Goal: Information Seeking & Learning: Learn about a topic

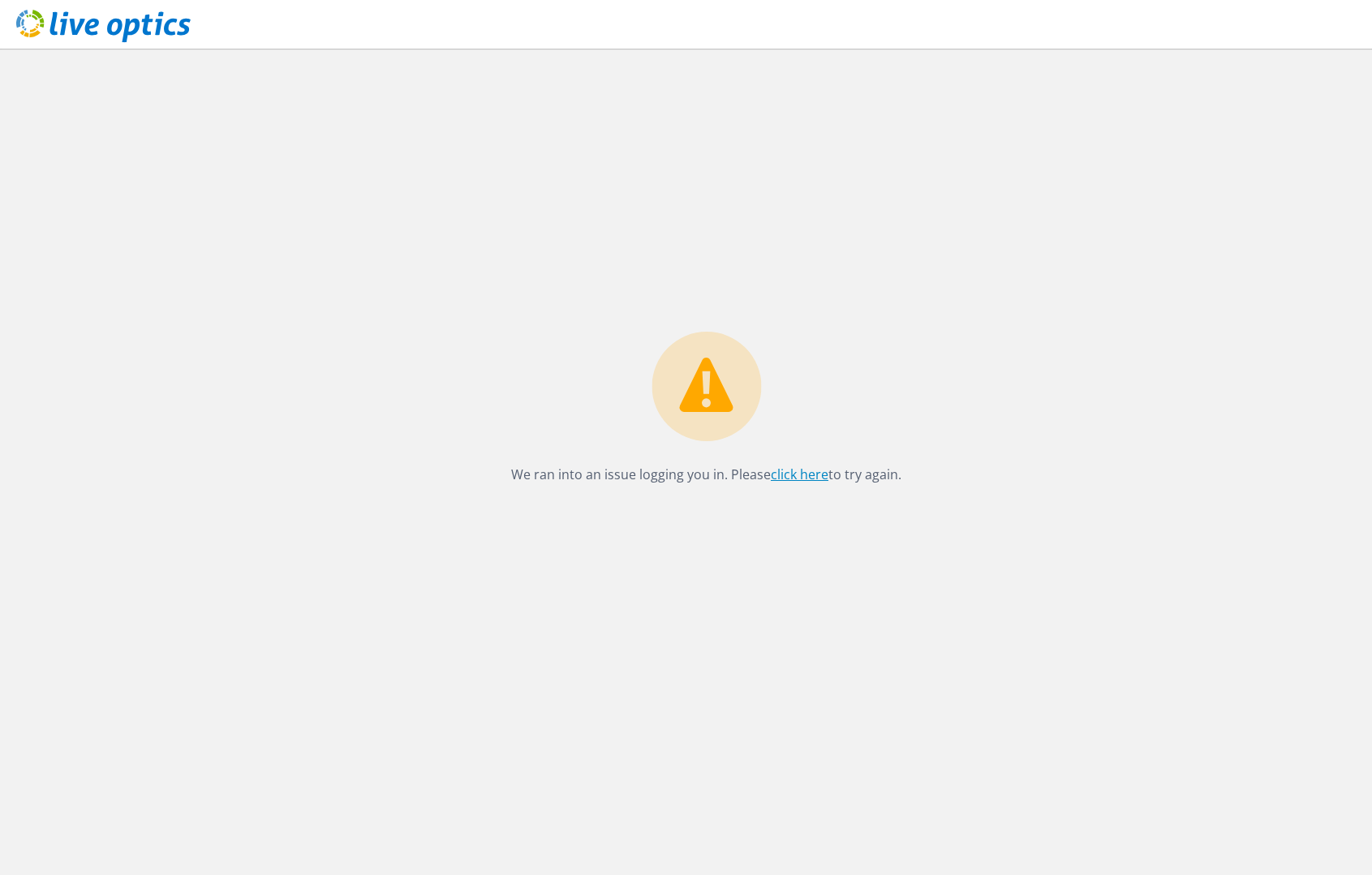
click at [801, 474] on link "click here" at bounding box center [800, 474] width 58 height 18
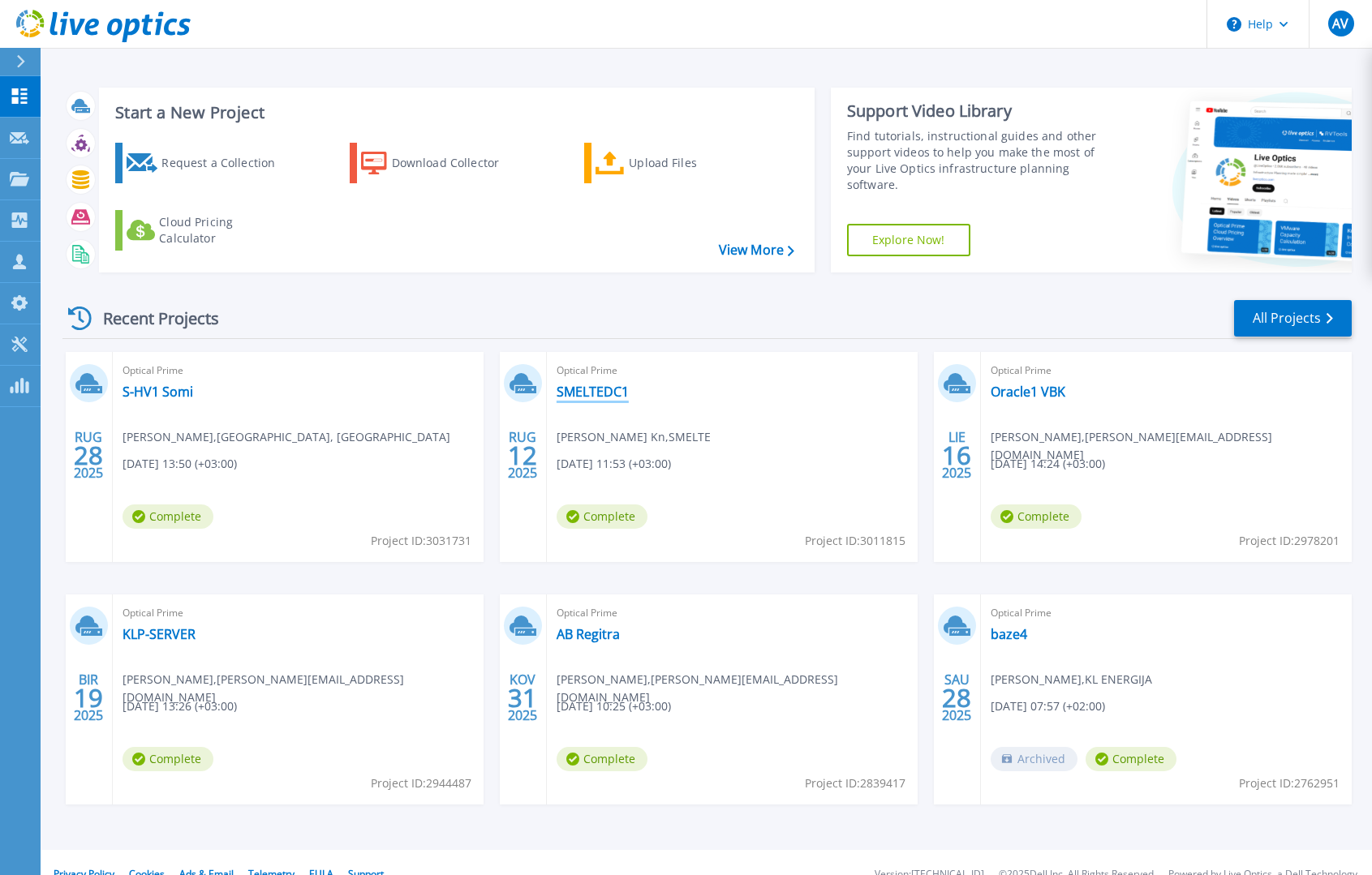
click at [593, 391] on link "SMELTEDC1" at bounding box center [593, 391] width 72 height 16
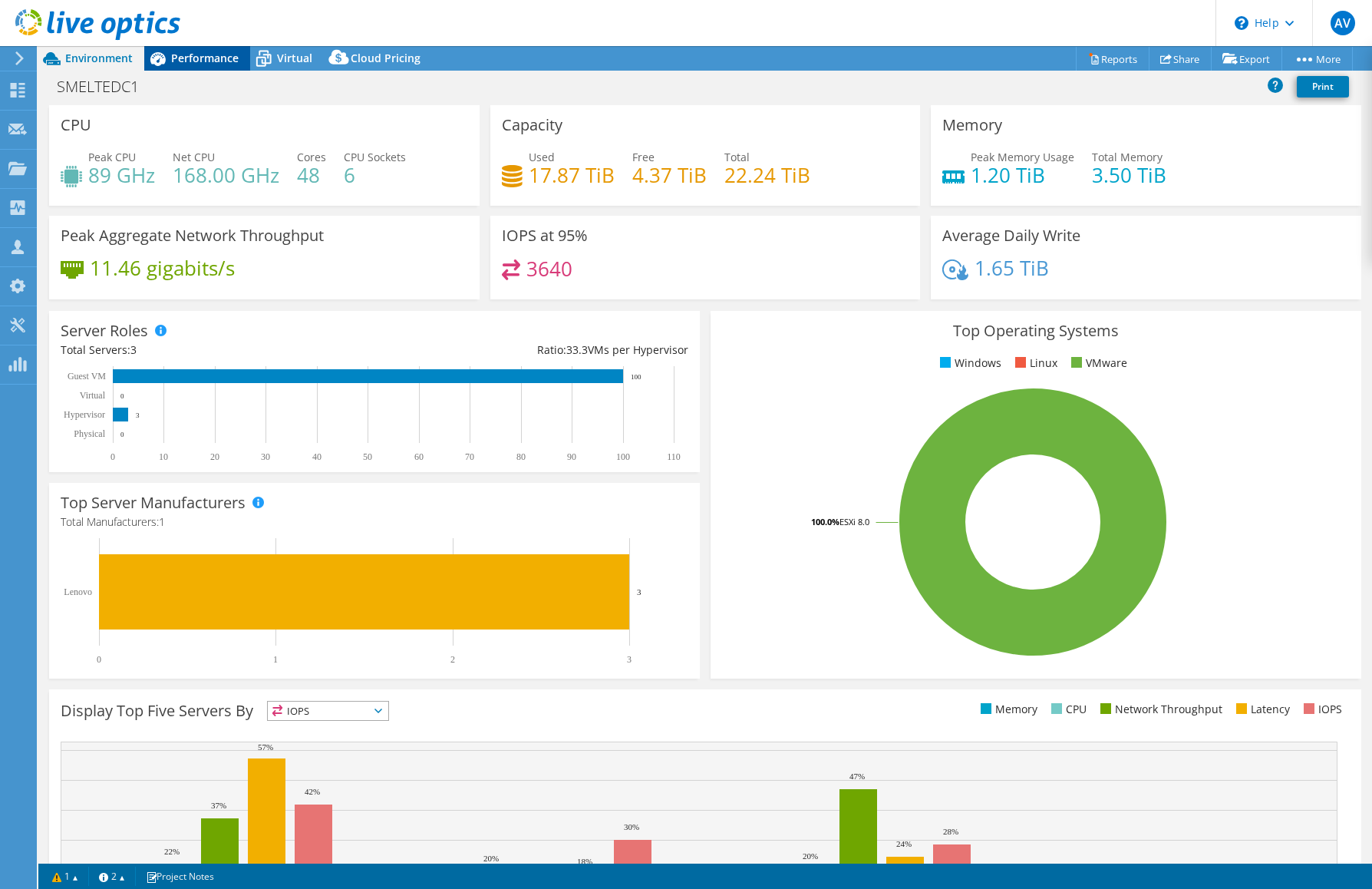
click at [217, 52] on span "Performance" at bounding box center [205, 58] width 68 height 15
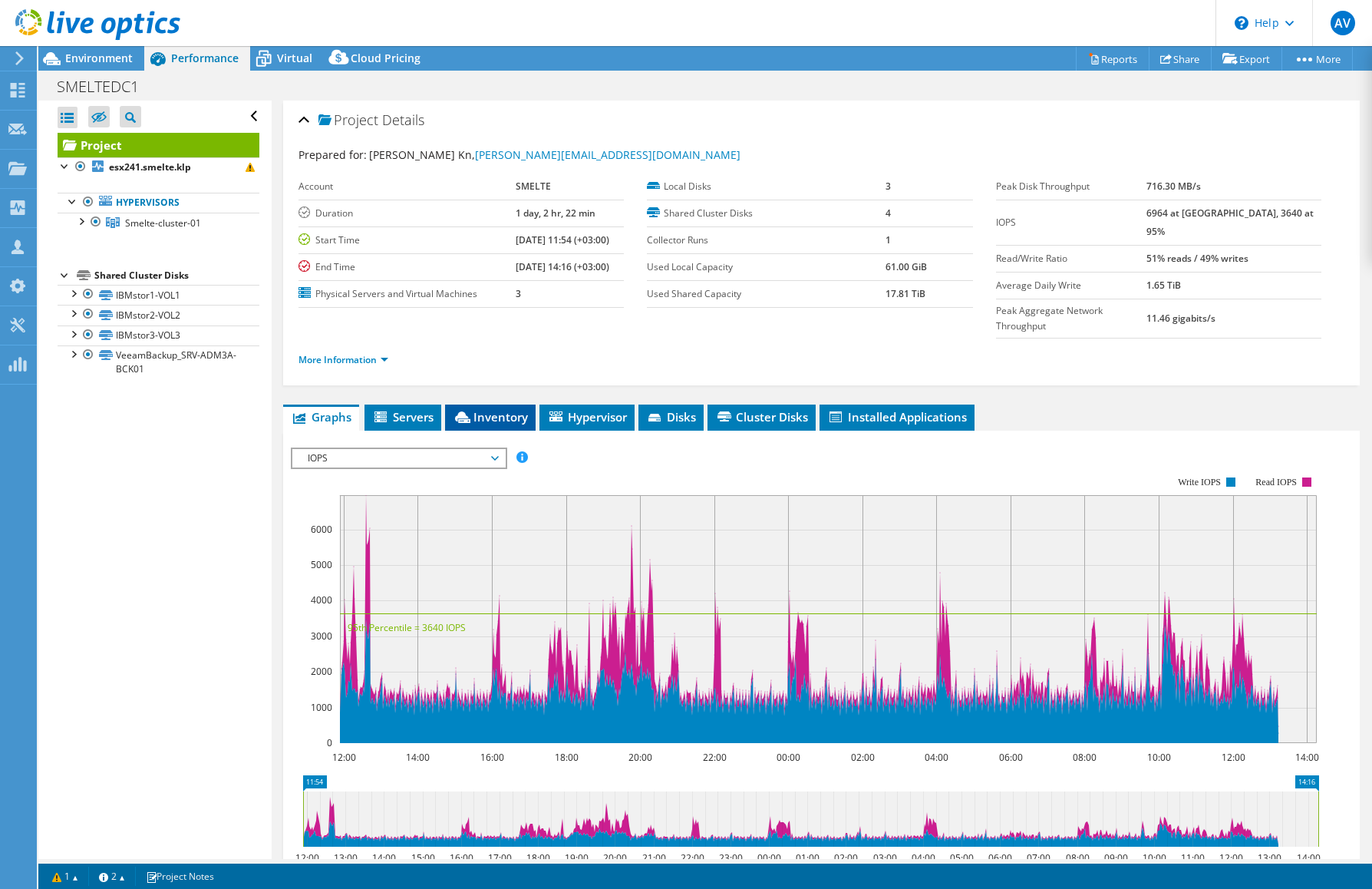
click at [503, 409] on span "Inventory" at bounding box center [490, 416] width 75 height 15
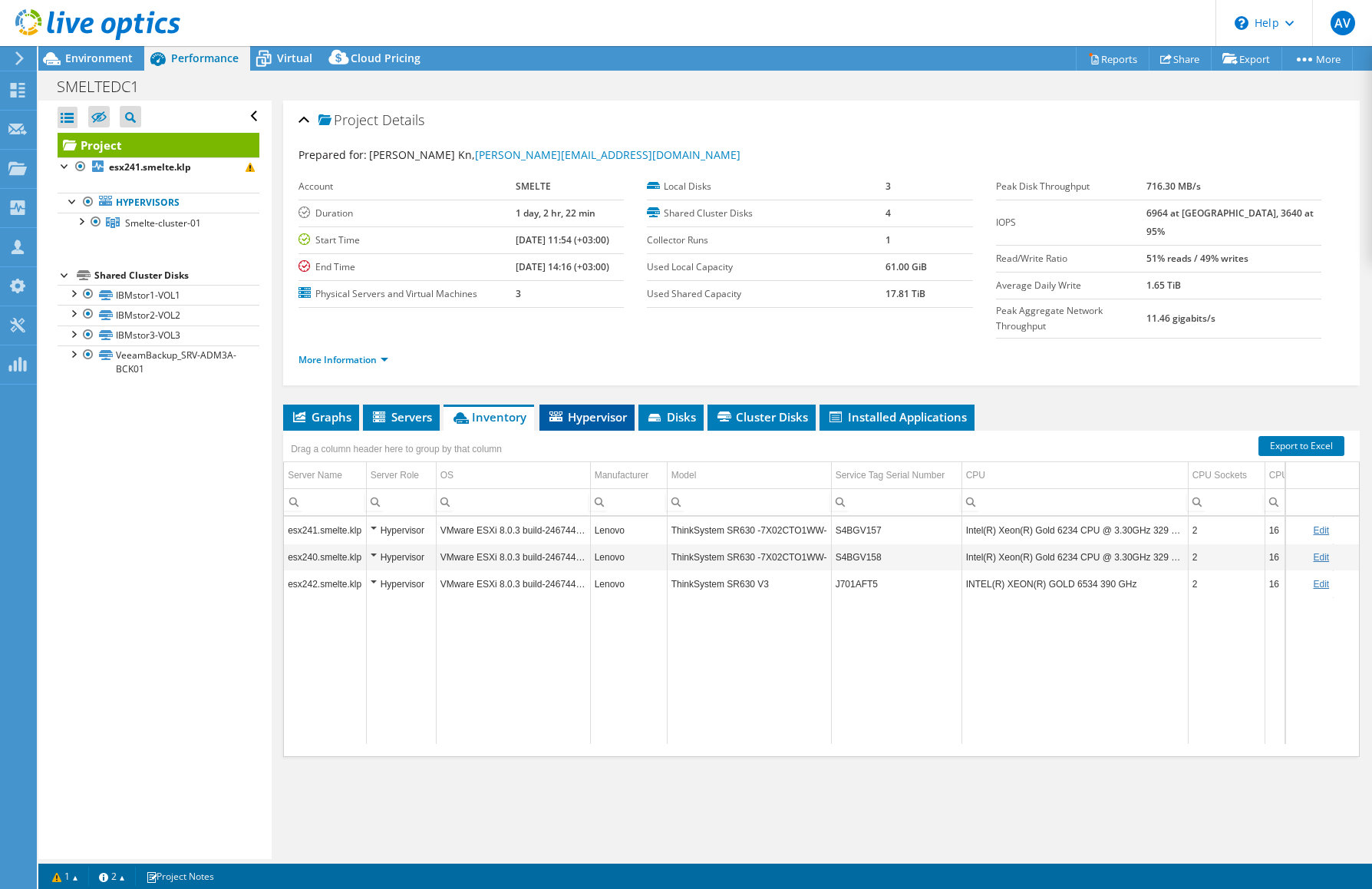
click at [586, 409] on span "Hypervisor" at bounding box center [586, 416] width 80 height 15
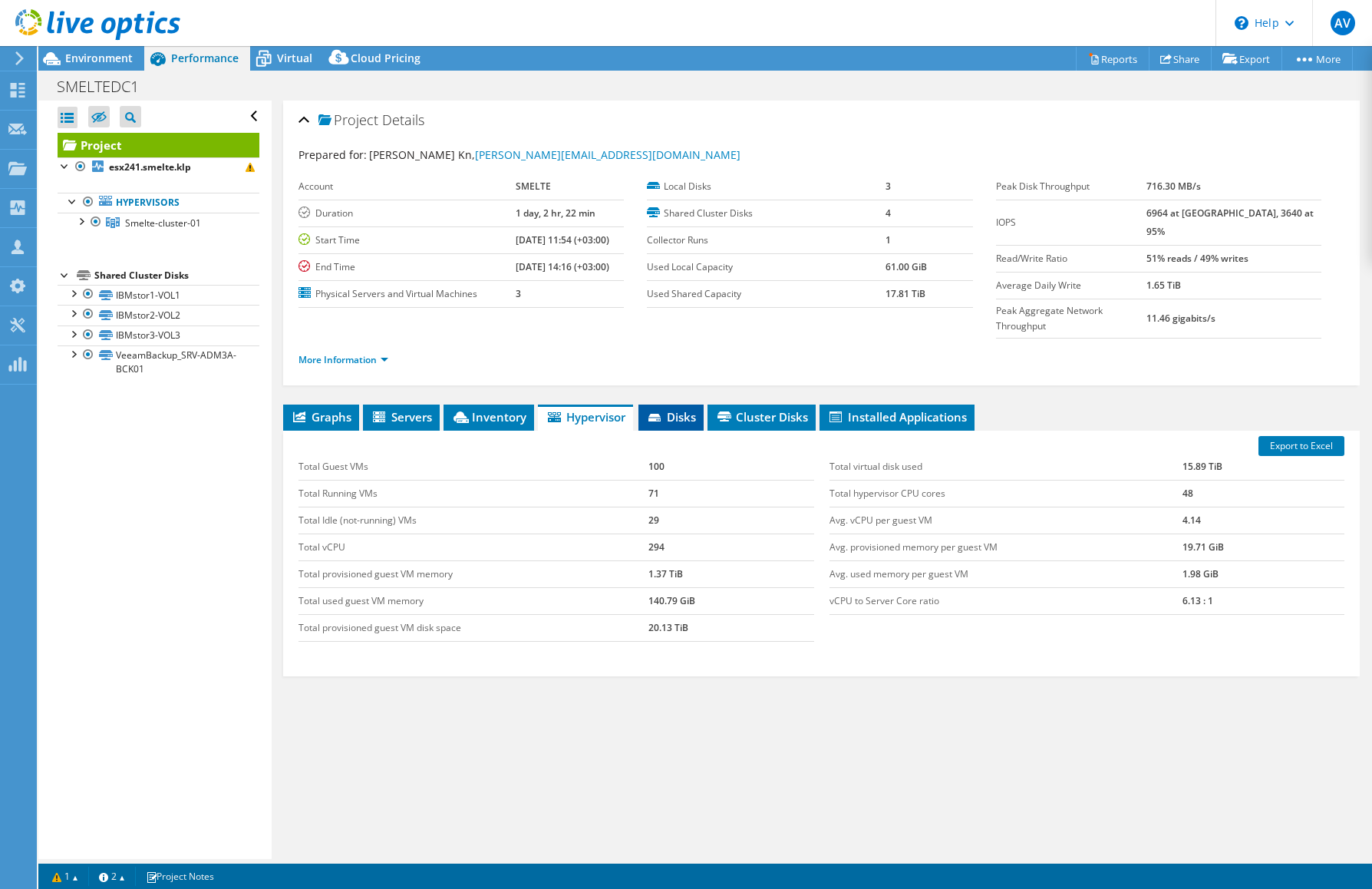
click at [673, 409] on span "Disks" at bounding box center [671, 416] width 50 height 15
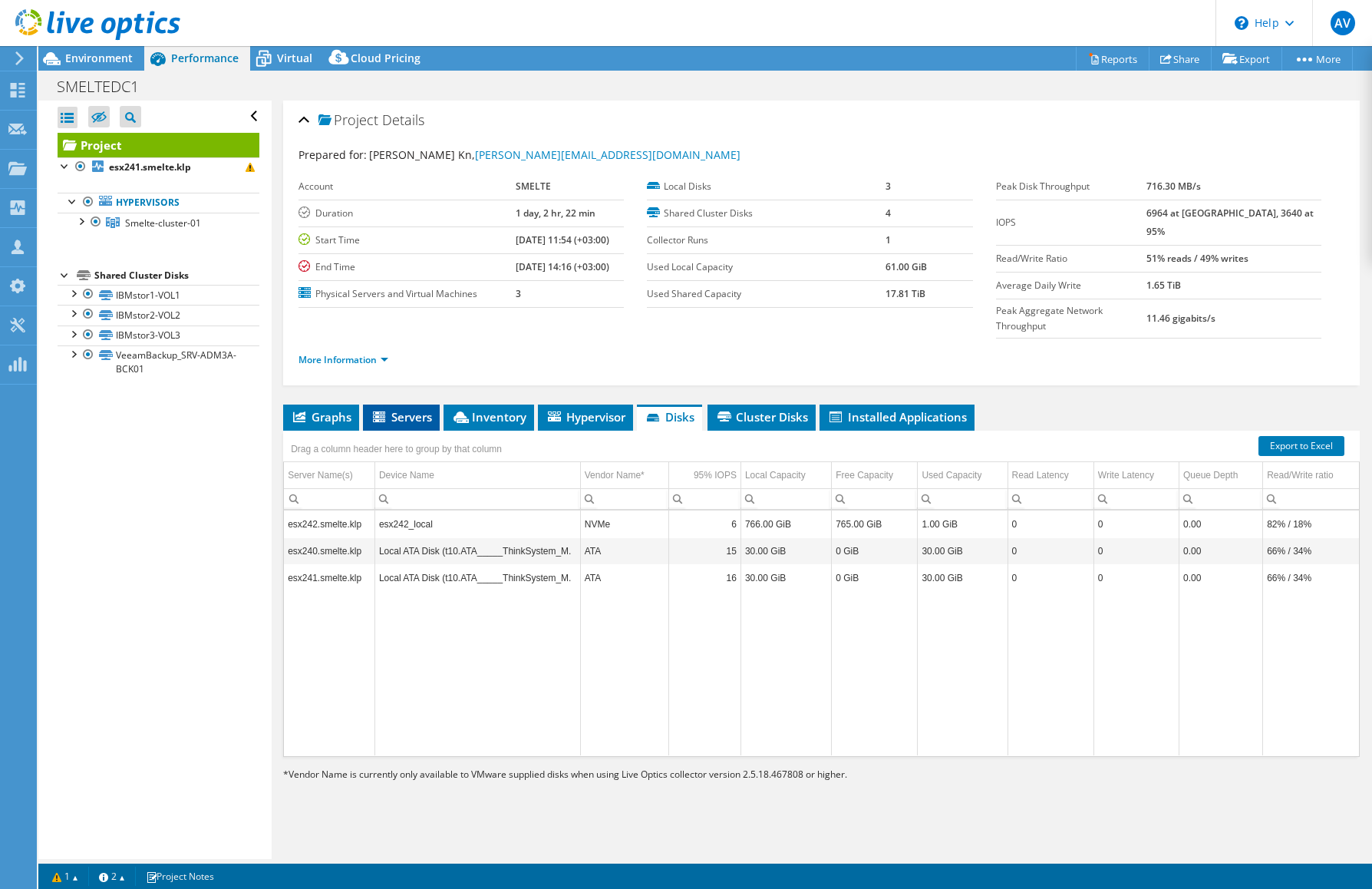
click at [396, 409] on span "Servers" at bounding box center [401, 416] width 61 height 15
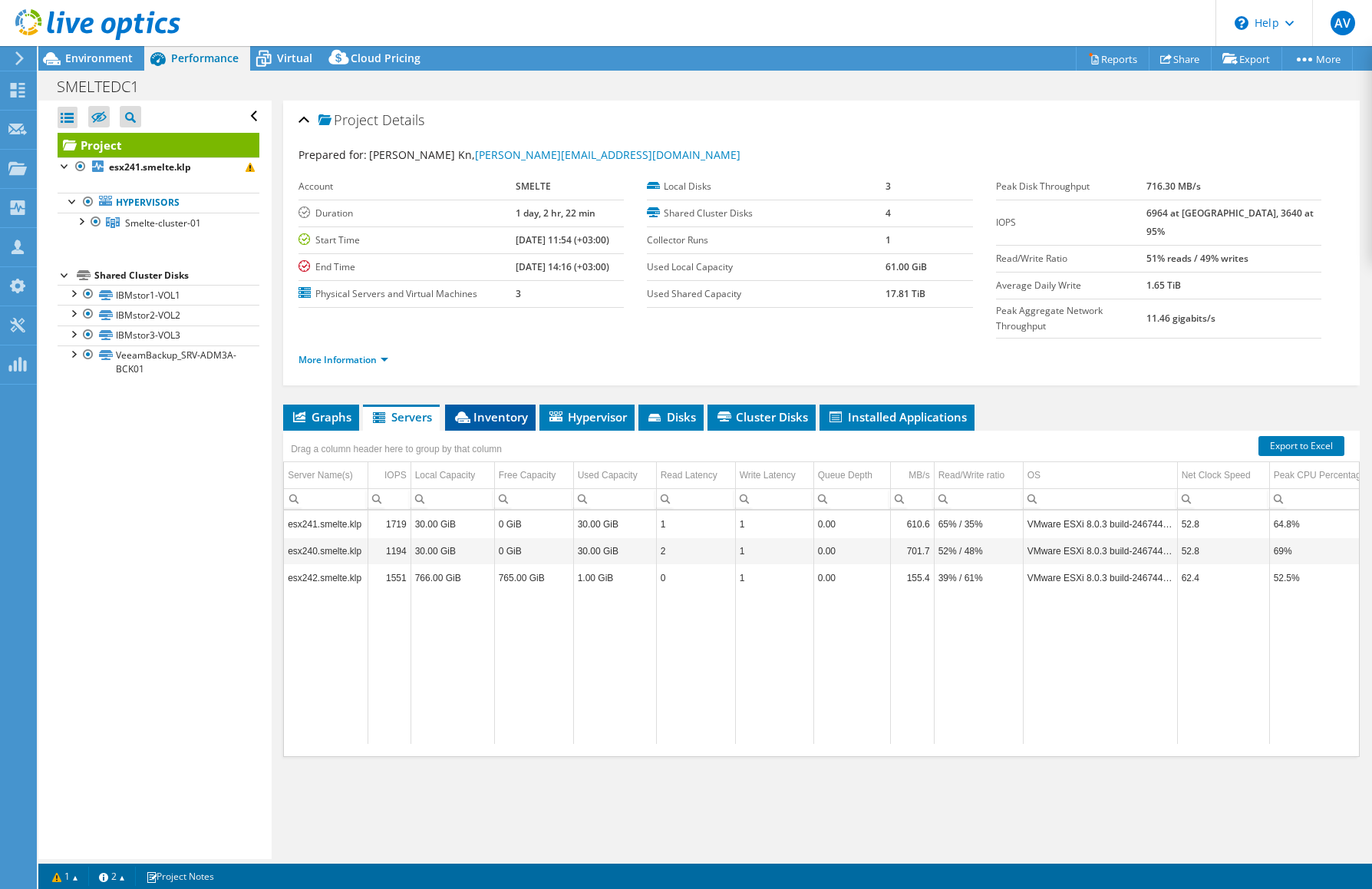
click at [507, 409] on span "Inventory" at bounding box center [490, 416] width 75 height 15
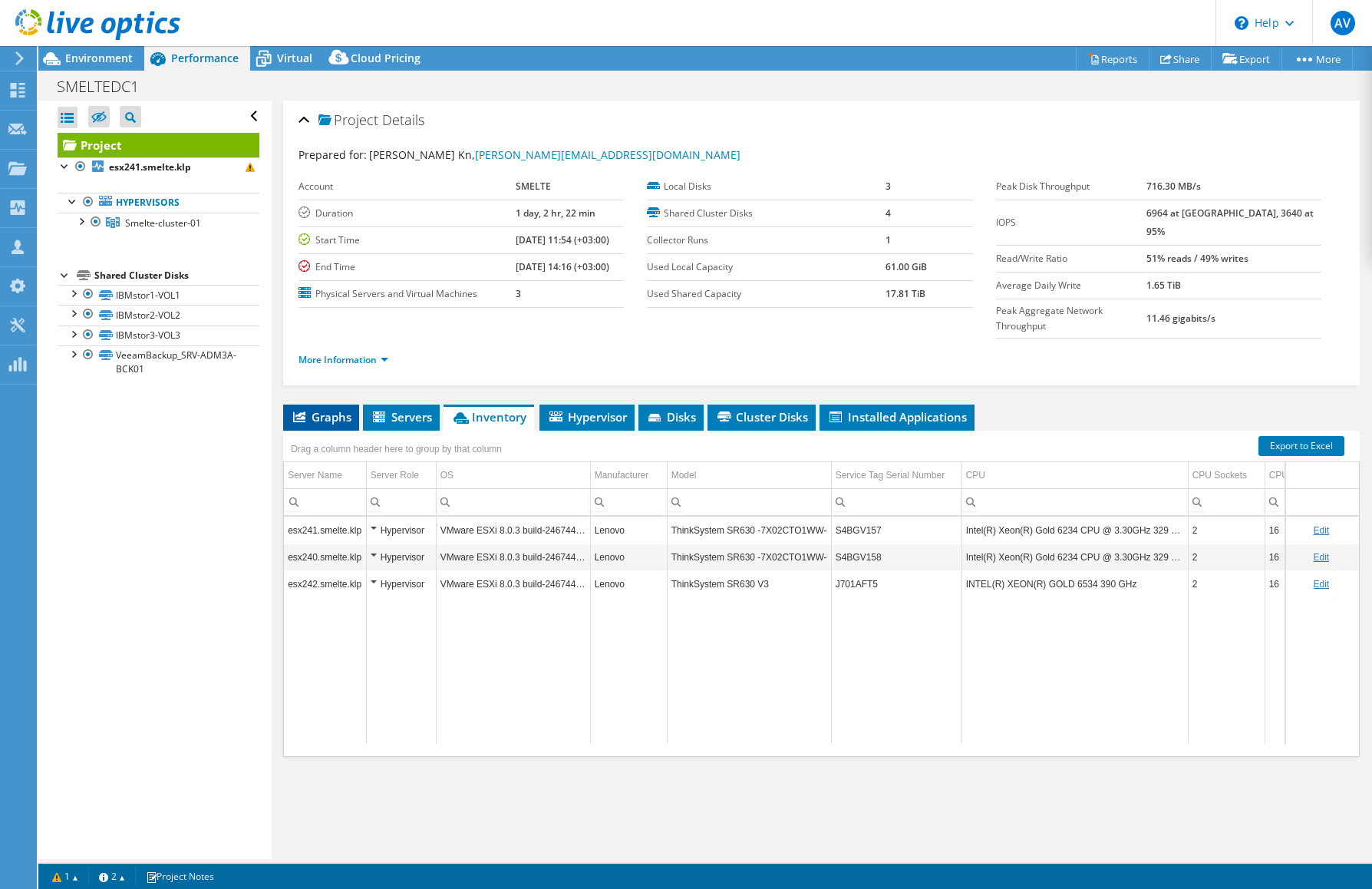
click at [334, 409] on span "Graphs" at bounding box center [321, 416] width 60 height 15
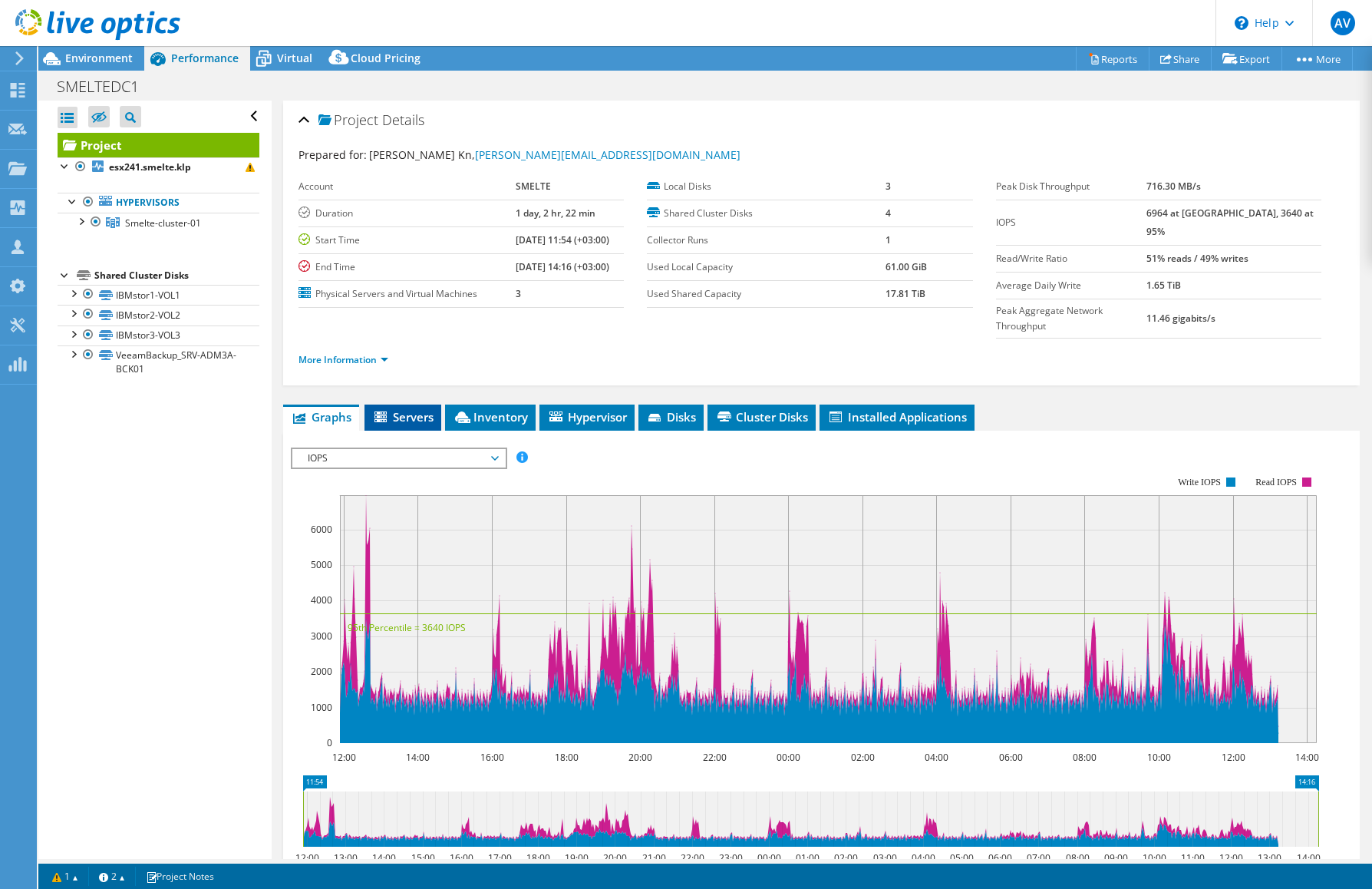
click at [407, 409] on span "Servers" at bounding box center [402, 416] width 61 height 15
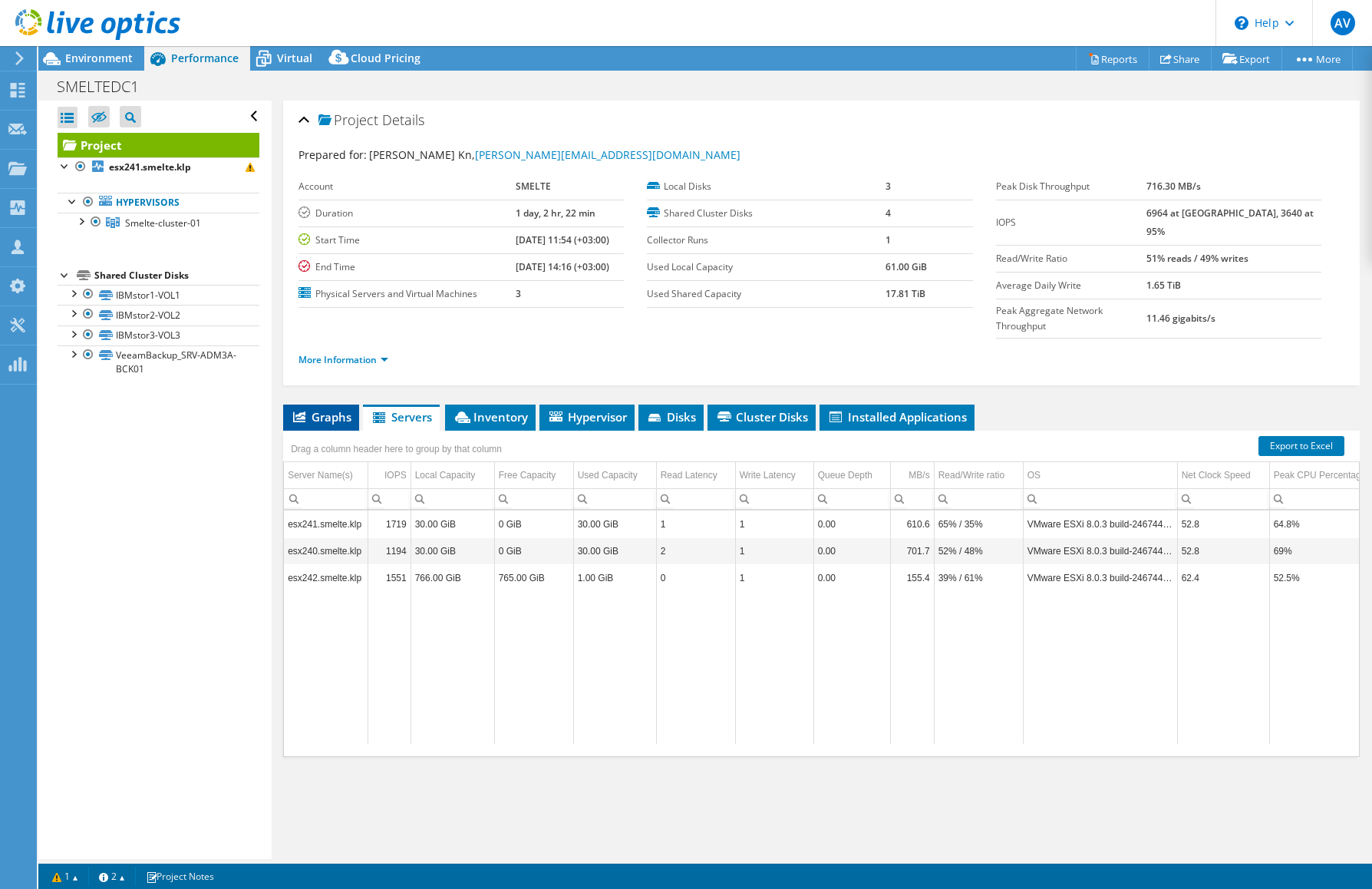
click at [333, 409] on span "Graphs" at bounding box center [321, 416] width 60 height 15
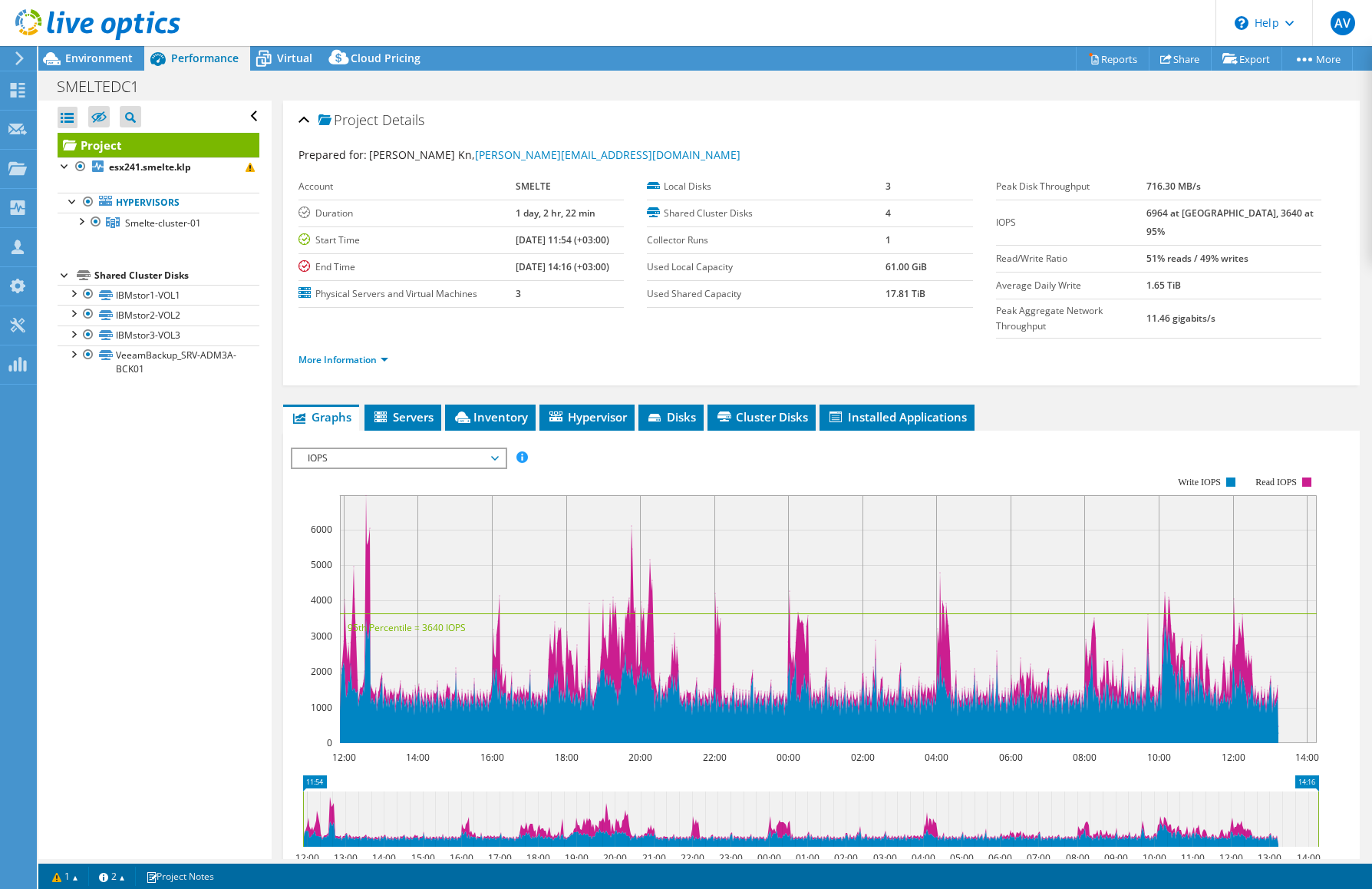
click at [458, 449] on span "IOPS" at bounding box center [398, 457] width 197 height 19
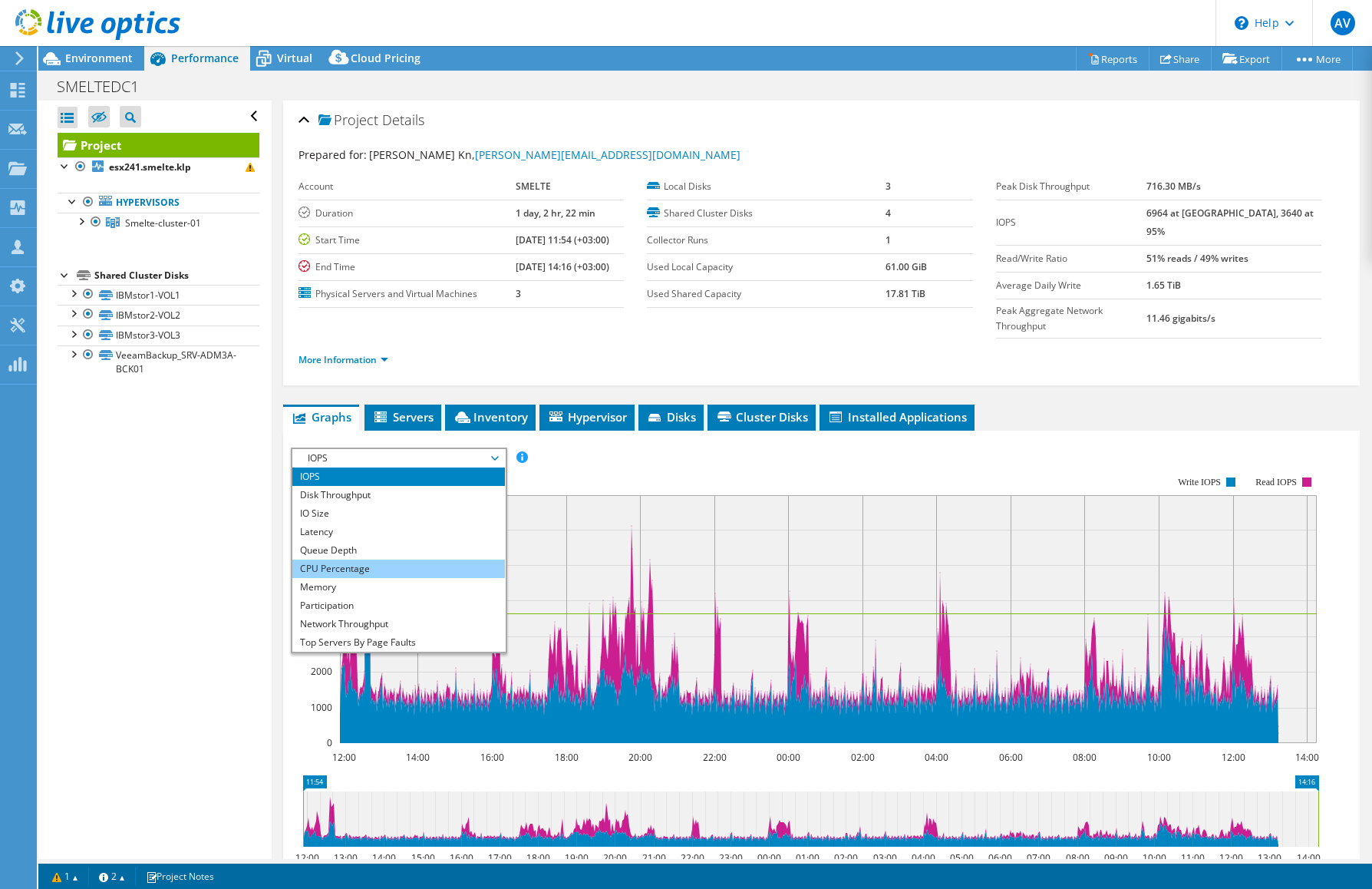
click at [392, 559] on li "CPU Percentage" at bounding box center [398, 568] width 212 height 19
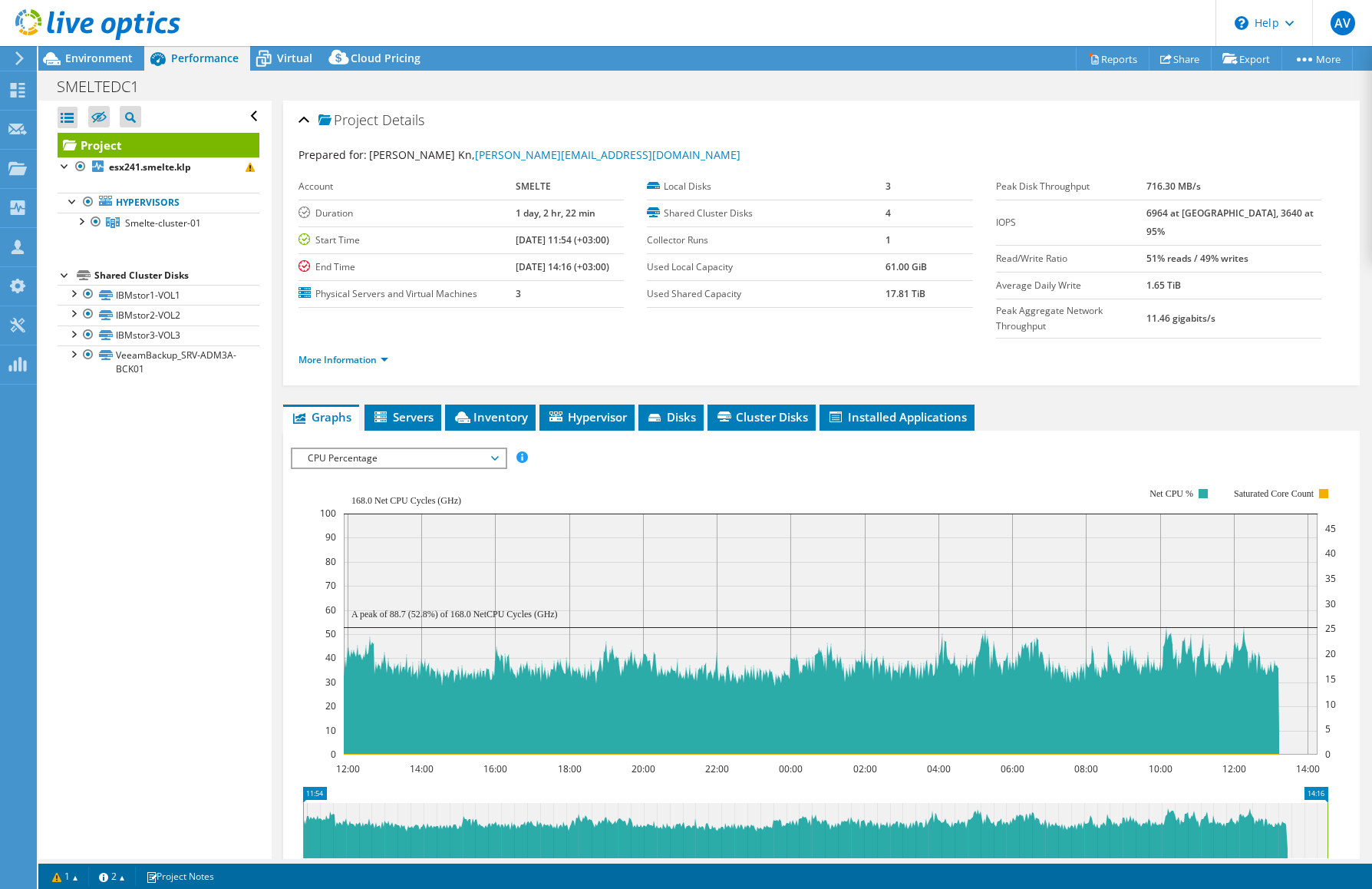
click at [429, 449] on span "CPU Percentage" at bounding box center [398, 457] width 197 height 19
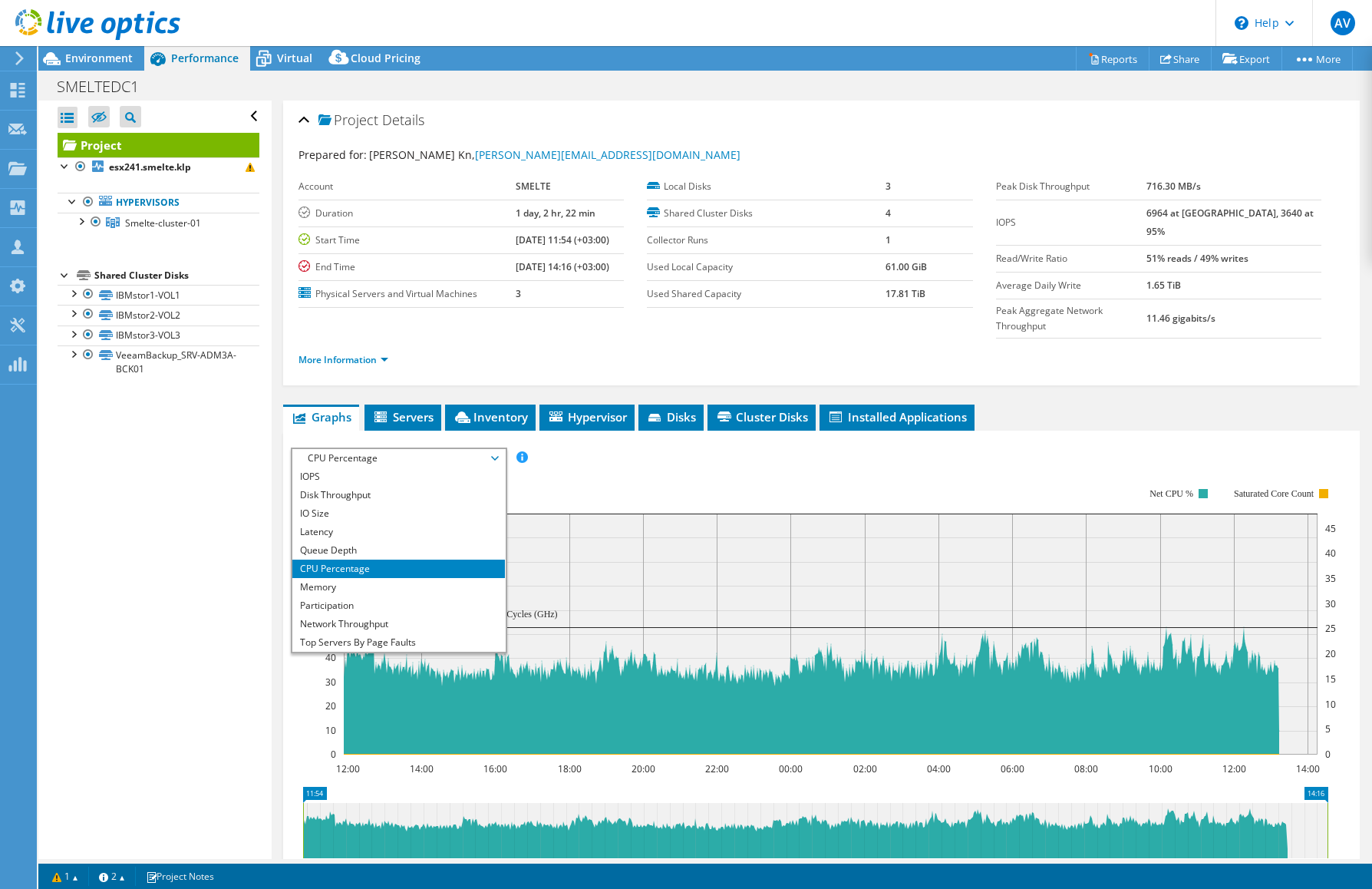
click at [700, 448] on div "IOPS Disk Throughput IO Size Latency Queue Depth CPU Percentage Memory Page Fau…" at bounding box center [822, 458] width 1061 height 21
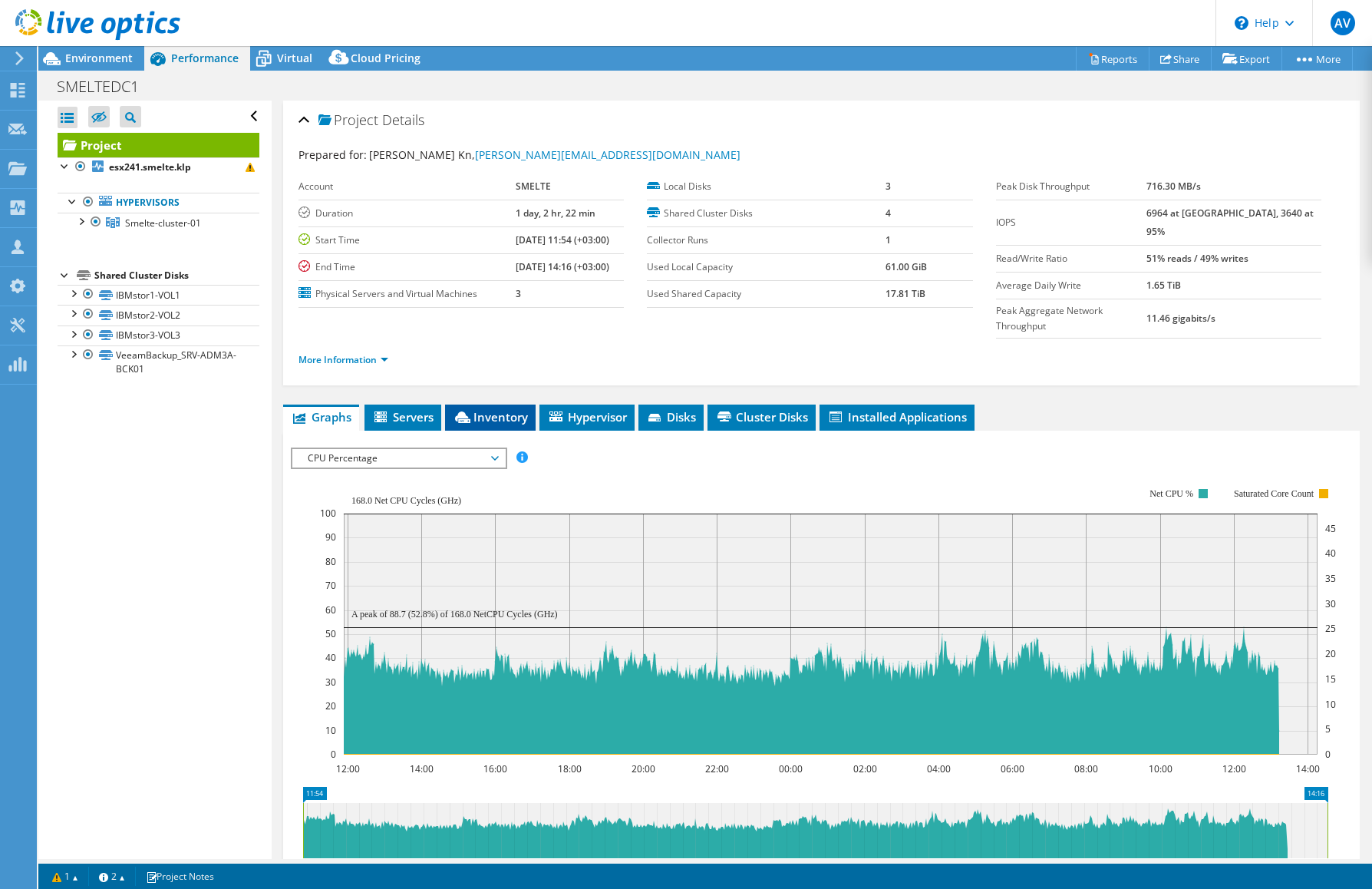
click at [502, 409] on span "Inventory" at bounding box center [490, 416] width 75 height 15
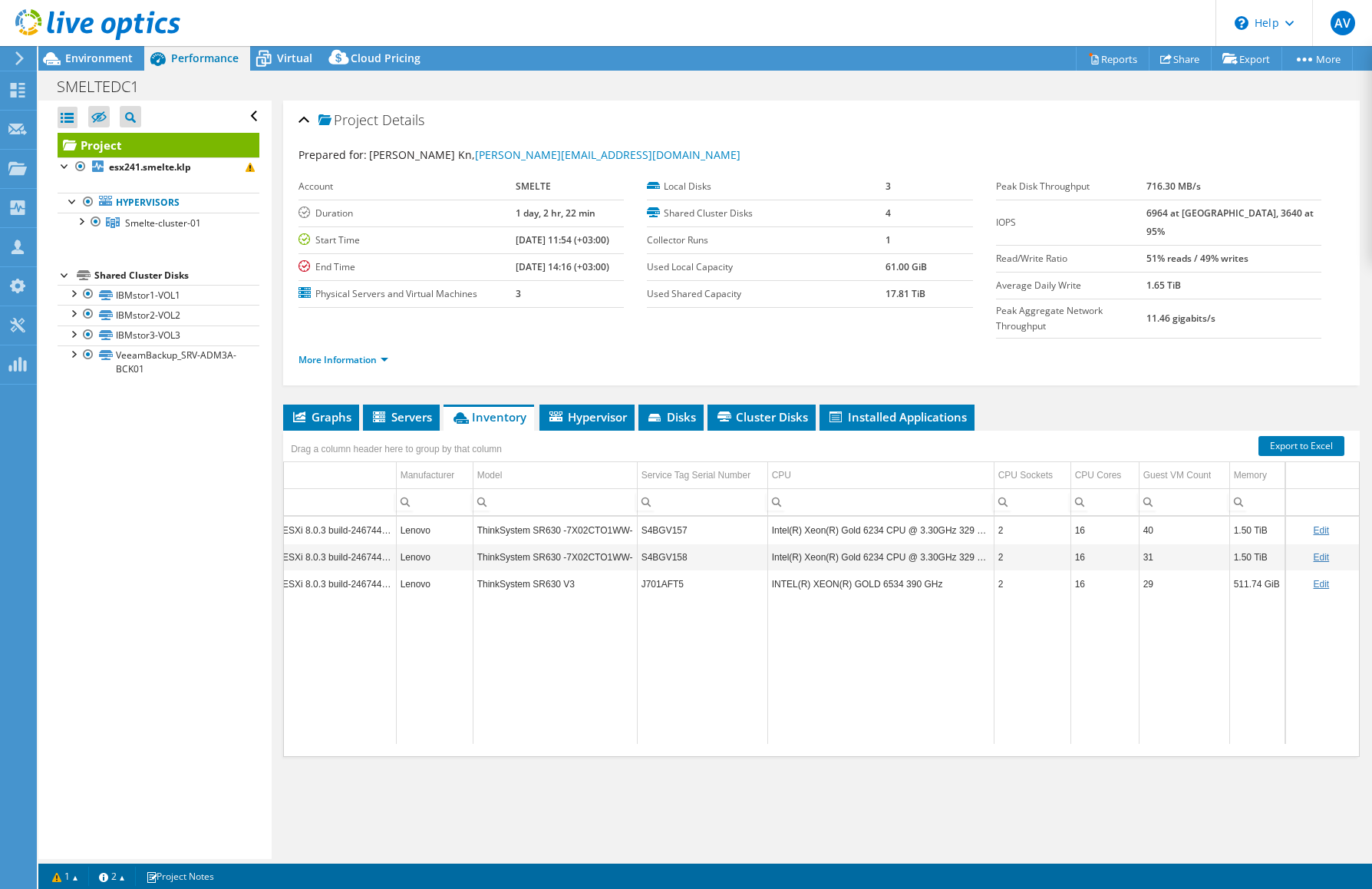
scroll to position [0, 206]
click at [350, 409] on span "Graphs" at bounding box center [321, 416] width 60 height 15
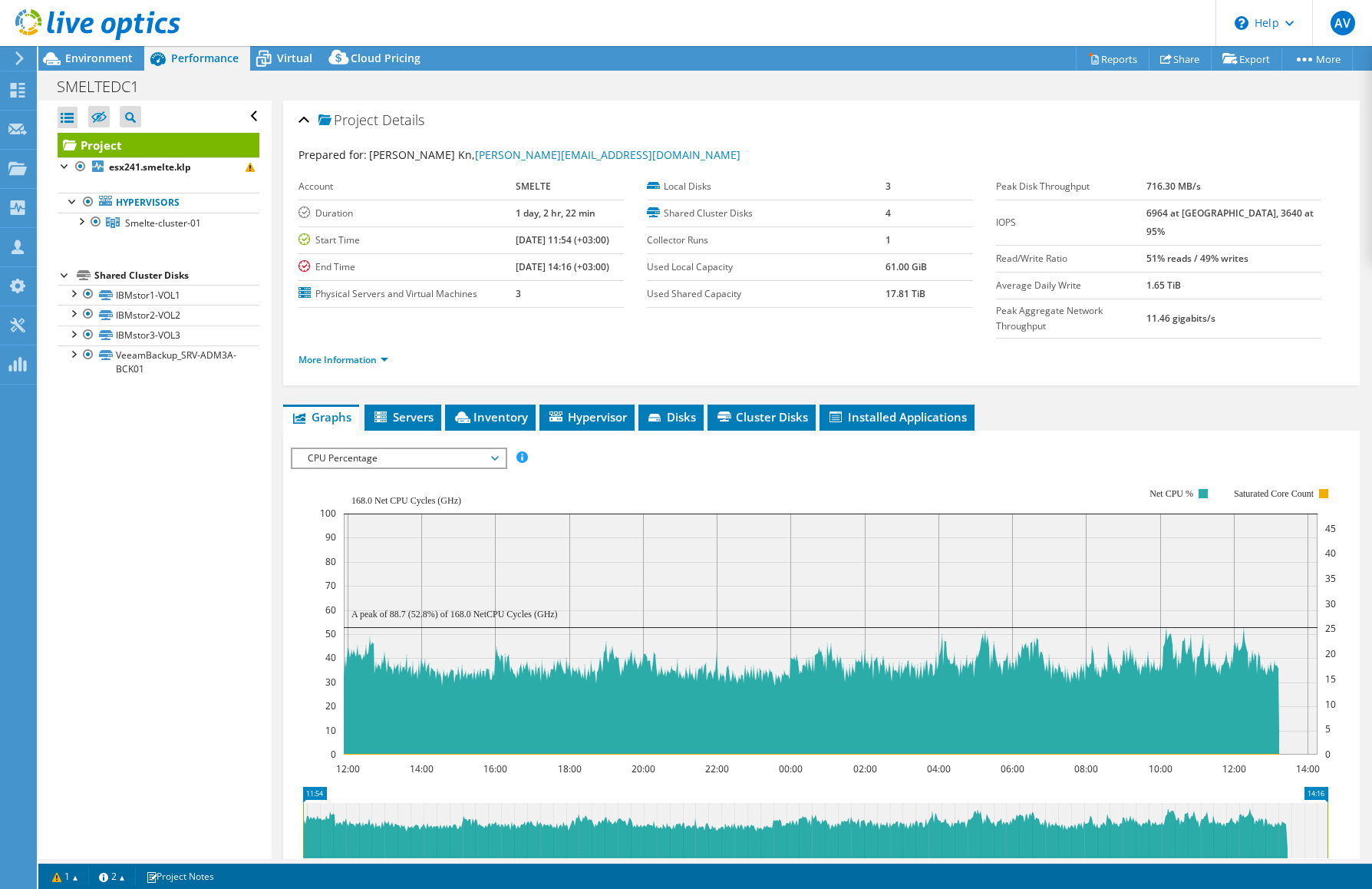
click at [365, 449] on span "CPU Percentage" at bounding box center [398, 457] width 197 height 19
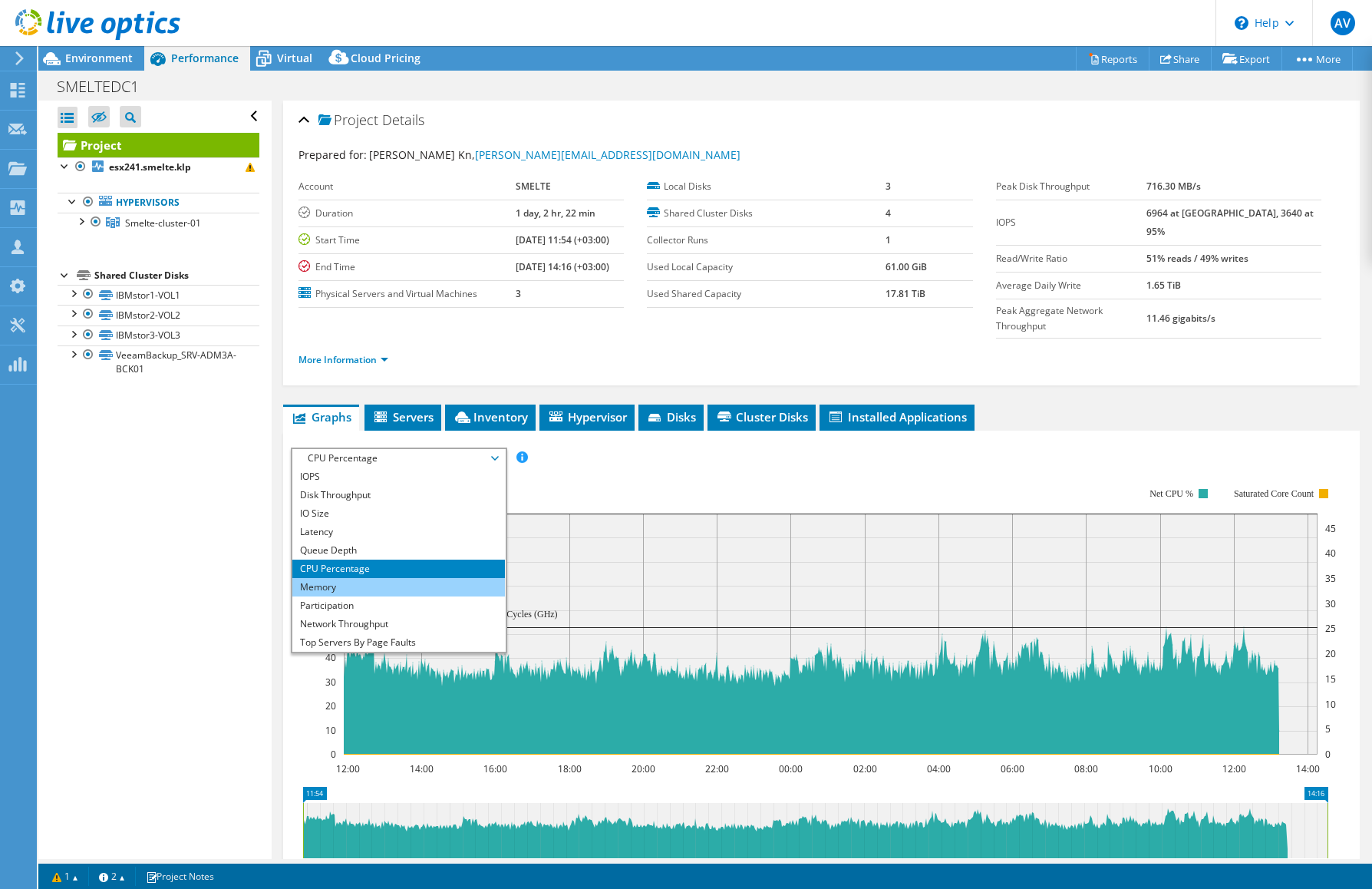
click at [351, 578] on li "Memory" at bounding box center [398, 586] width 212 height 19
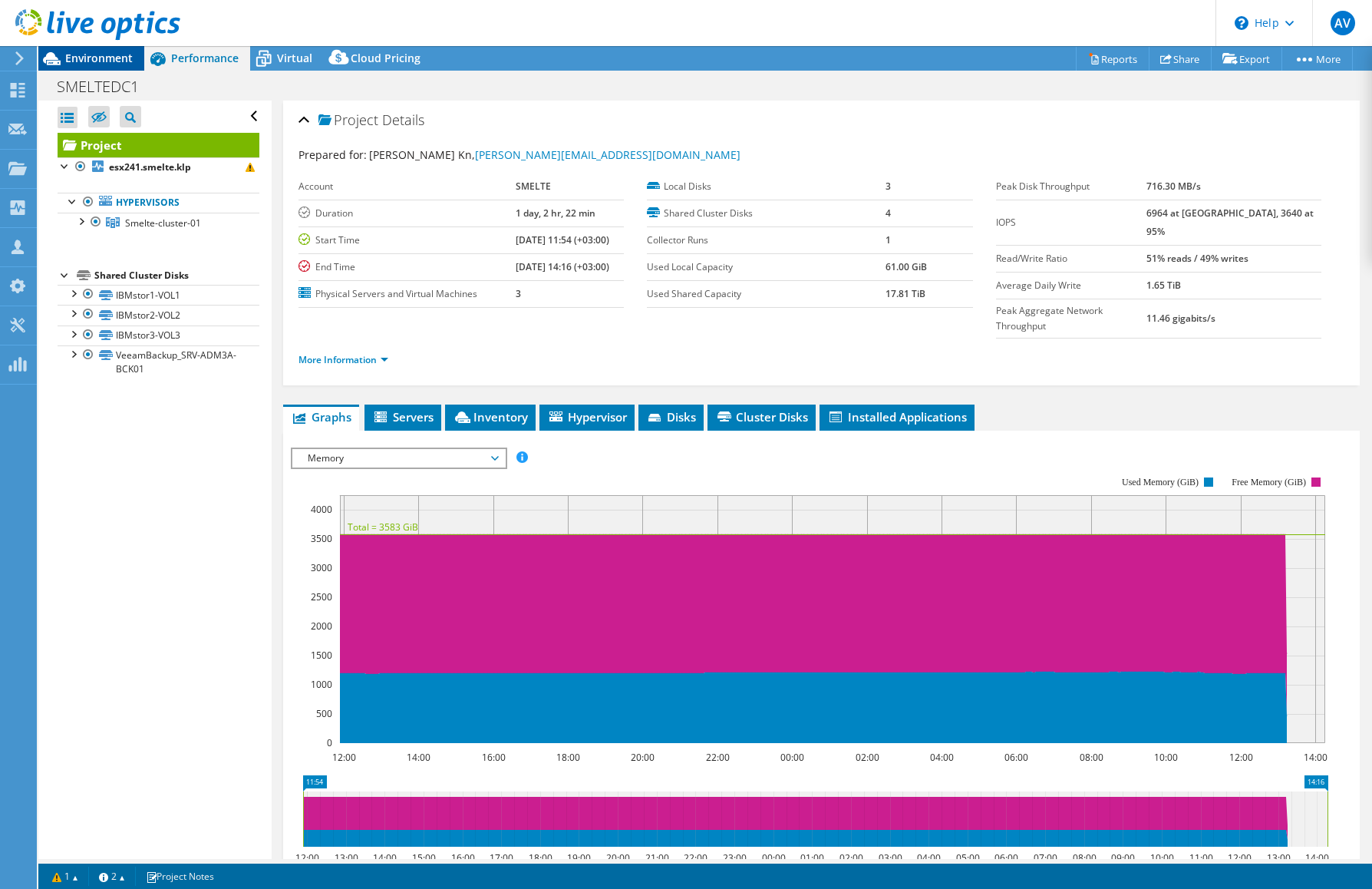
click at [94, 59] on span "Environment" at bounding box center [99, 58] width 68 height 15
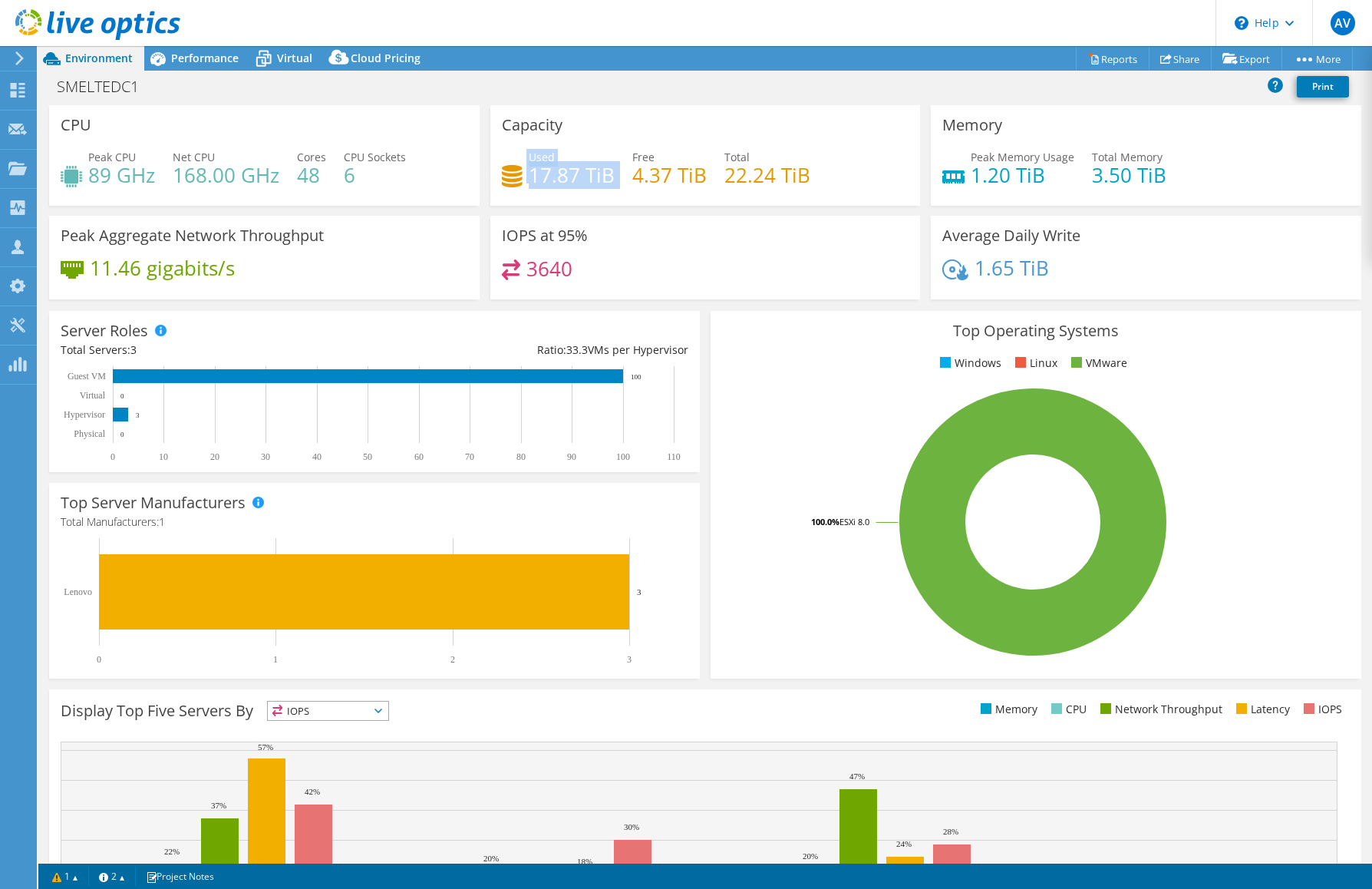
drag, startPoint x: 523, startPoint y: 173, endPoint x: 615, endPoint y: 169, distance: 92.1
click at [615, 169] on div "Used 17.87 TiB Free 4.37 TiB Total 22.24 TiB" at bounding box center [705, 174] width 407 height 50
drag, startPoint x: 1053, startPoint y: 268, endPoint x: 966, endPoint y: 269, distance: 87.0
click at [966, 269] on div "1.65 TiB" at bounding box center [1145, 276] width 407 height 32
click at [191, 55] on span "Performance" at bounding box center [205, 58] width 68 height 15
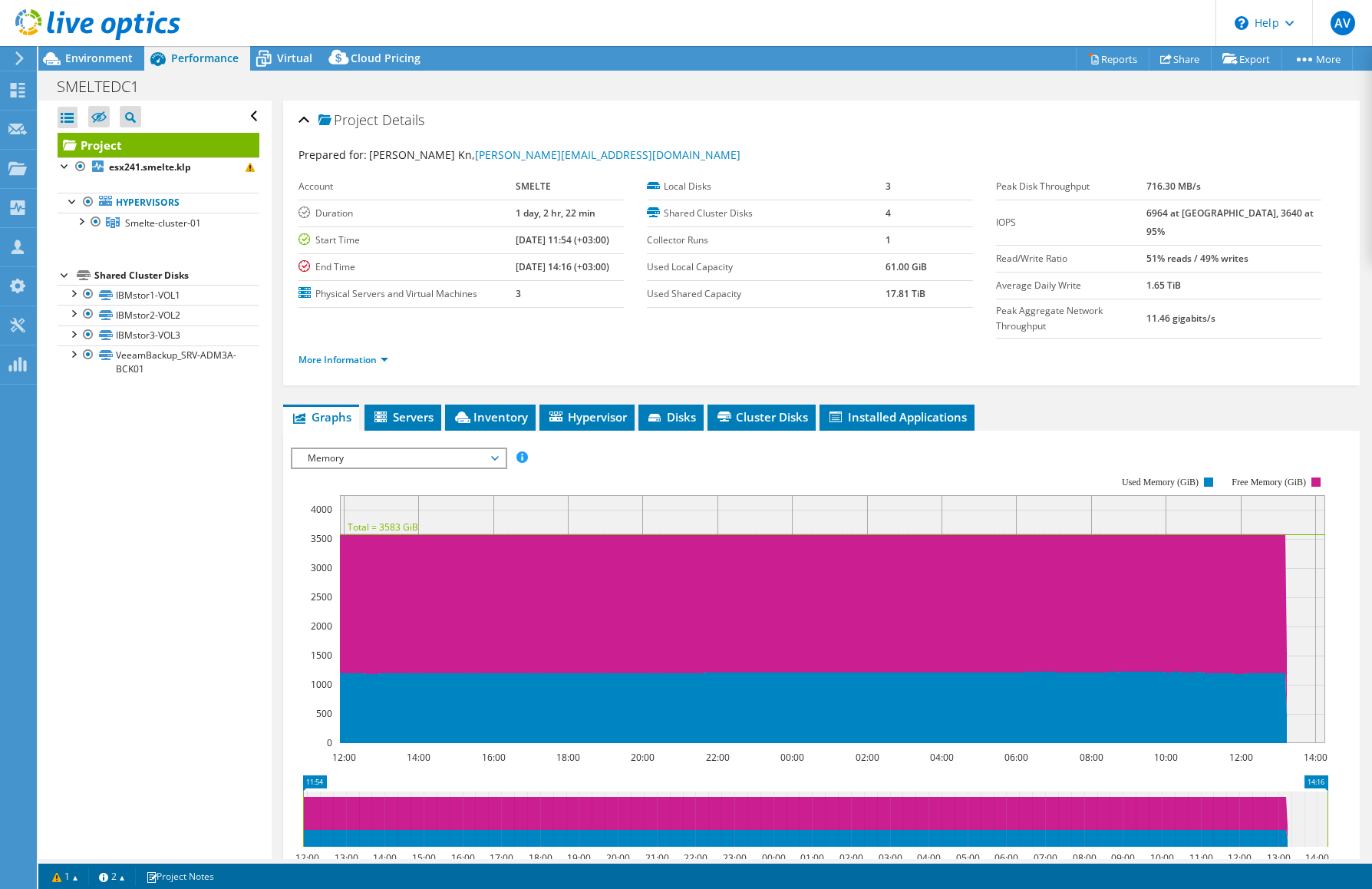
click at [436, 449] on span "Memory" at bounding box center [398, 457] width 197 height 19
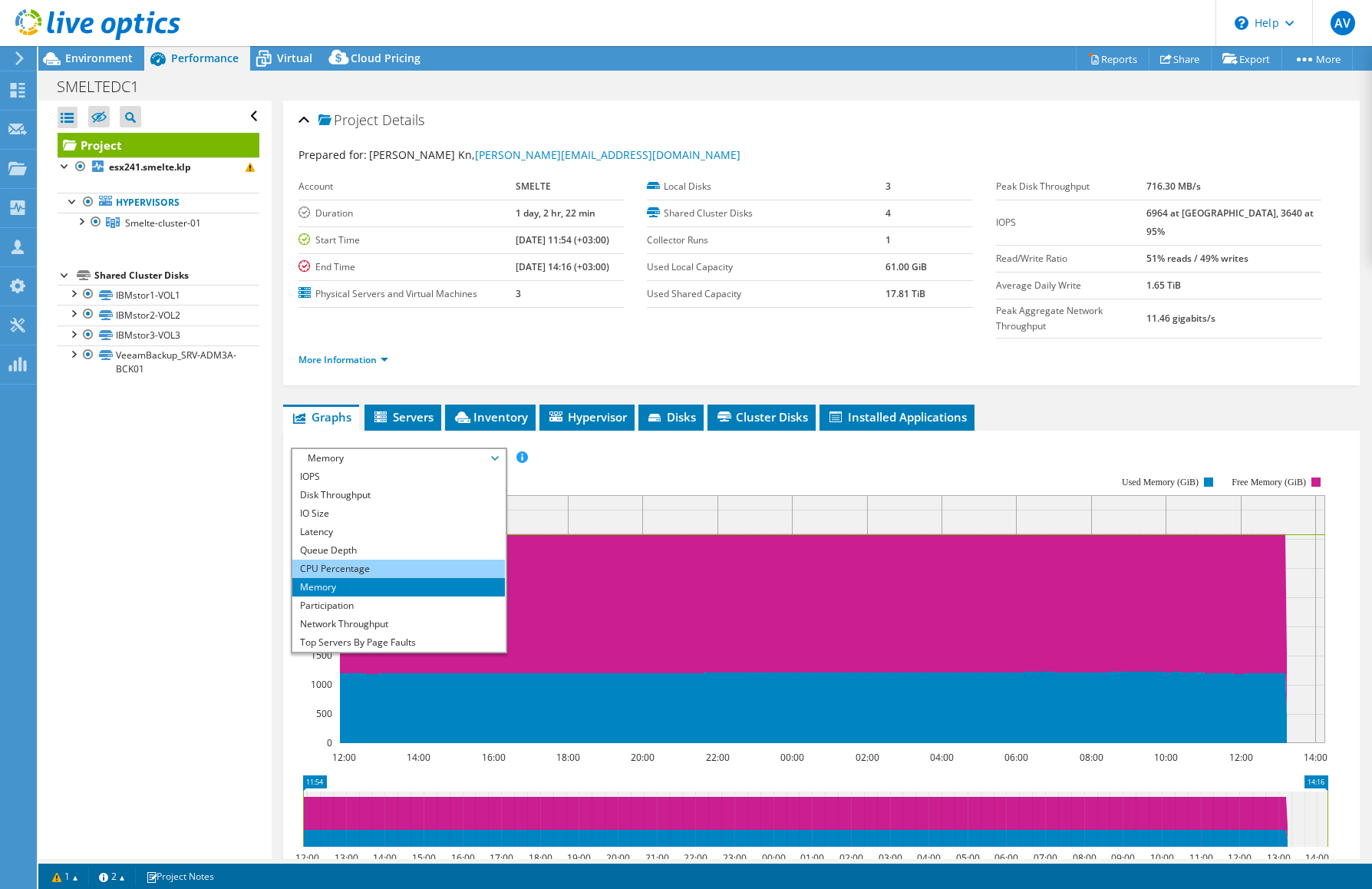
click at [395, 559] on li "CPU Percentage" at bounding box center [398, 568] width 212 height 19
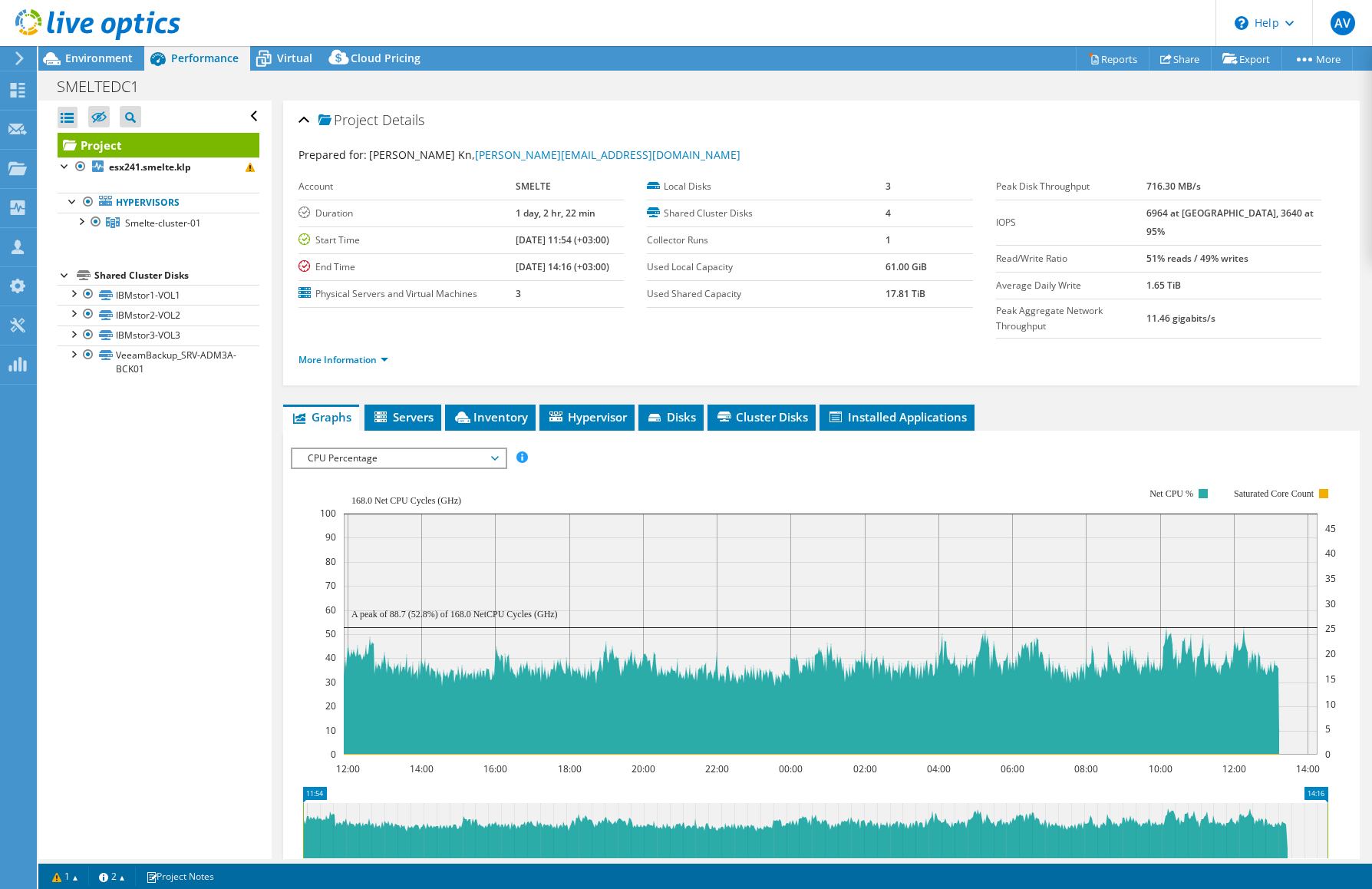
click at [435, 449] on span "CPU Percentage" at bounding box center [398, 457] width 197 height 19
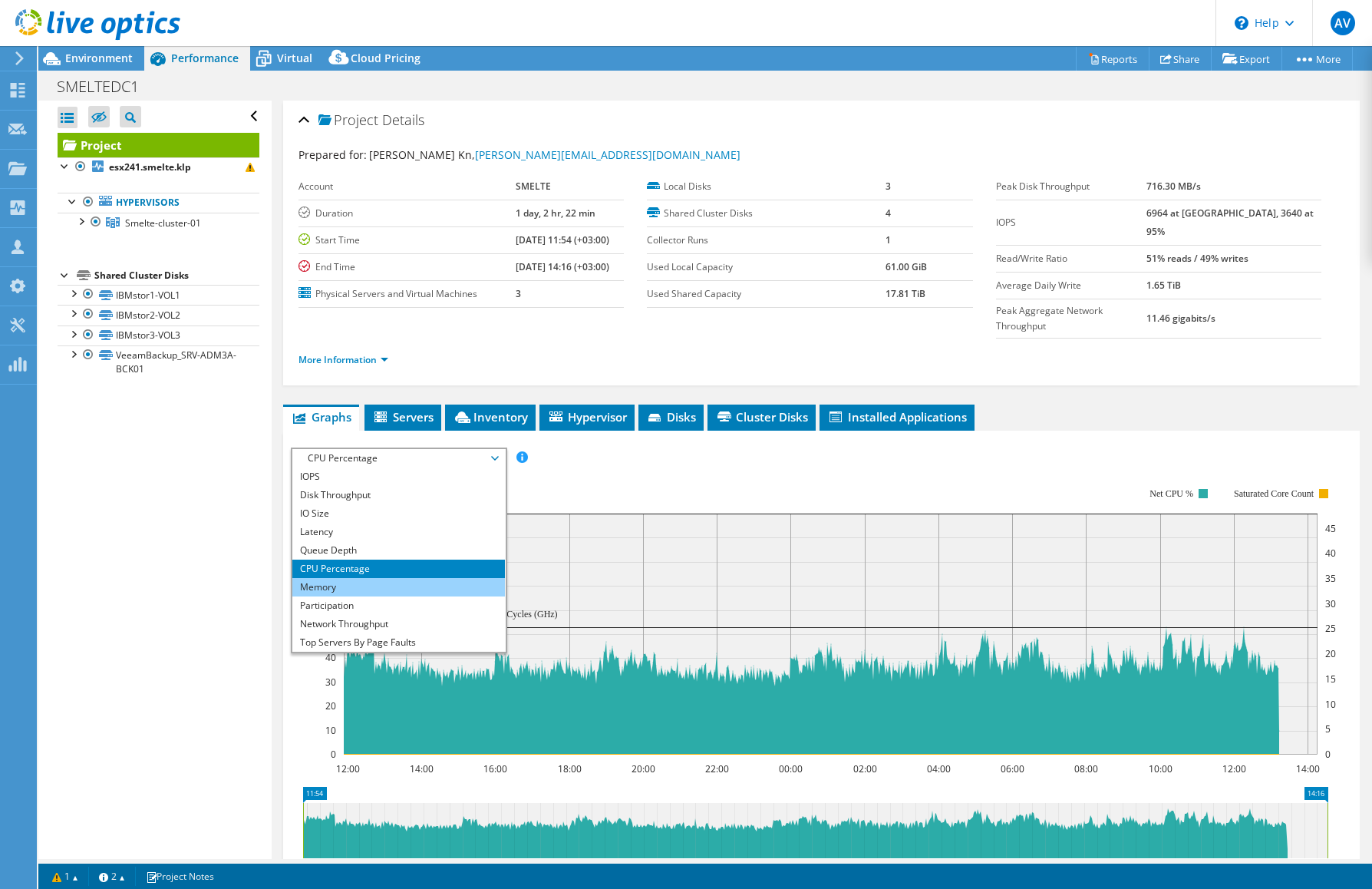
click at [353, 578] on li "Memory" at bounding box center [398, 586] width 212 height 19
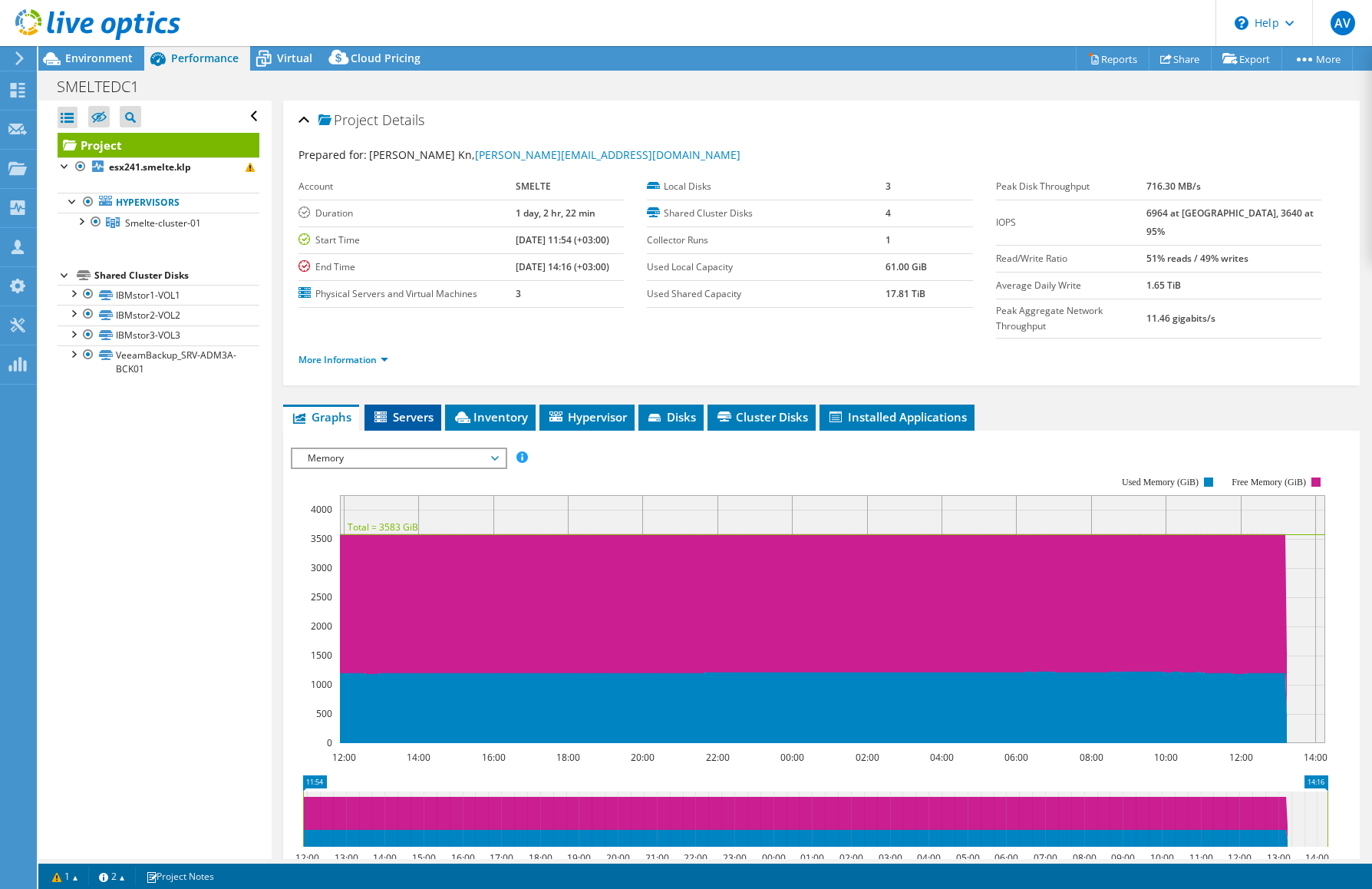
click at [417, 409] on span "Servers" at bounding box center [402, 416] width 61 height 15
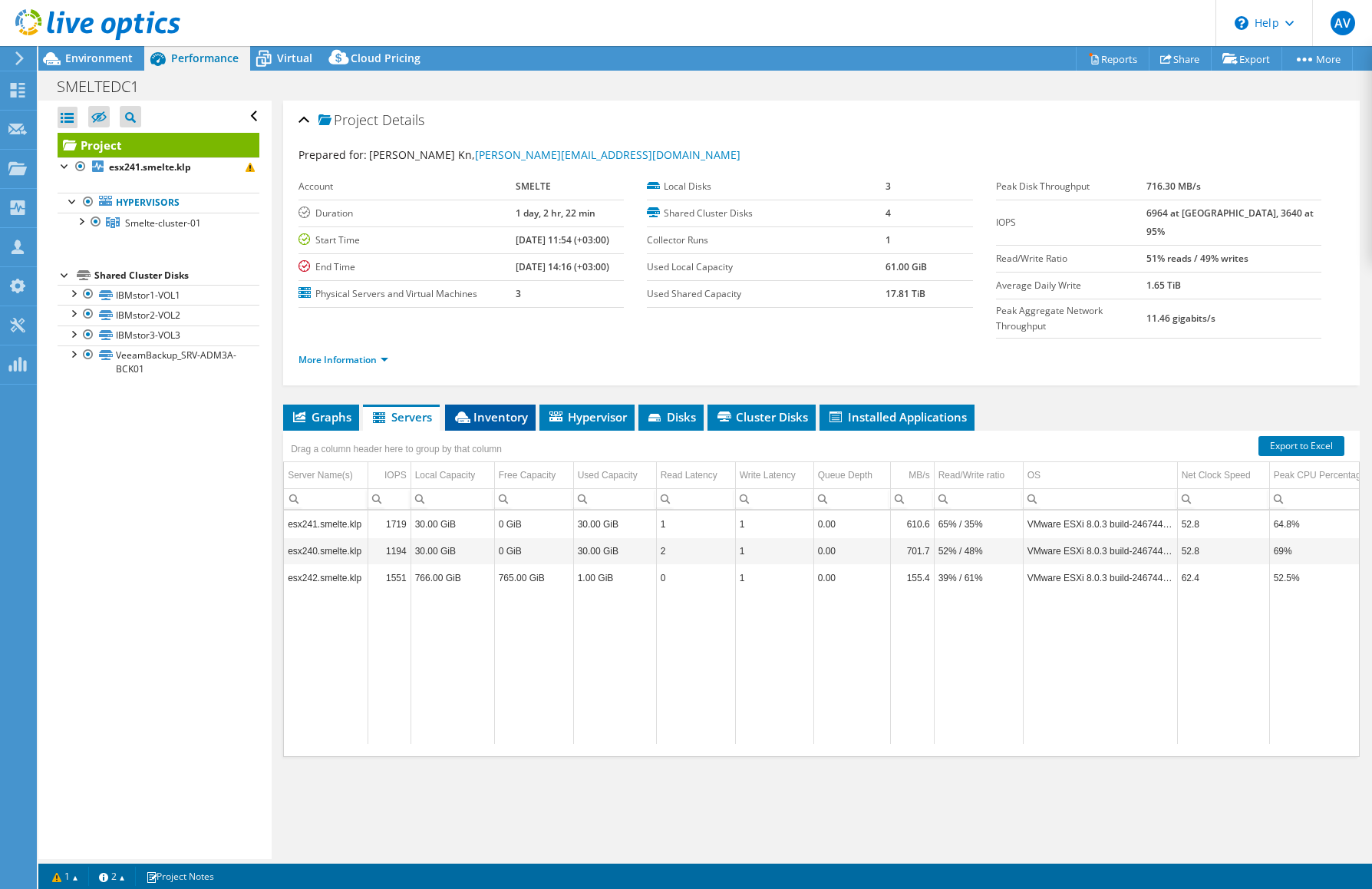
click at [503, 409] on span "Inventory" at bounding box center [490, 416] width 75 height 15
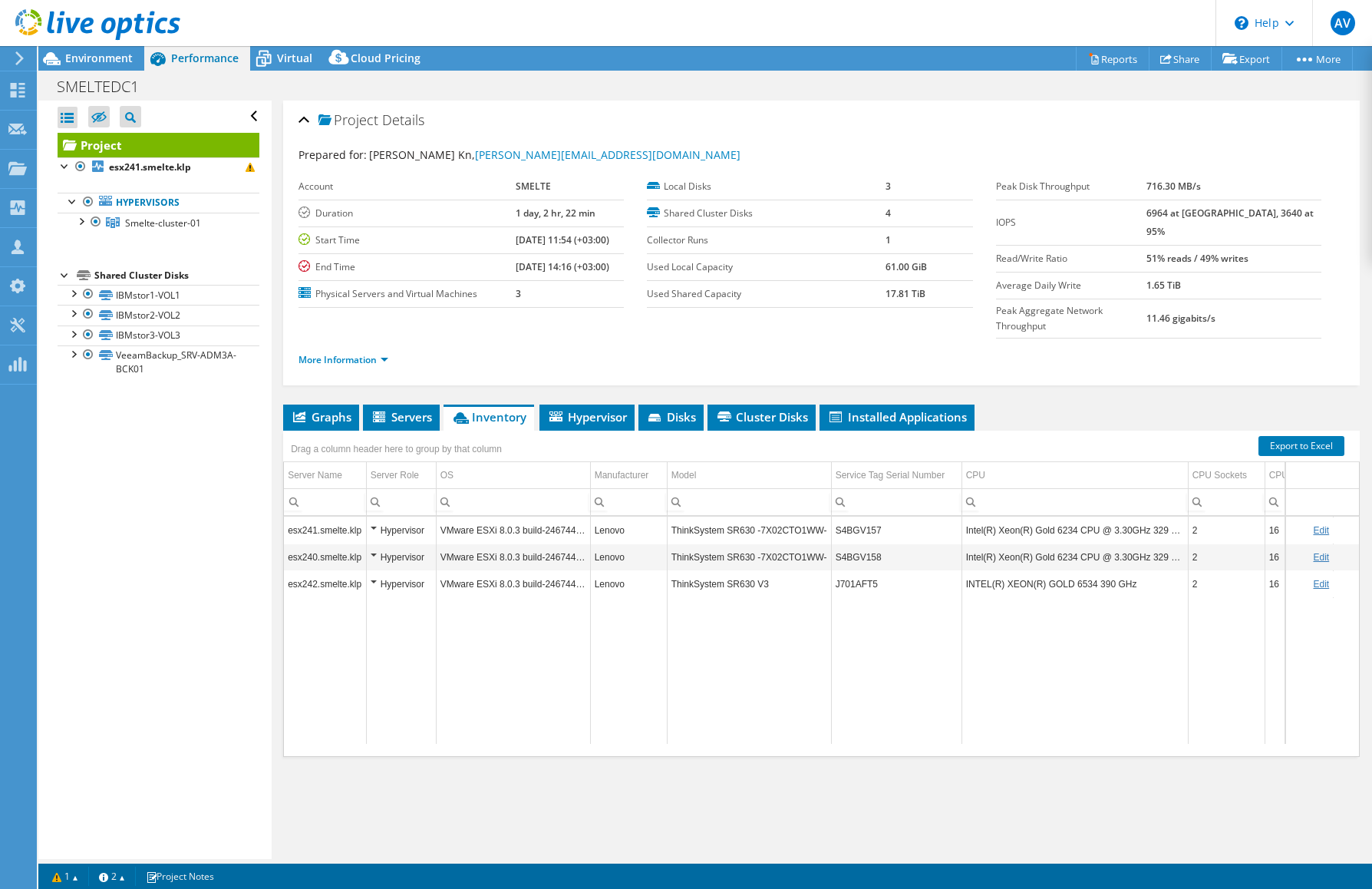
scroll to position [0, 0]
click at [349, 409] on span "Graphs" at bounding box center [321, 416] width 60 height 15
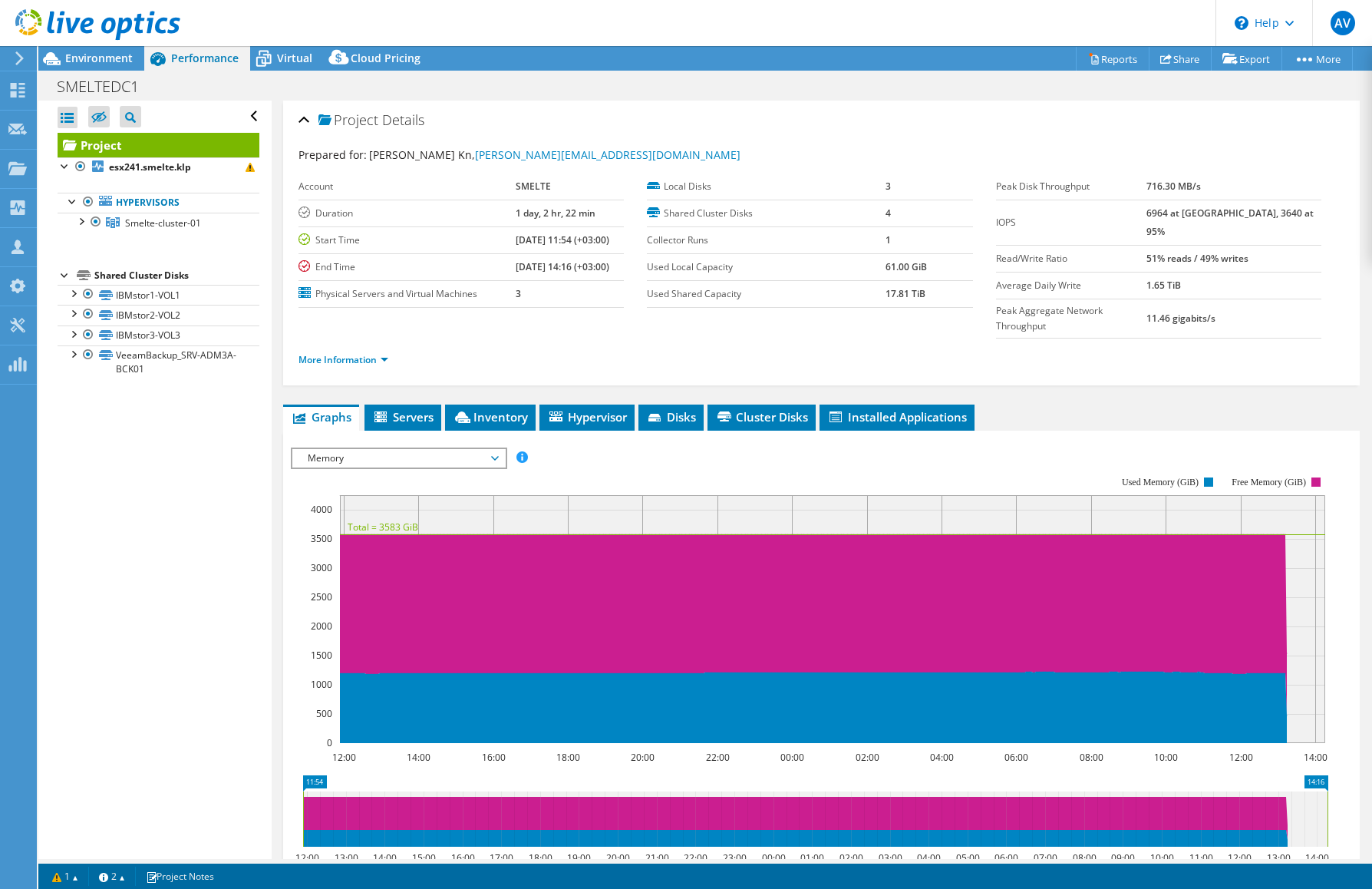
click at [498, 456] on icon at bounding box center [495, 458] width 8 height 5
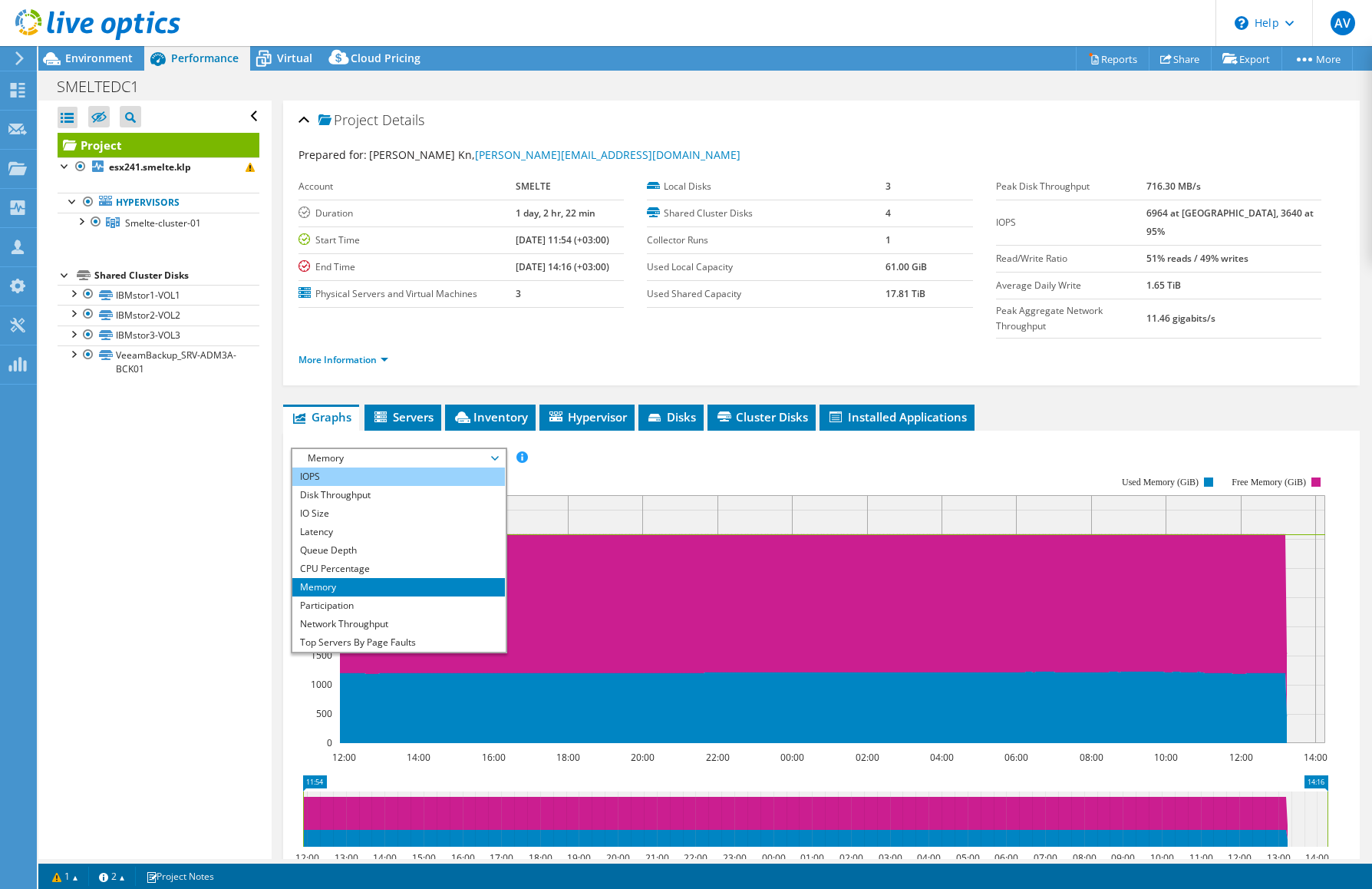
click at [407, 467] on li "IOPS" at bounding box center [398, 476] width 212 height 19
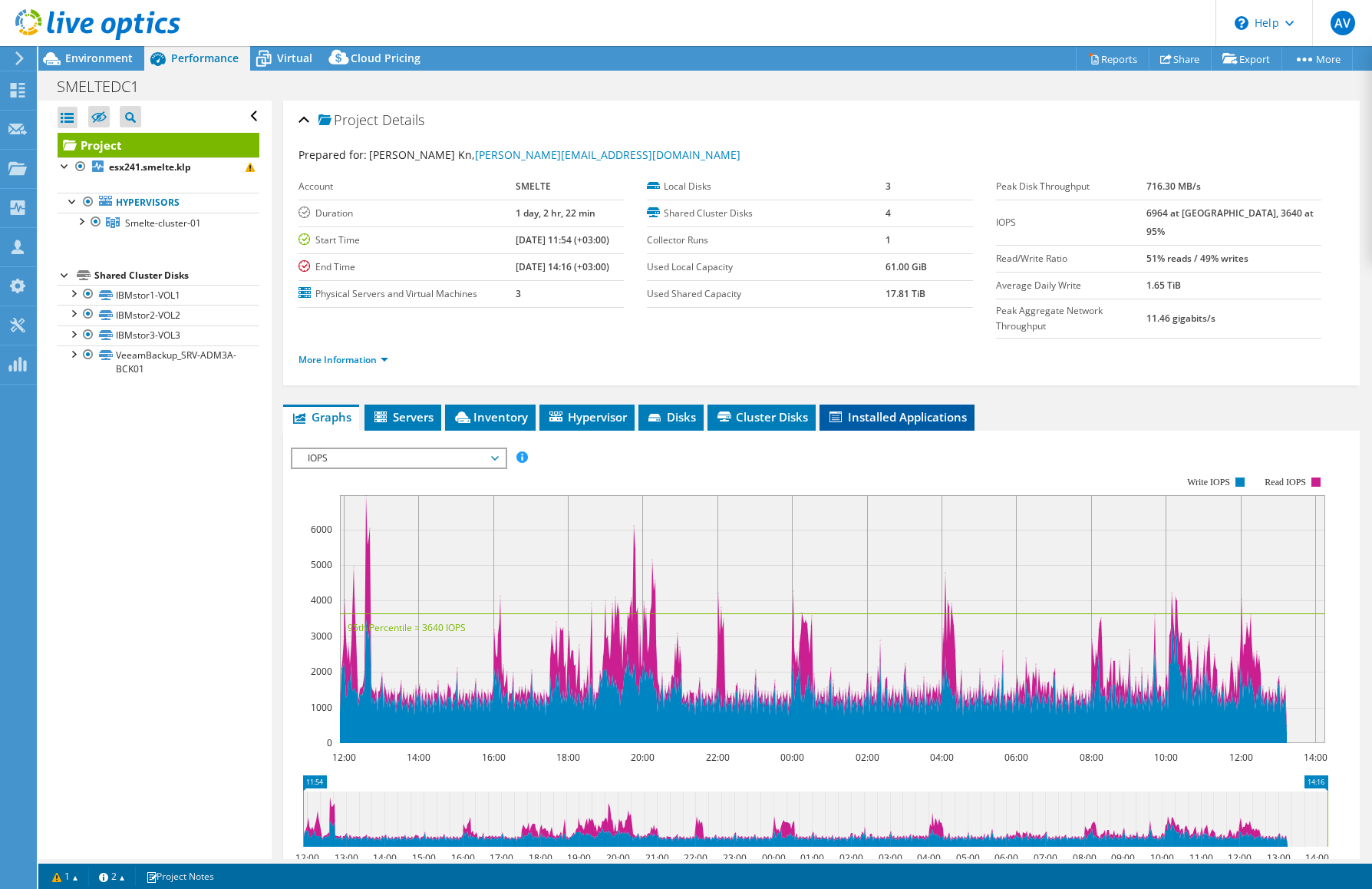
click at [883, 409] on span "Installed Applications" at bounding box center [896, 416] width 140 height 15
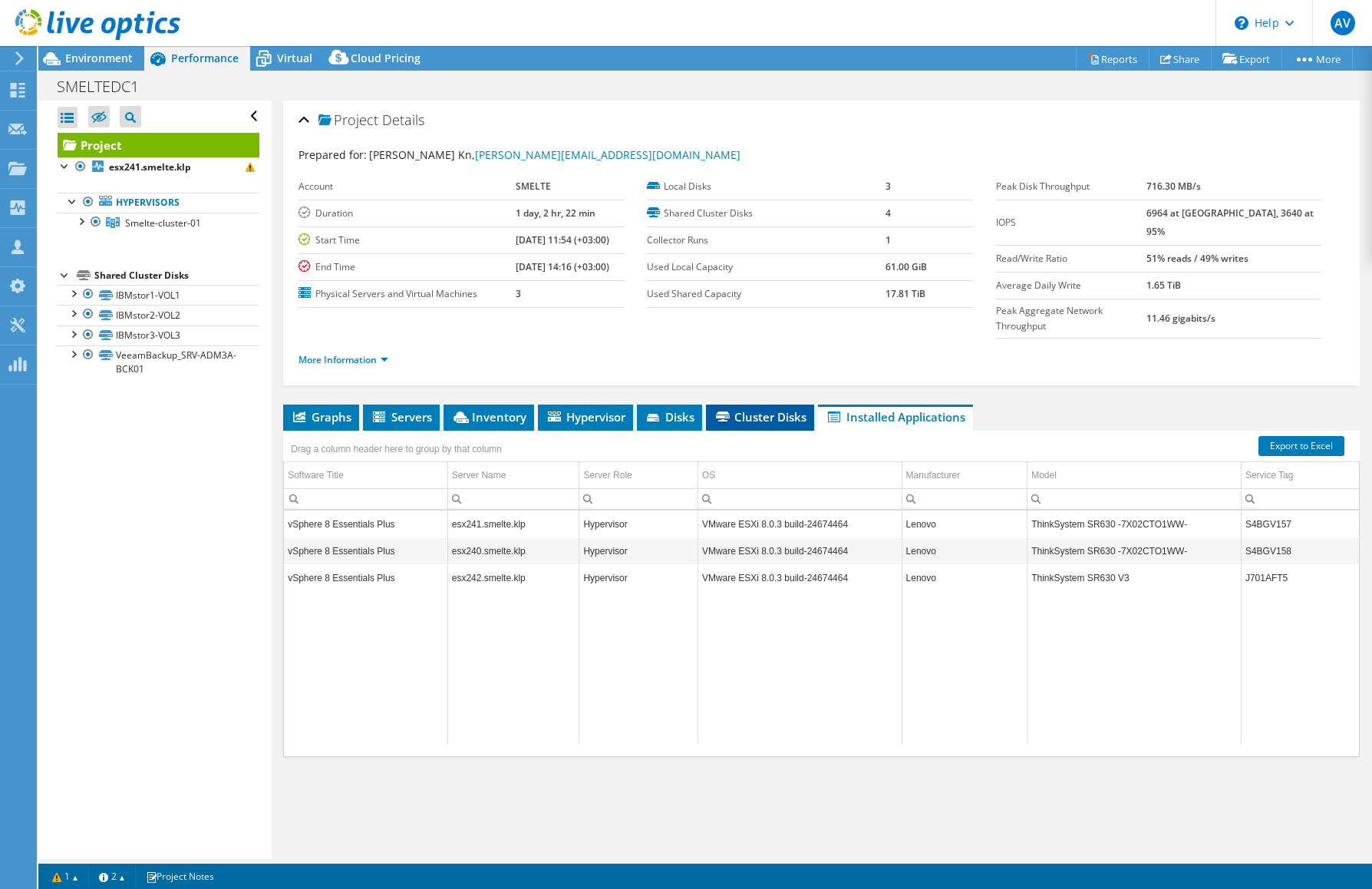
click at [757, 409] on span "Cluster Disks" at bounding box center [760, 416] width 93 height 15
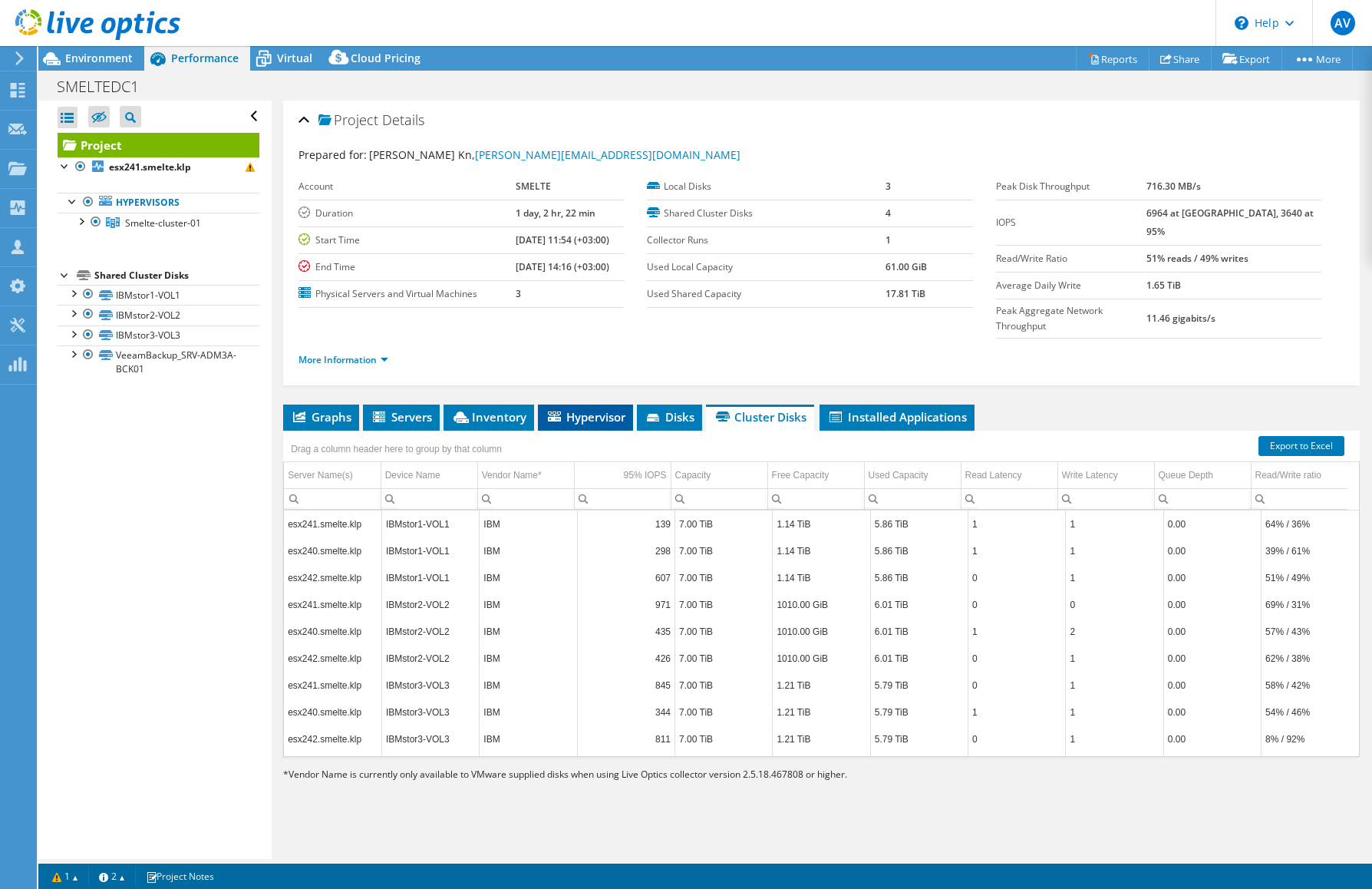
click at [616, 404] on li "Hypervisor" at bounding box center [586, 417] width 95 height 26
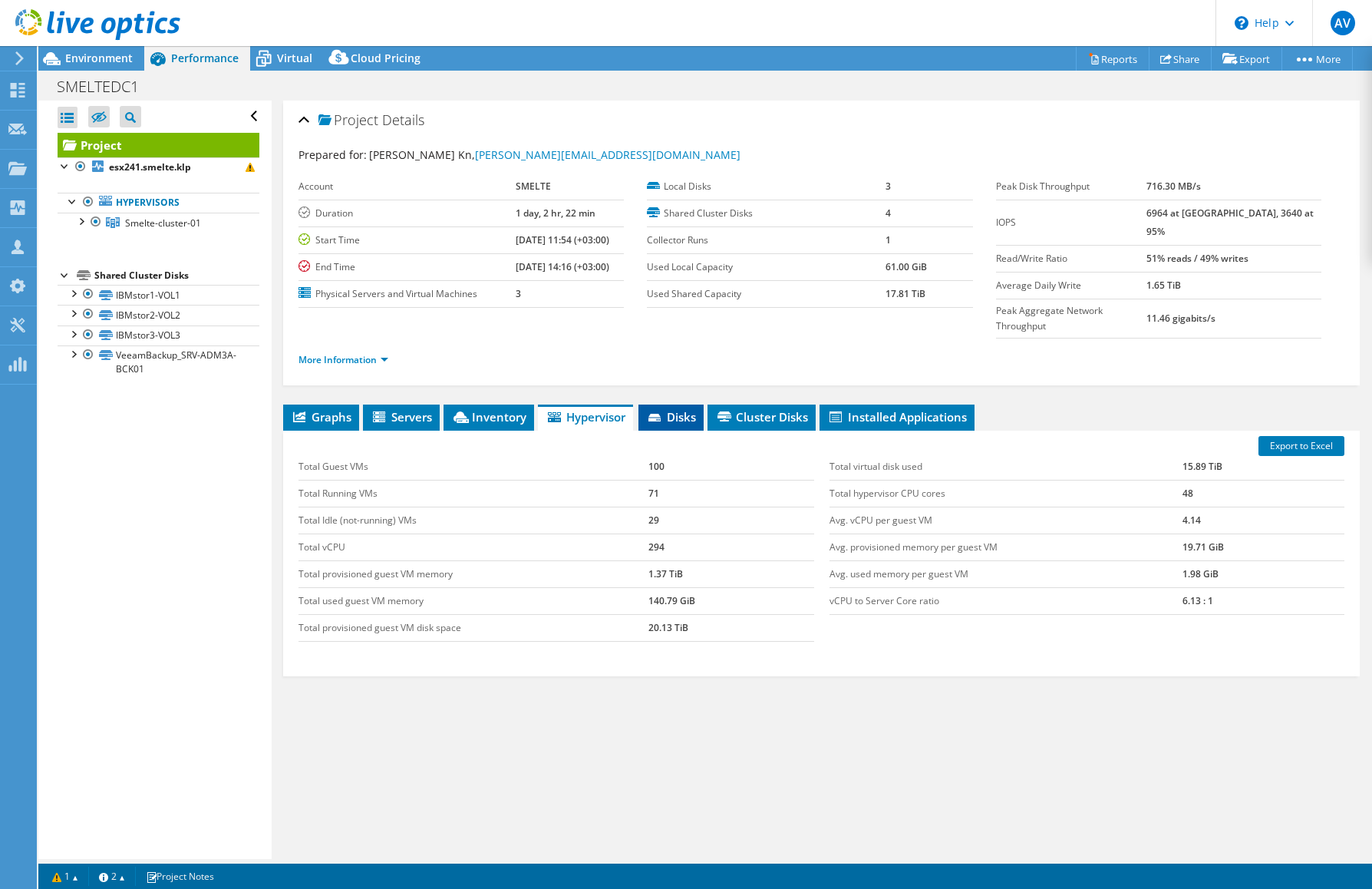
click at [672, 409] on span "Disks" at bounding box center [671, 416] width 50 height 15
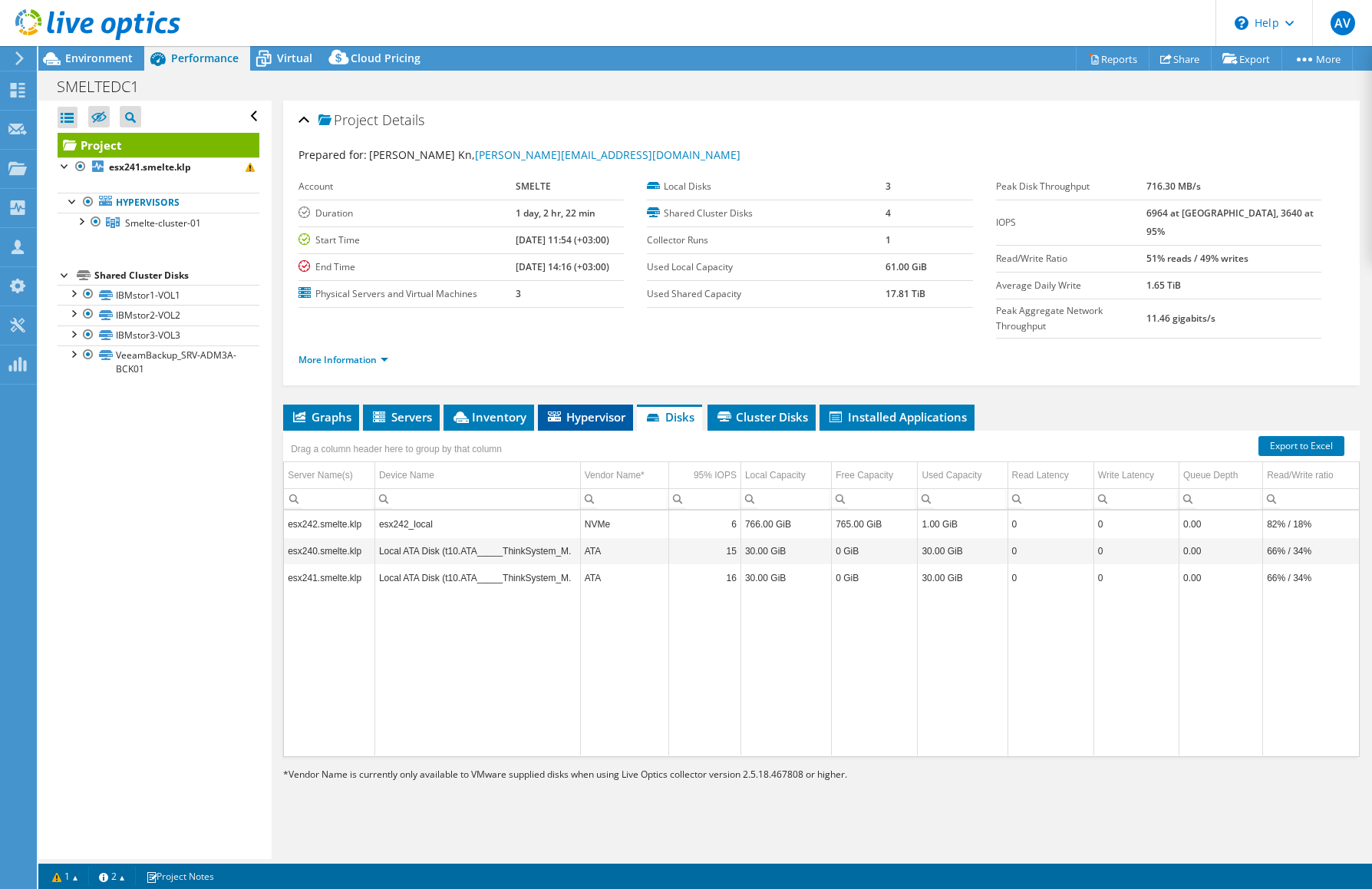
click at [586, 409] on span "Hypervisor" at bounding box center [585, 416] width 80 height 15
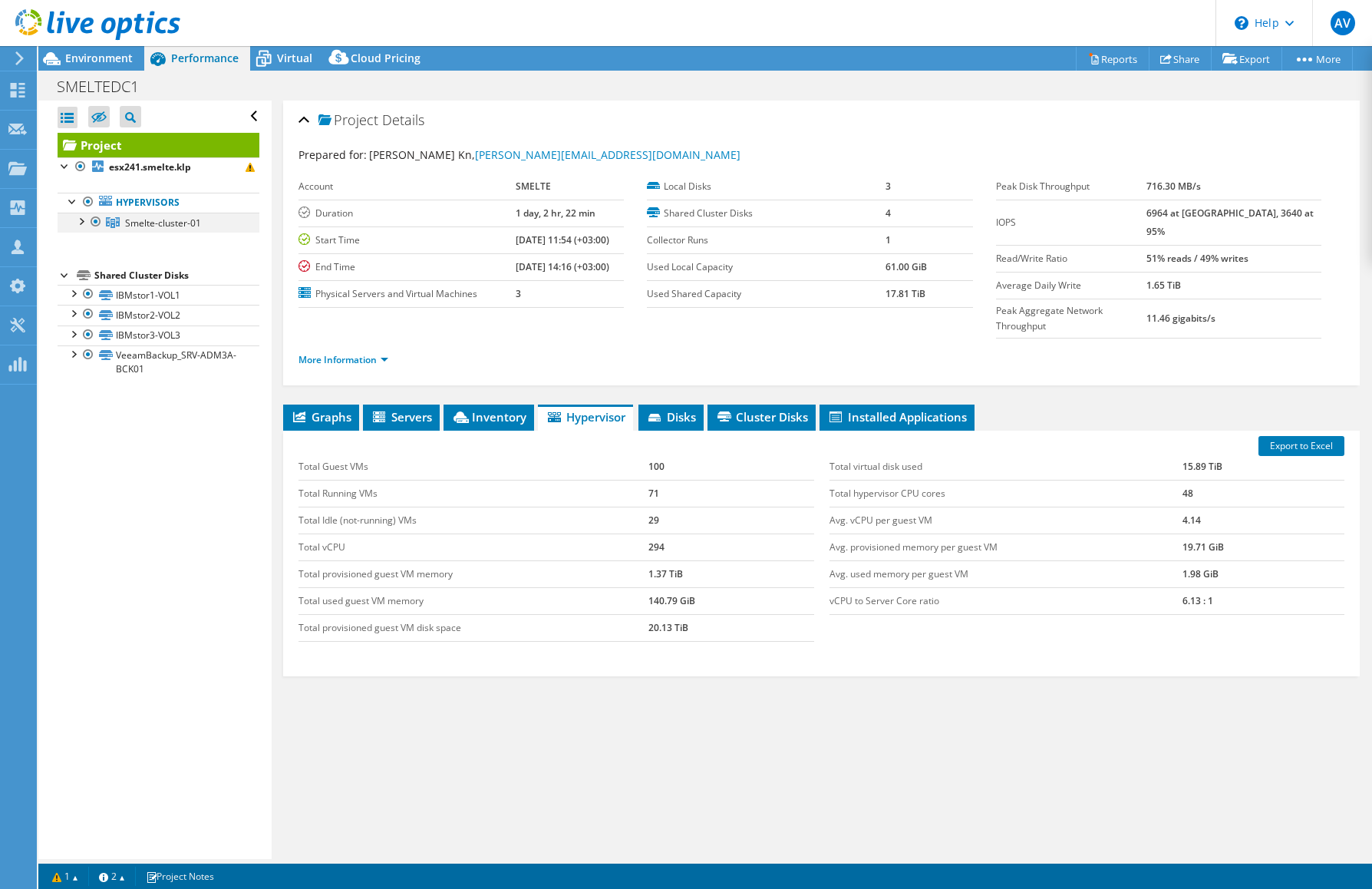
click at [83, 223] on div at bounding box center [80, 219] width 15 height 15
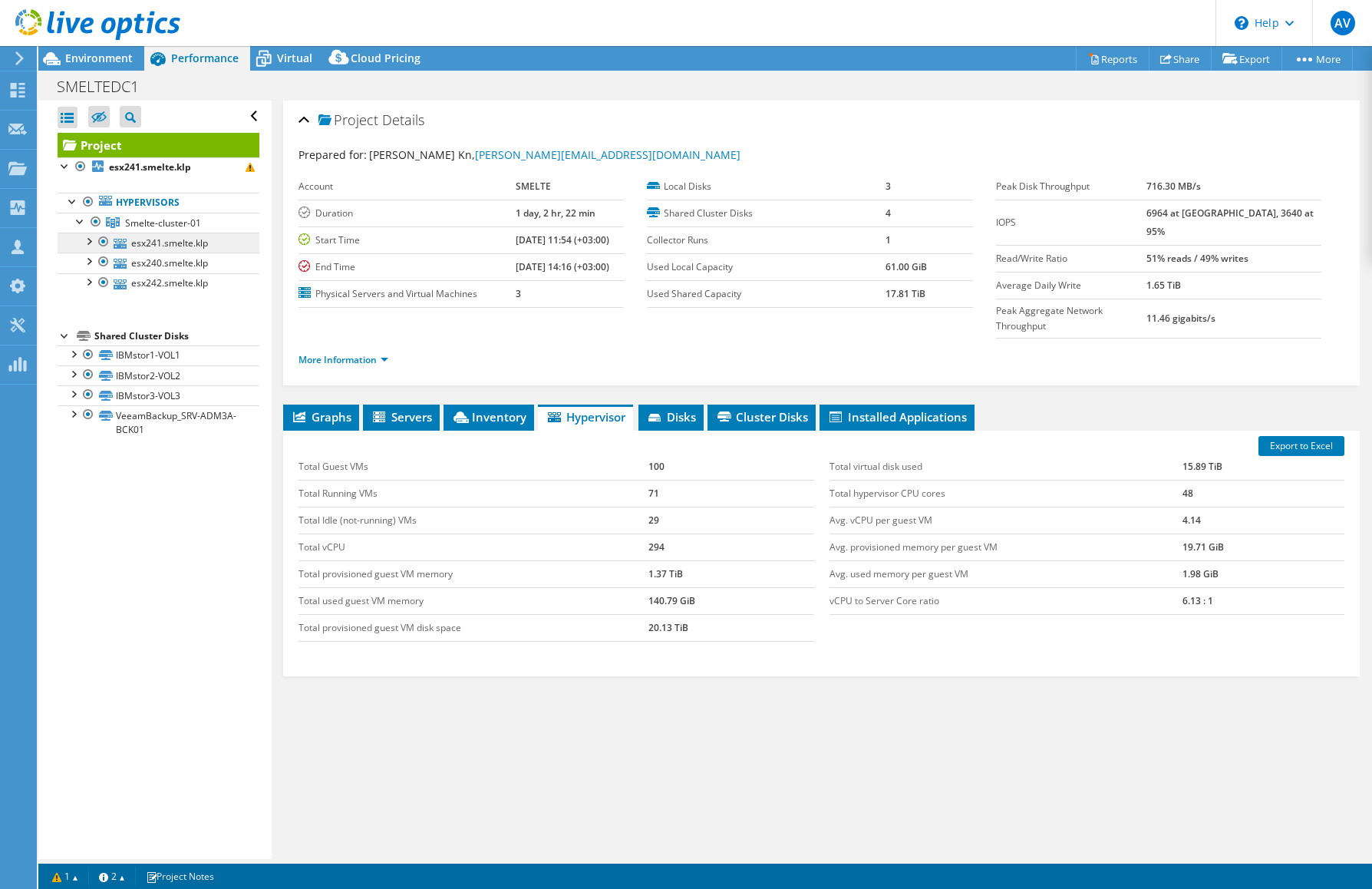
click at [180, 244] on link "esx241.smelte.klp" at bounding box center [158, 242] width 202 height 20
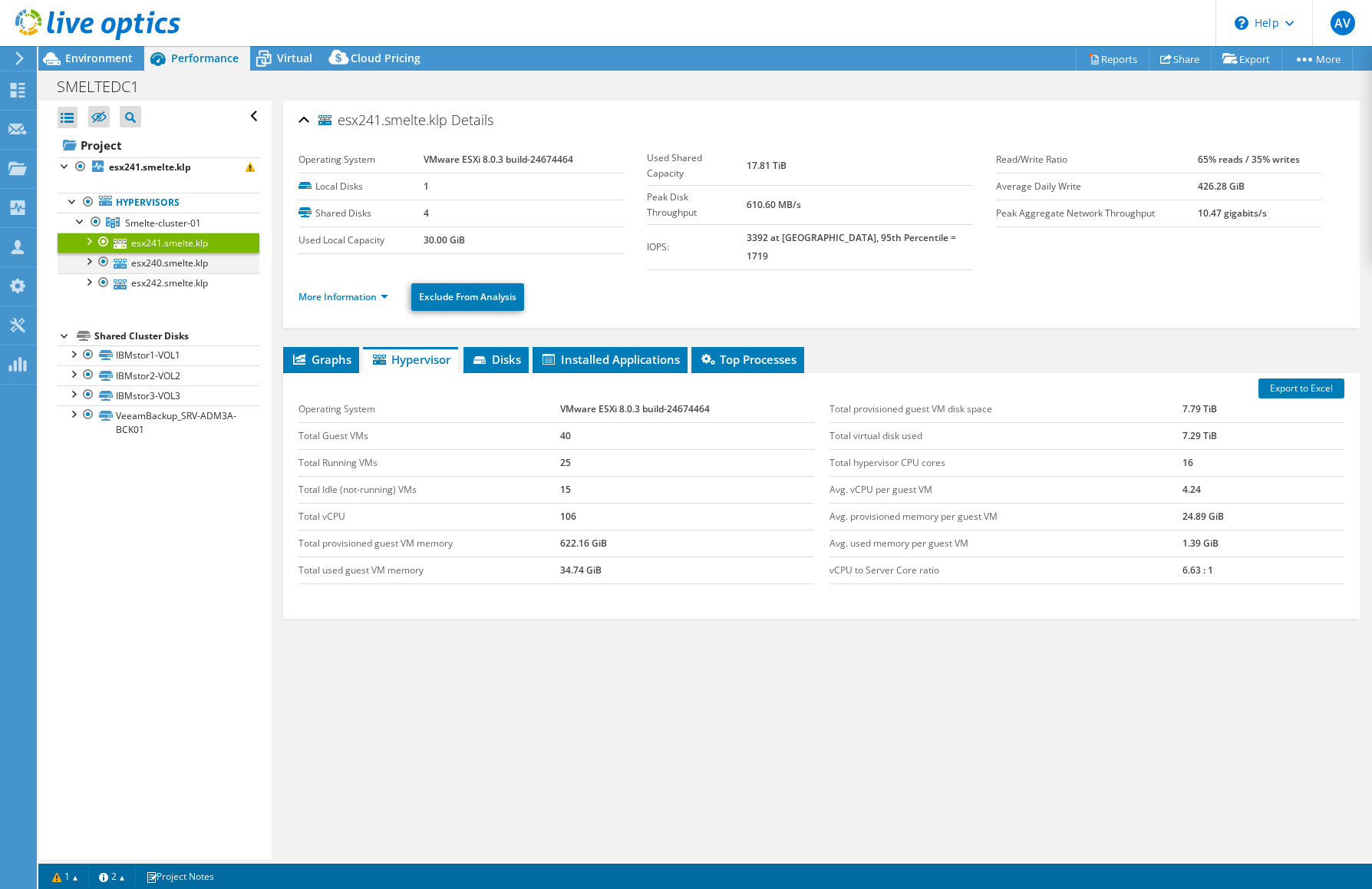
click at [102, 260] on div at bounding box center [103, 261] width 15 height 19
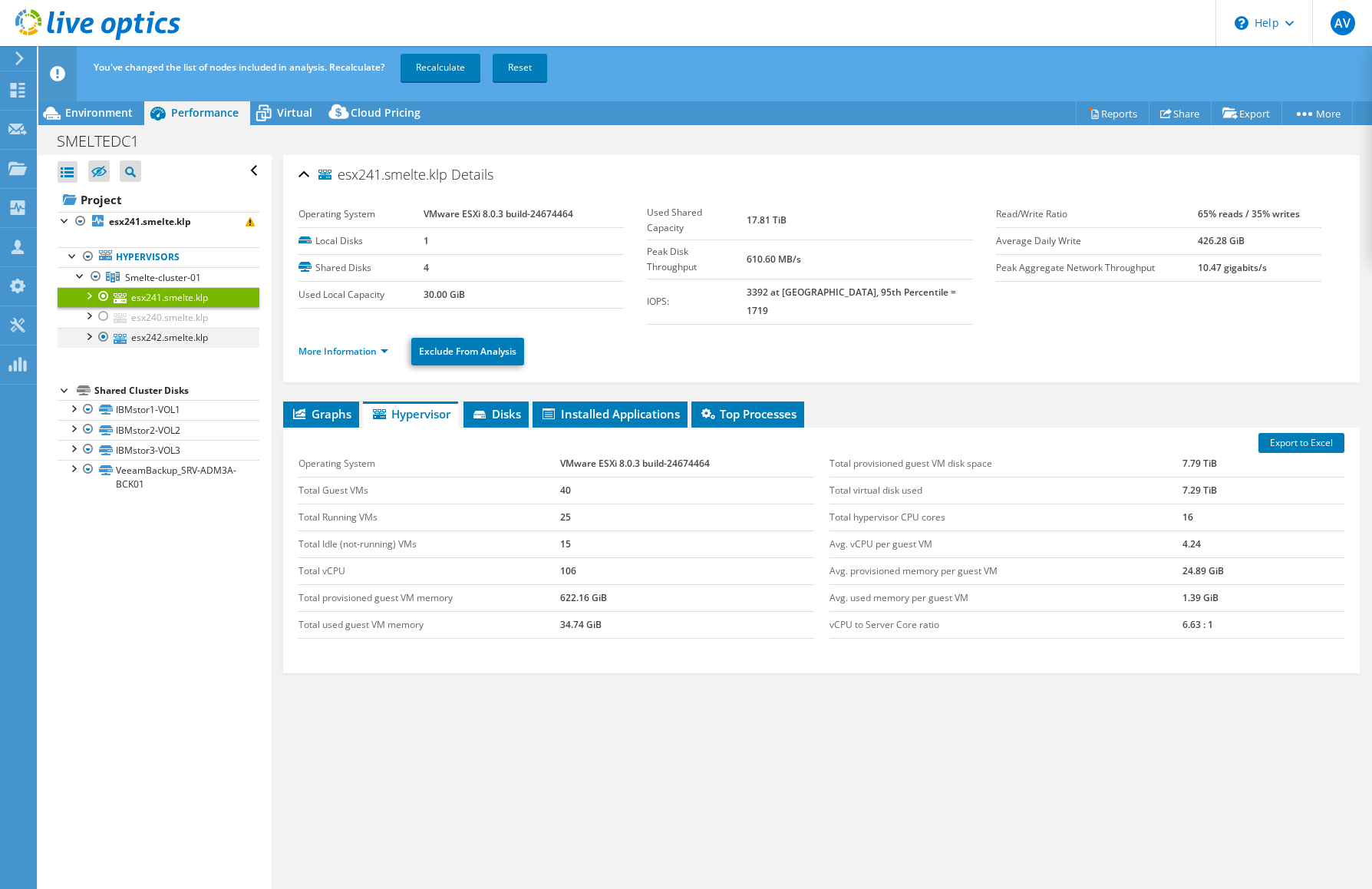
click at [104, 335] on div at bounding box center [103, 336] width 15 height 19
click at [321, 406] on span "Graphs" at bounding box center [321, 413] width 60 height 15
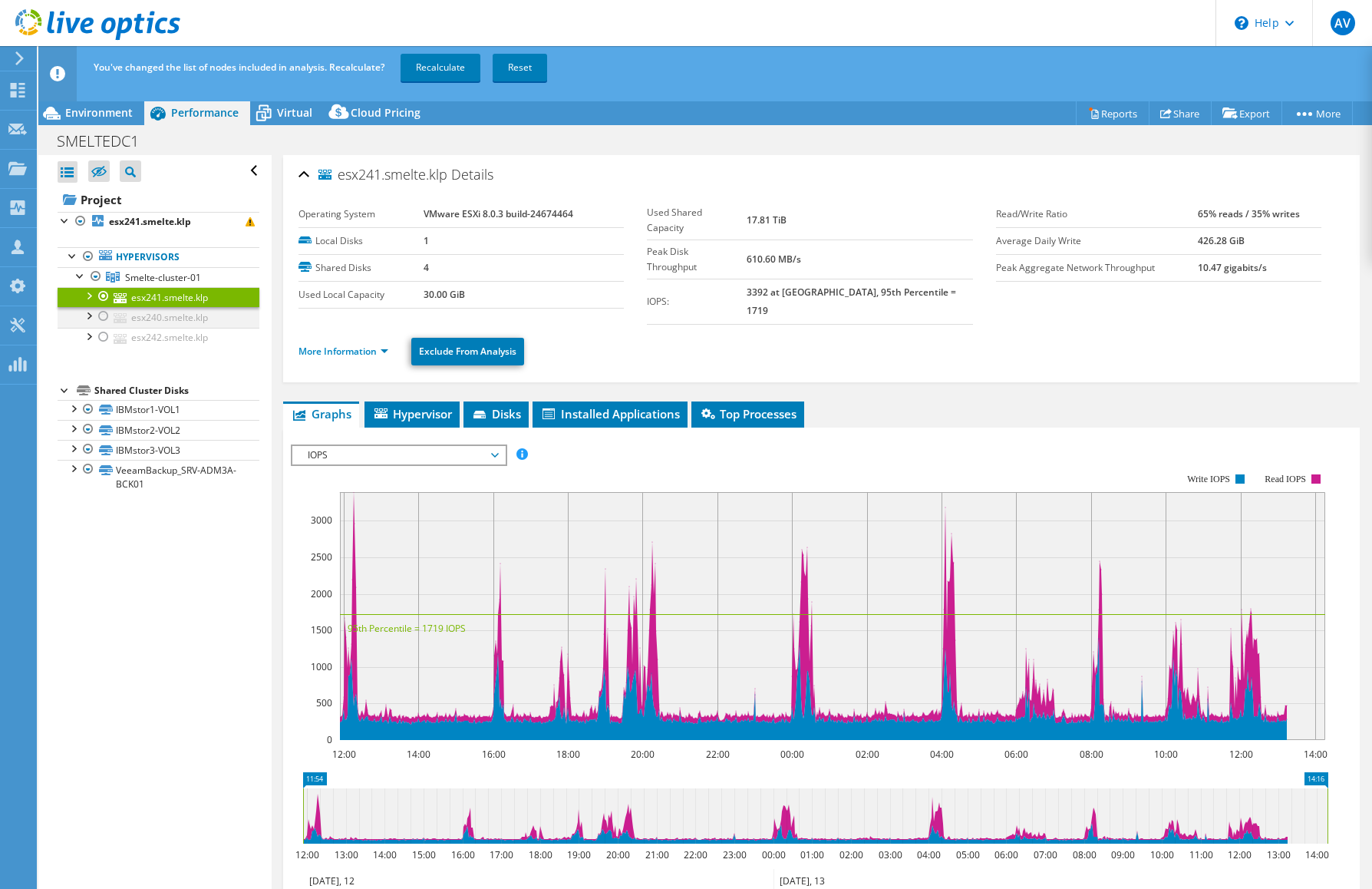
click at [105, 314] on div at bounding box center [103, 315] width 15 height 19
click at [106, 295] on div at bounding box center [103, 296] width 15 height 19
click at [437, 65] on link "Recalculate" at bounding box center [440, 68] width 80 height 27
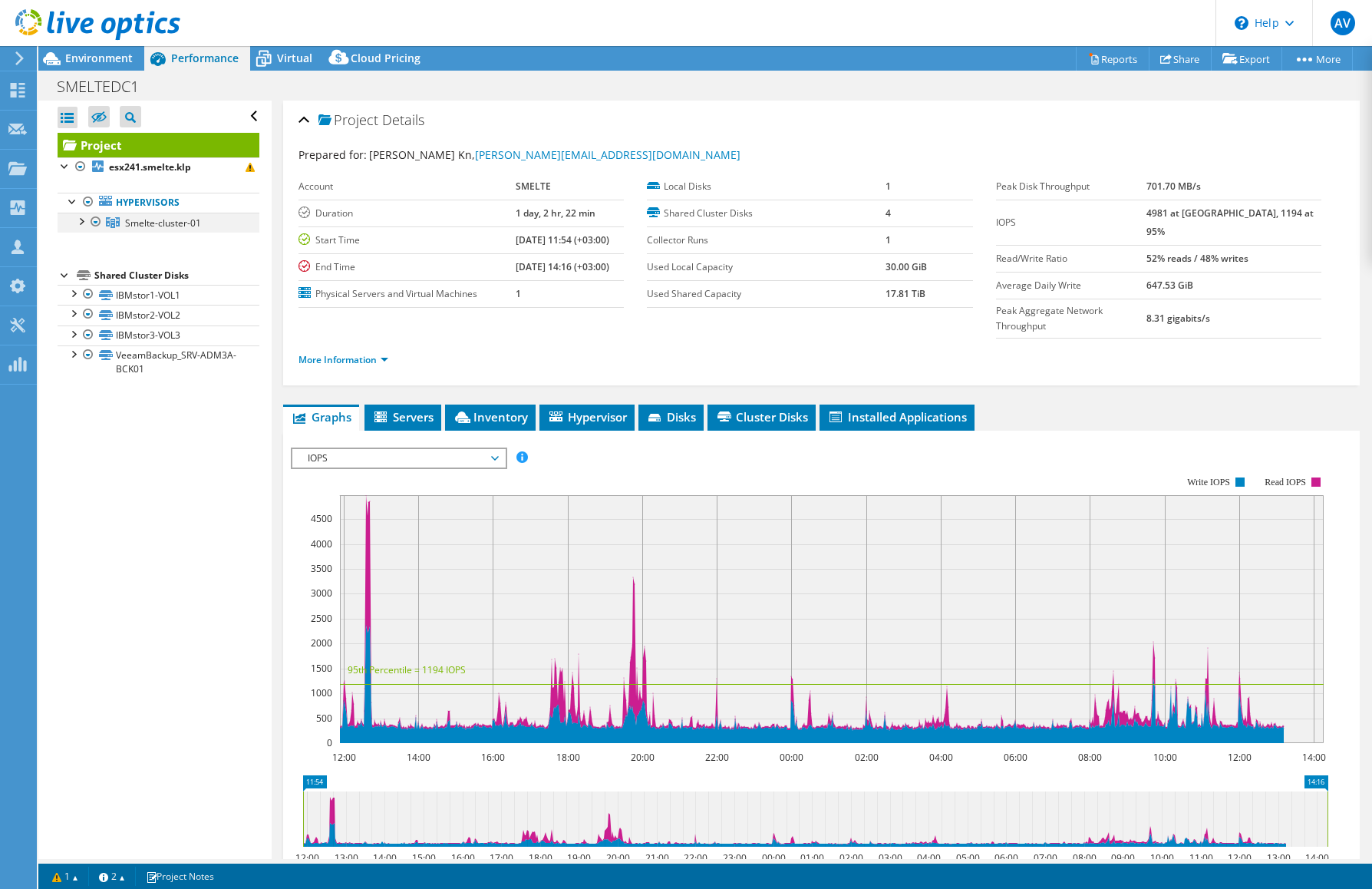
click at [79, 220] on div at bounding box center [80, 219] width 15 height 15
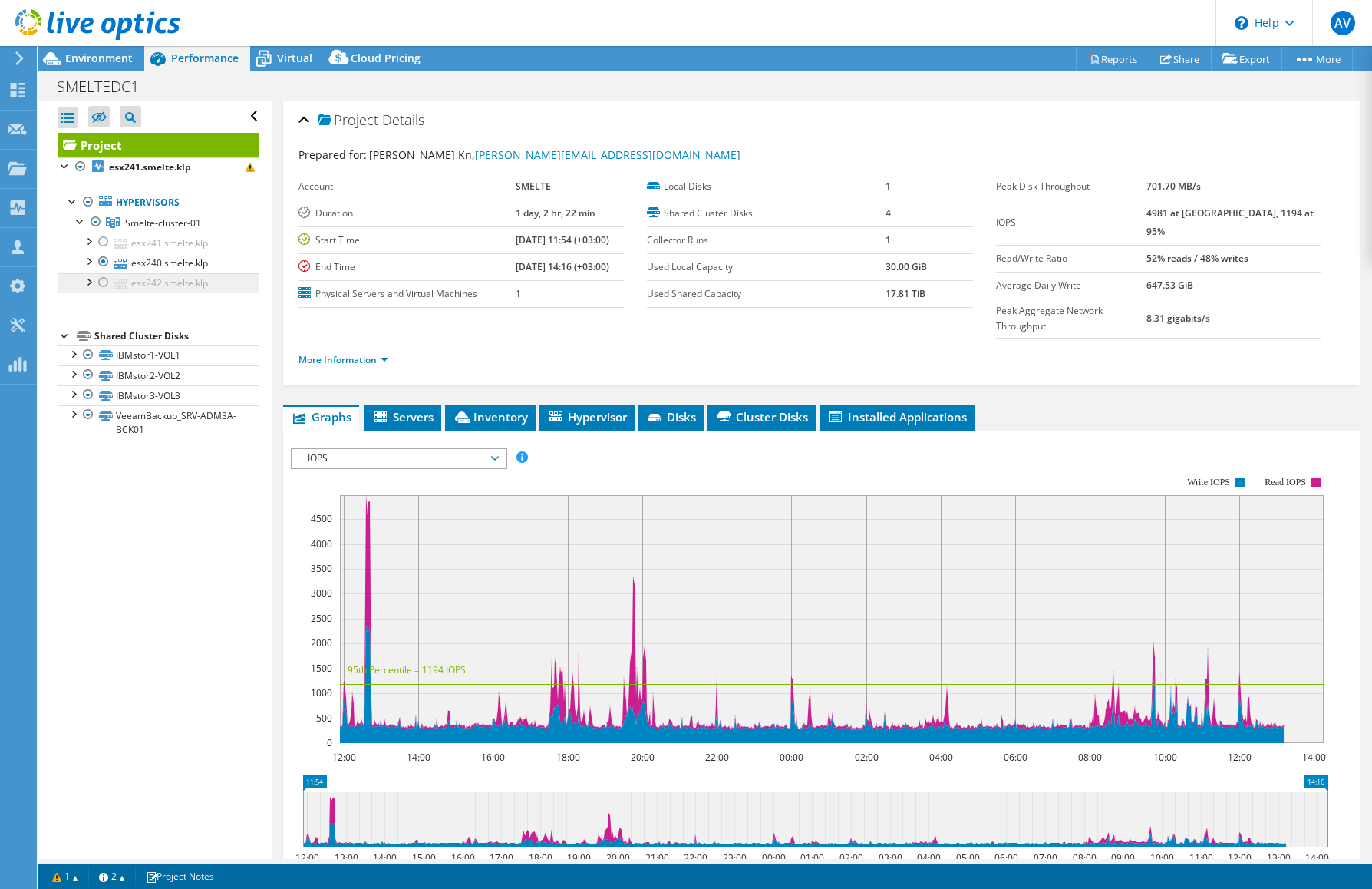
click at [165, 284] on link "esx242.smelte.klp" at bounding box center [158, 283] width 202 height 20
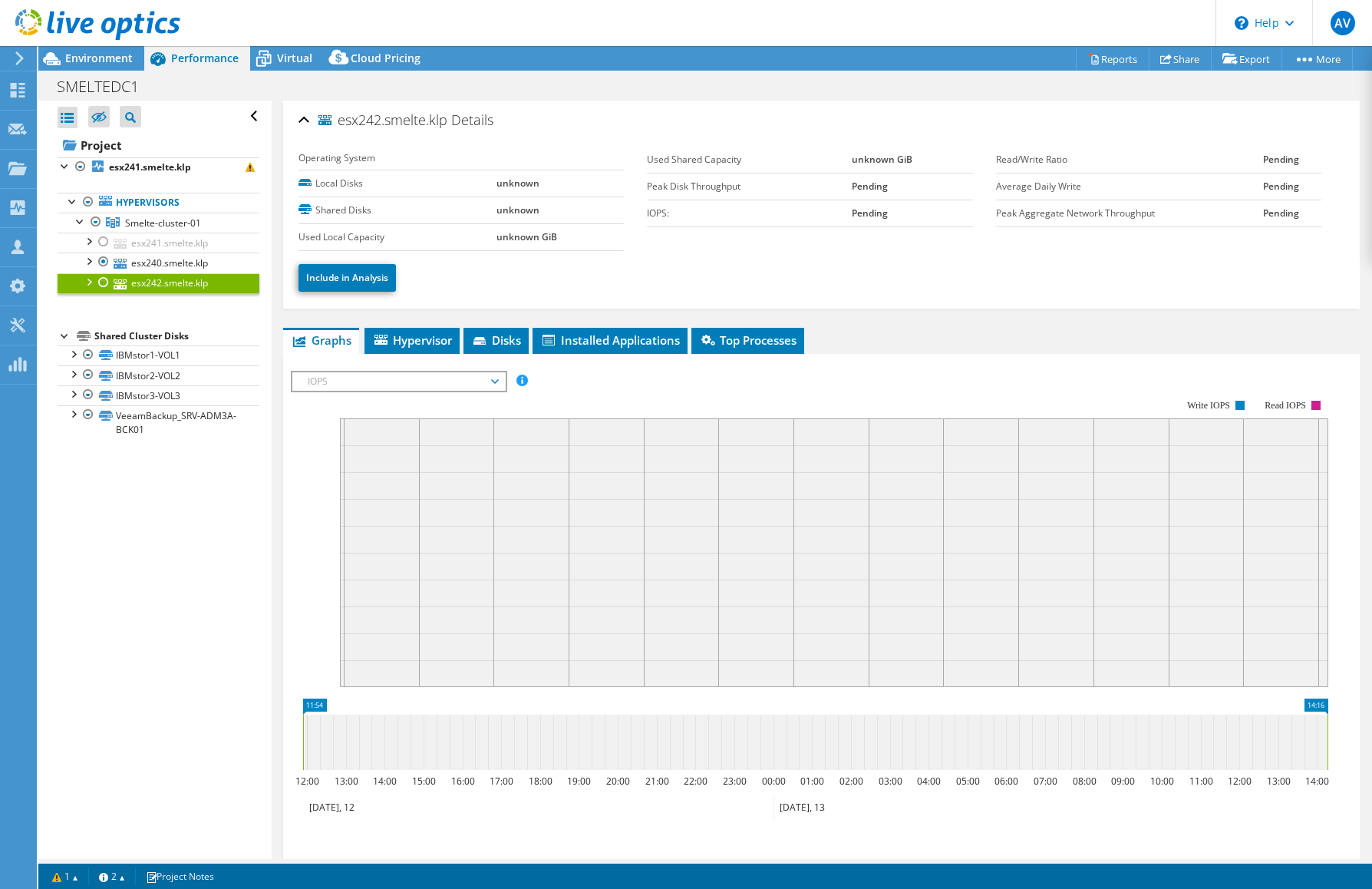
click at [102, 281] on div at bounding box center [103, 282] width 15 height 19
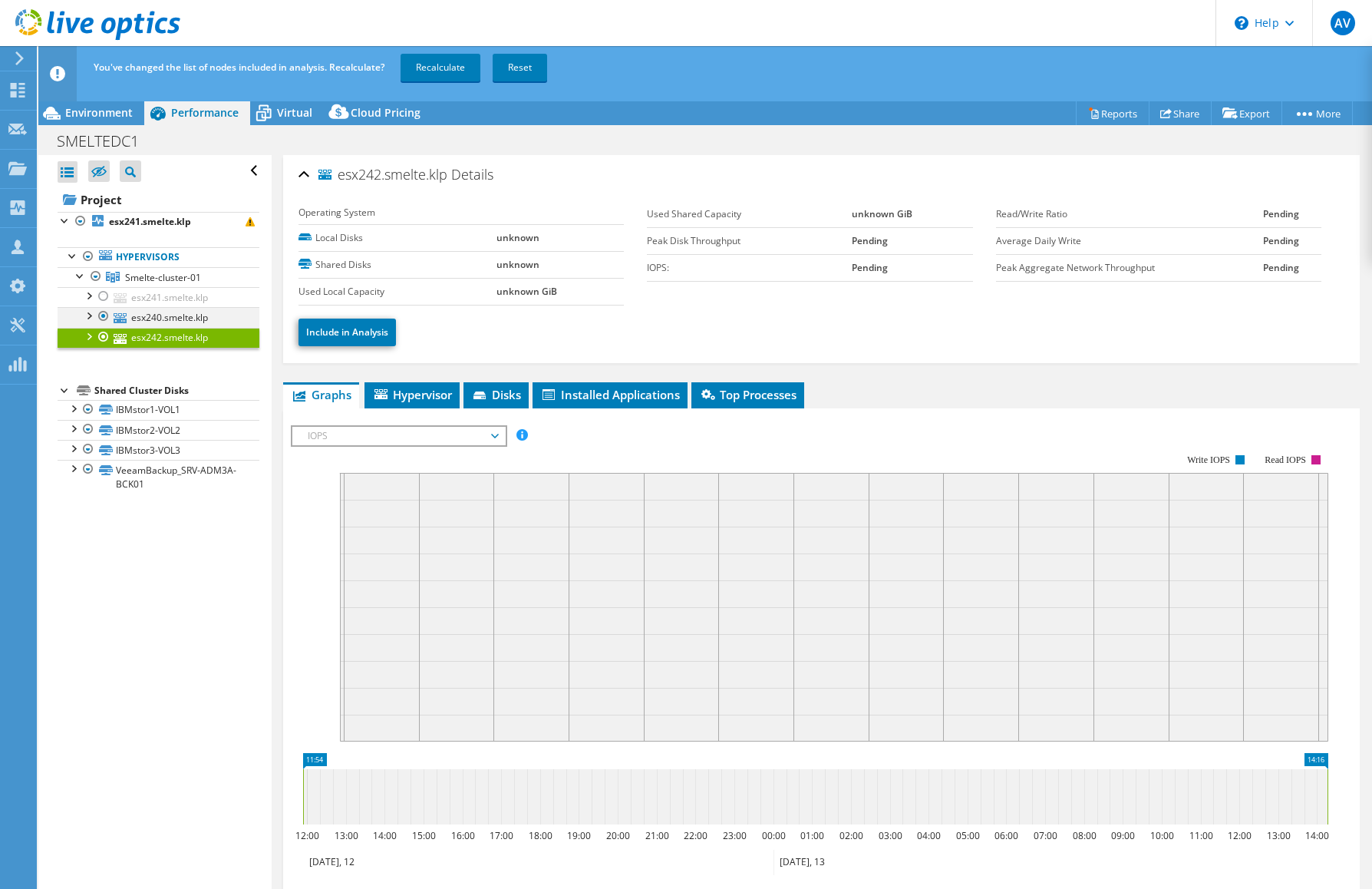
click at [103, 313] on div at bounding box center [103, 315] width 15 height 19
click at [449, 71] on link "Recalculate" at bounding box center [440, 68] width 80 height 27
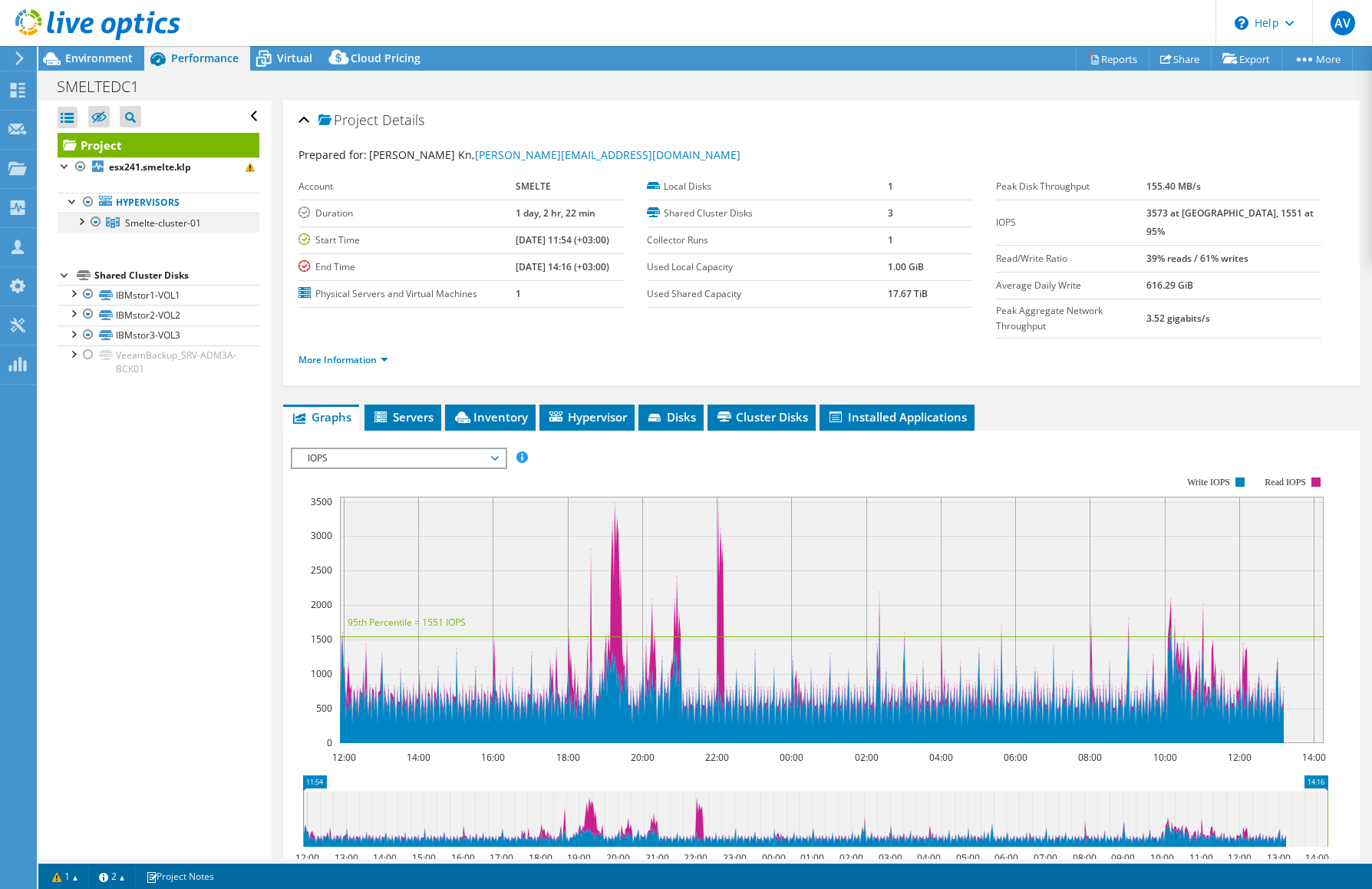
click at [80, 223] on div at bounding box center [80, 219] width 15 height 15
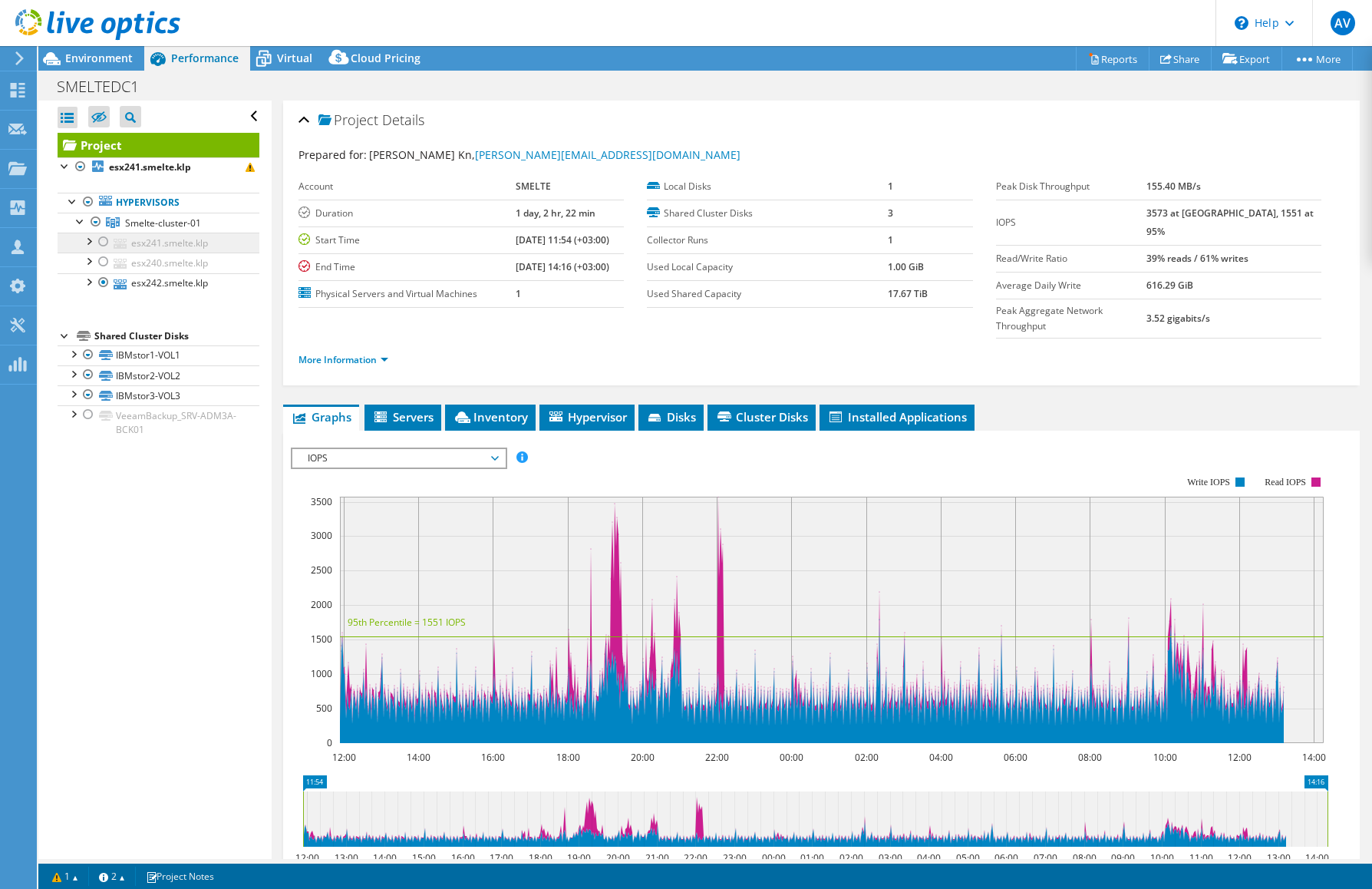
click at [176, 244] on link "esx241.smelte.klp" at bounding box center [158, 242] width 202 height 20
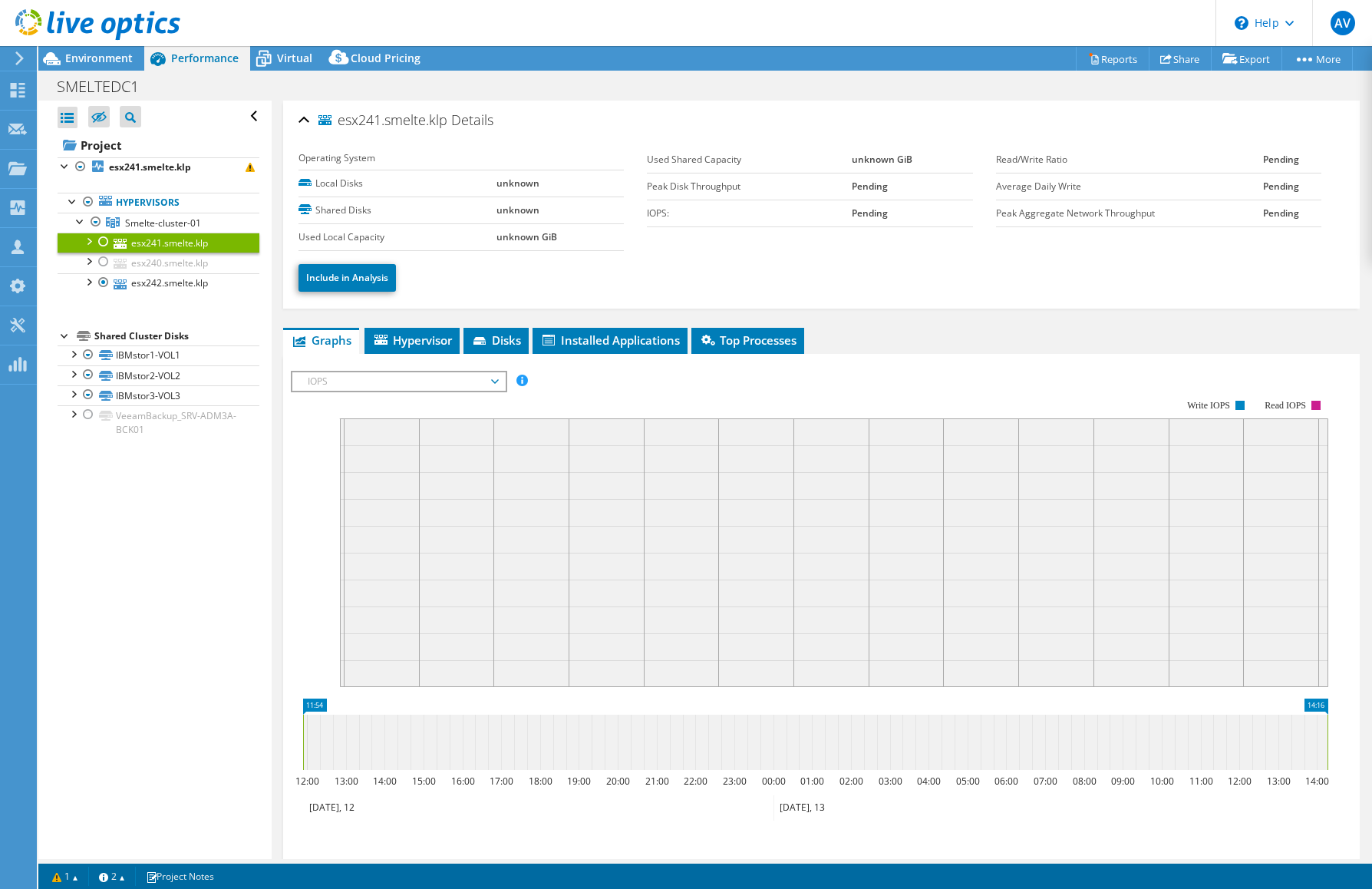
click at [105, 244] on div at bounding box center [103, 241] width 15 height 19
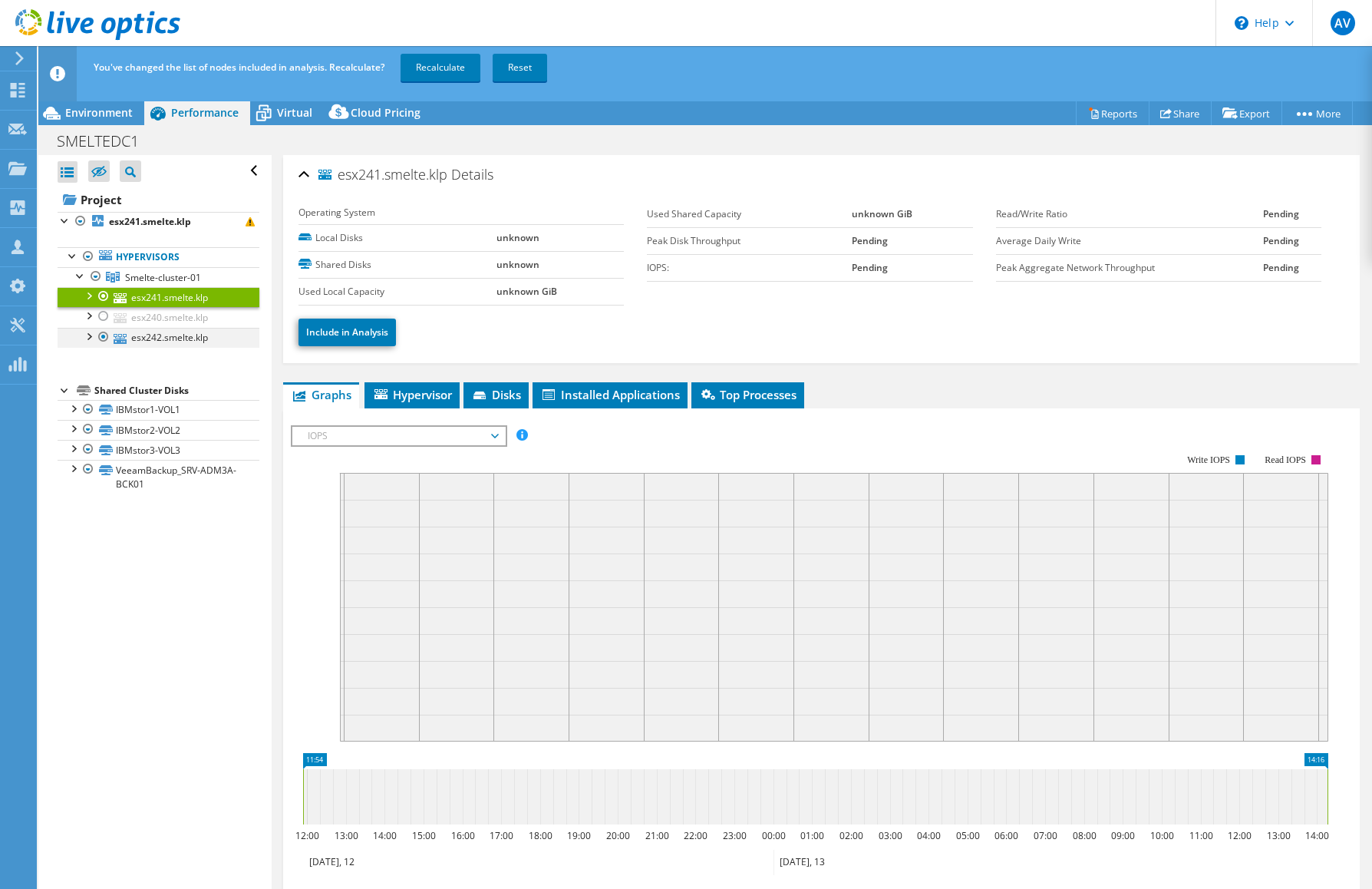
click at [105, 332] on div at bounding box center [103, 336] width 15 height 19
click at [448, 66] on link "Recalculate" at bounding box center [440, 68] width 80 height 27
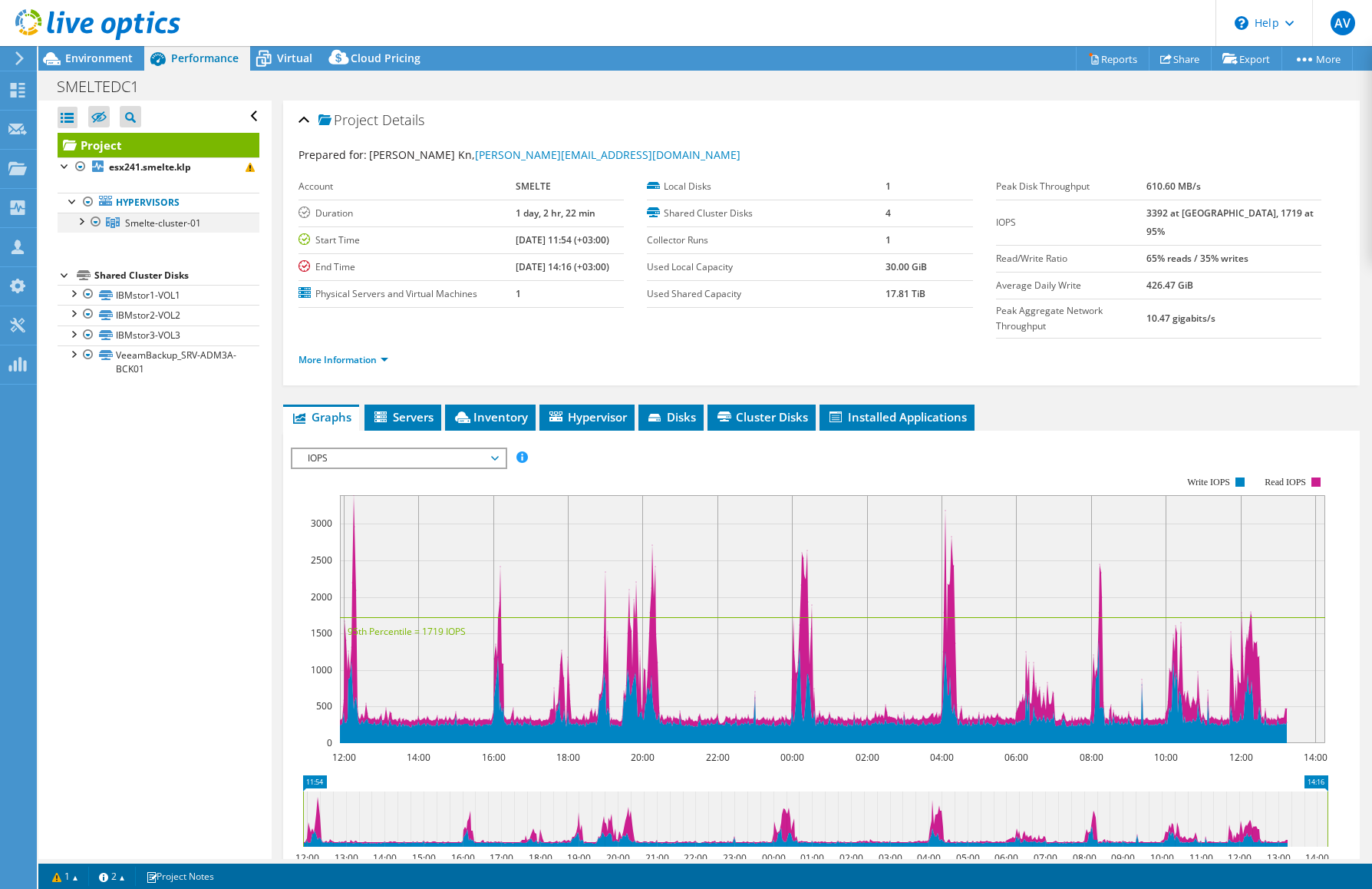
click at [85, 221] on div at bounding box center [80, 219] width 15 height 15
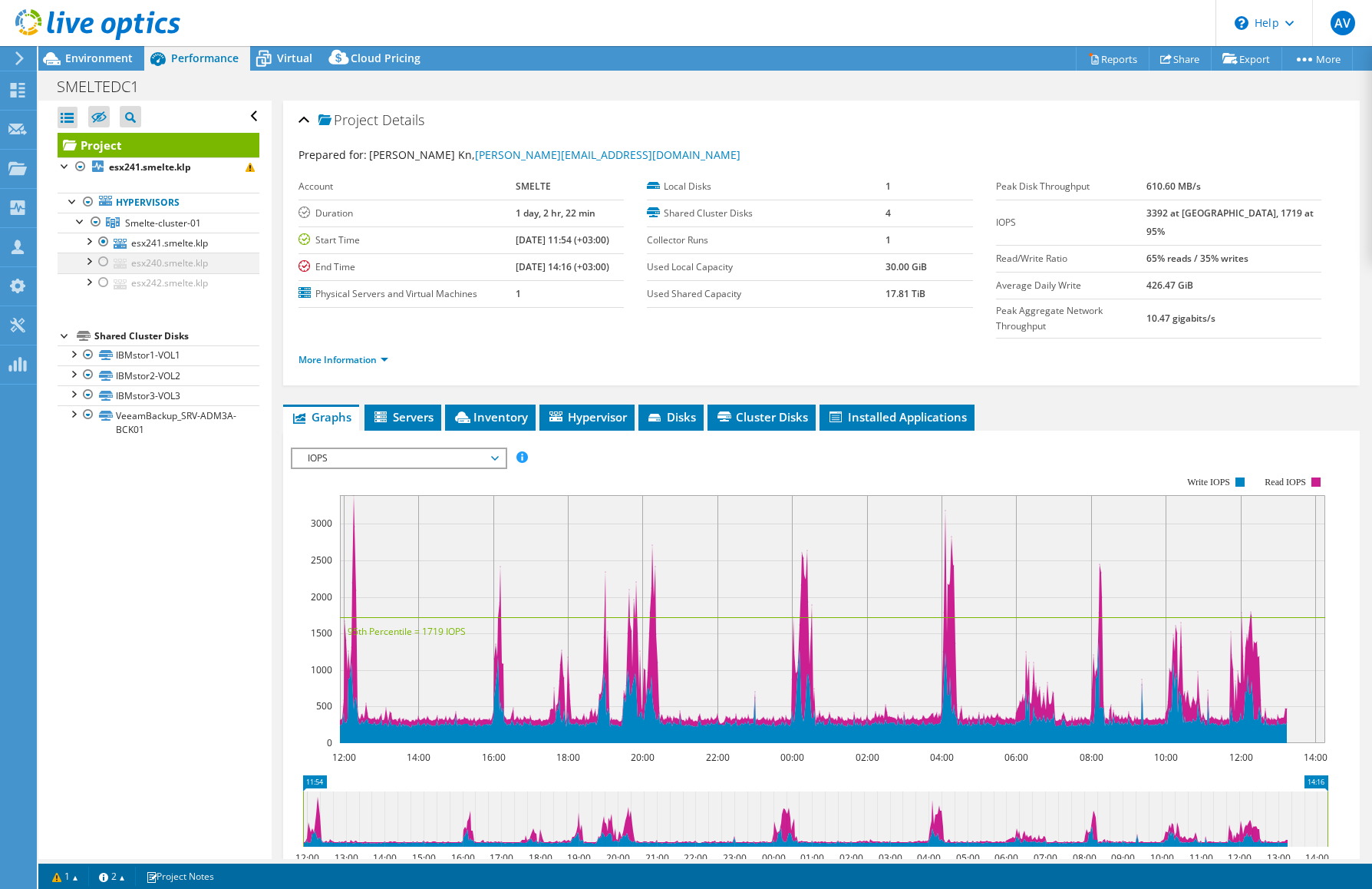
click at [104, 260] on div at bounding box center [103, 261] width 15 height 19
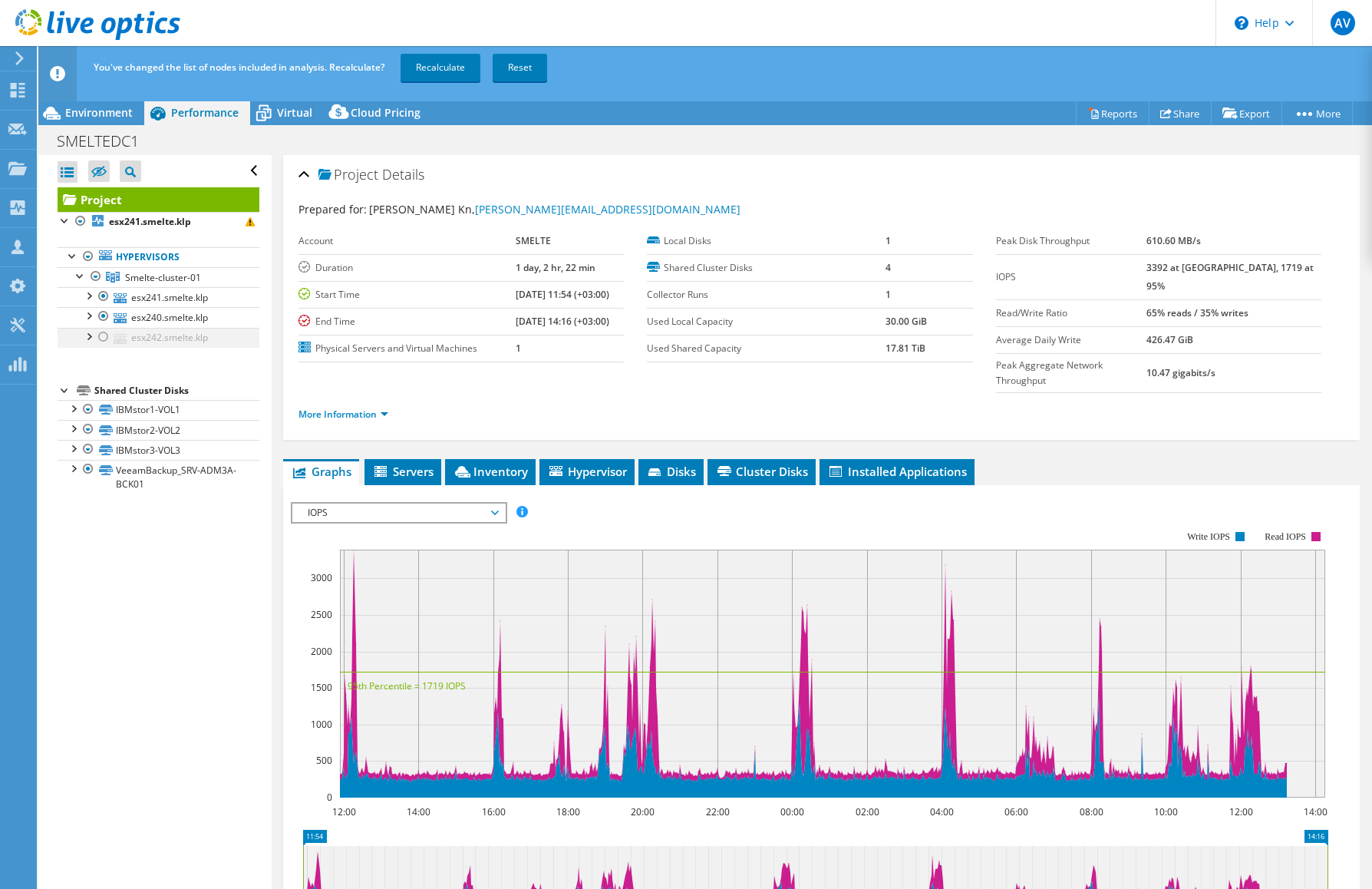
click at [106, 341] on div at bounding box center [103, 336] width 15 height 19
click at [444, 57] on link "Recalculate" at bounding box center [440, 68] width 80 height 27
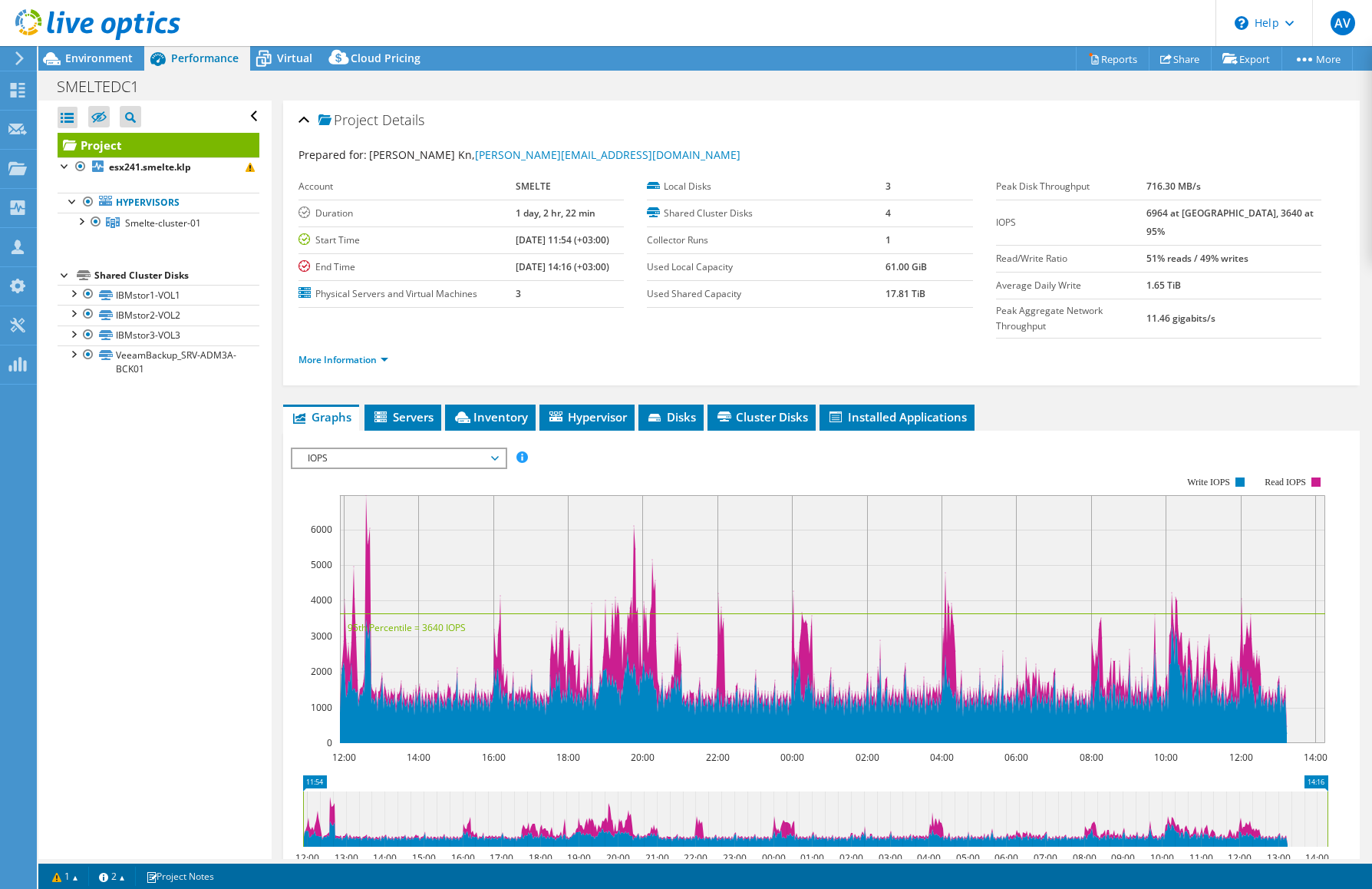
click at [450, 449] on span "IOPS" at bounding box center [398, 457] width 197 height 19
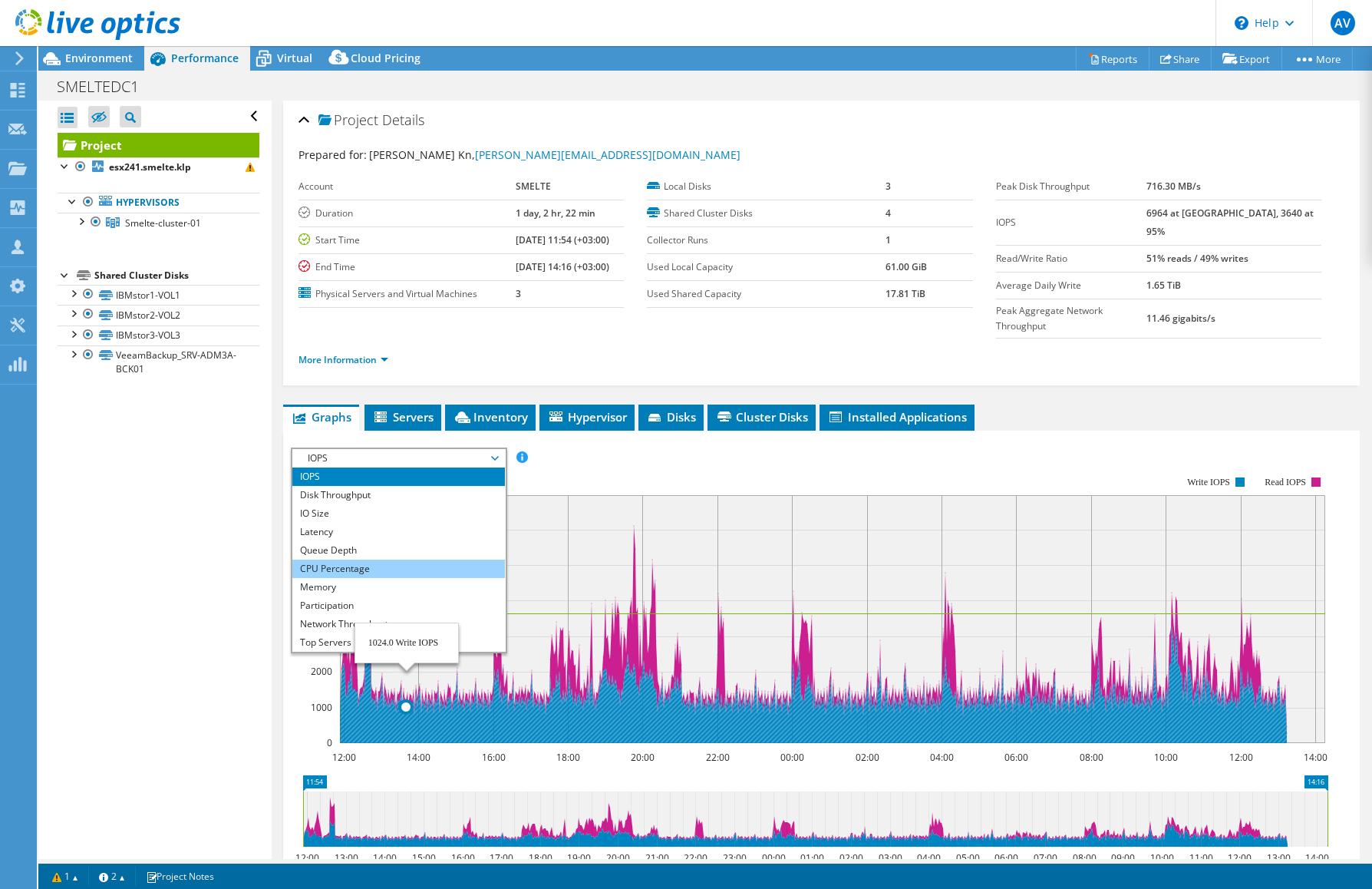
click at [365, 559] on li "CPU Percentage" at bounding box center [398, 568] width 212 height 19
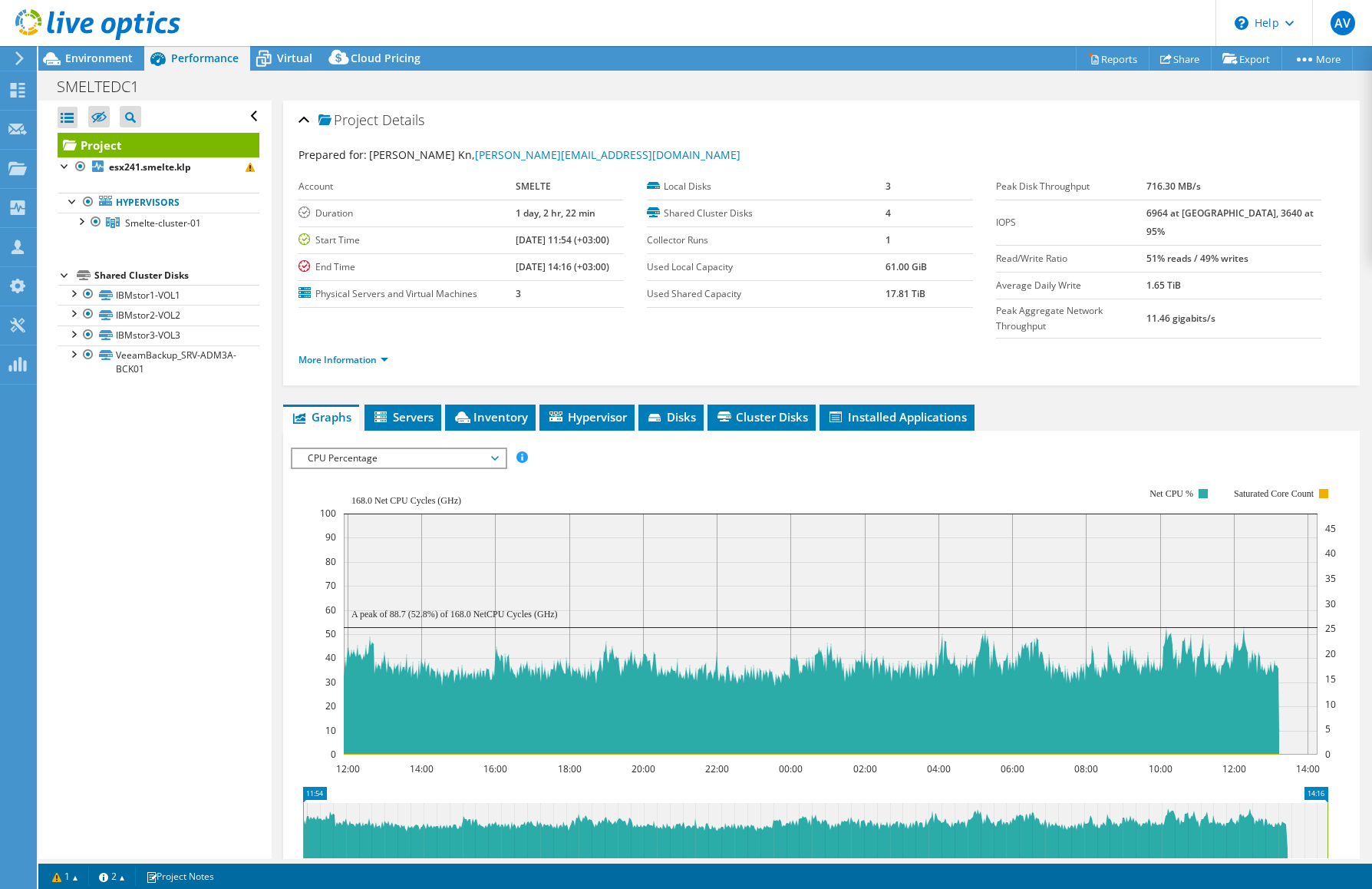
click at [413, 409] on span "Servers" at bounding box center [402, 416] width 61 height 15
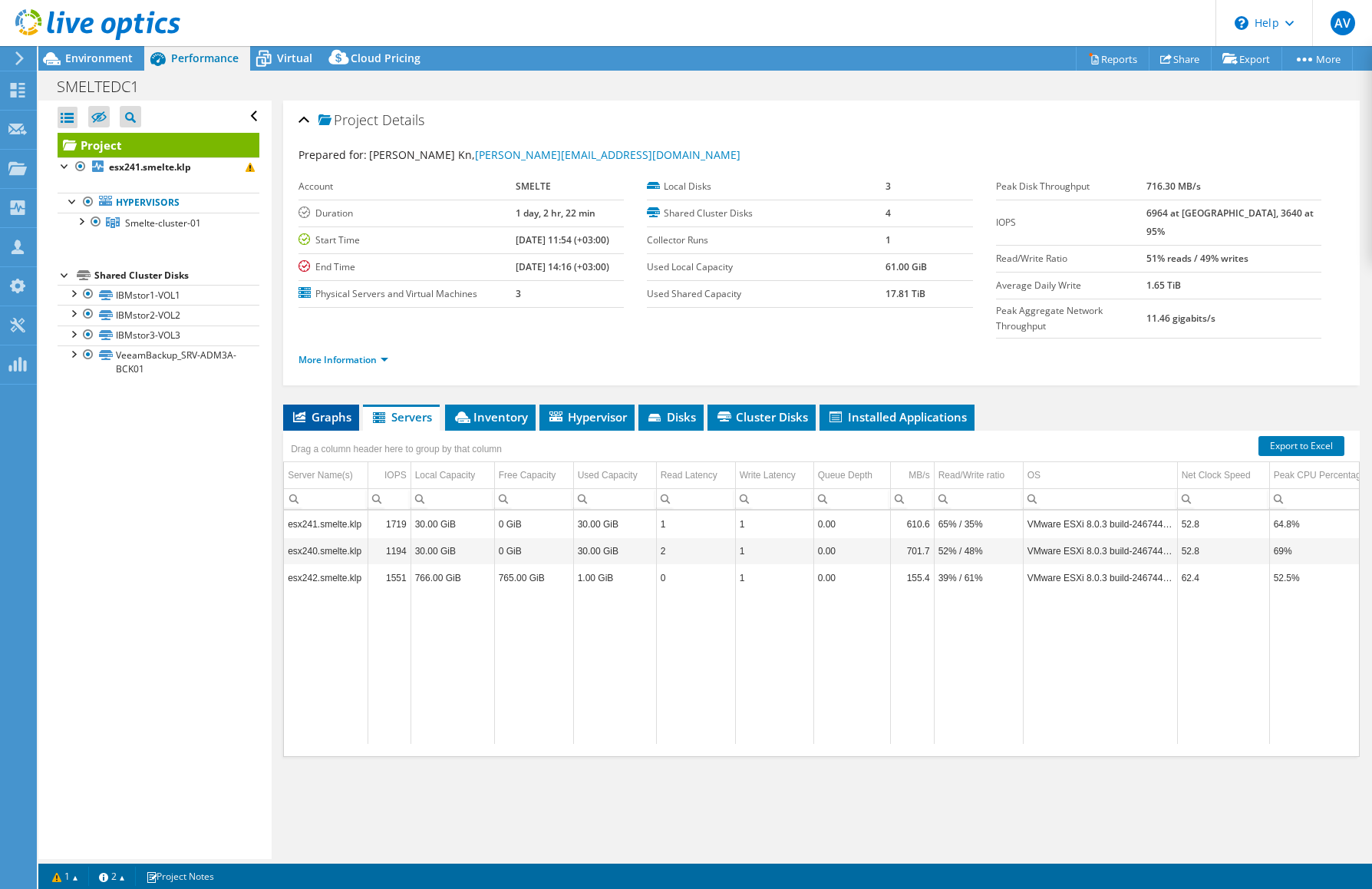
click at [332, 409] on span "Graphs" at bounding box center [321, 416] width 60 height 15
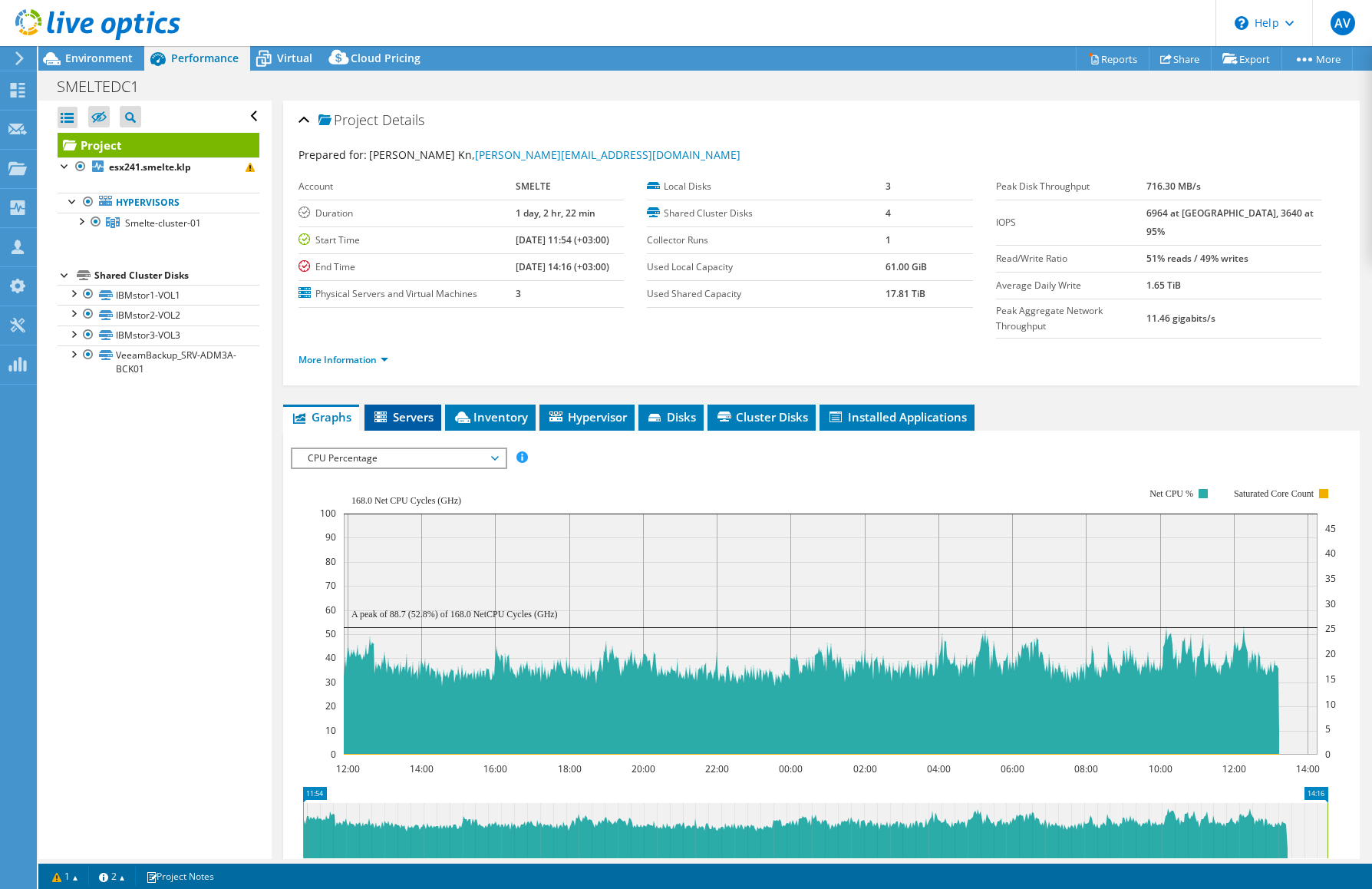
click at [430, 409] on span "Servers" at bounding box center [402, 416] width 61 height 15
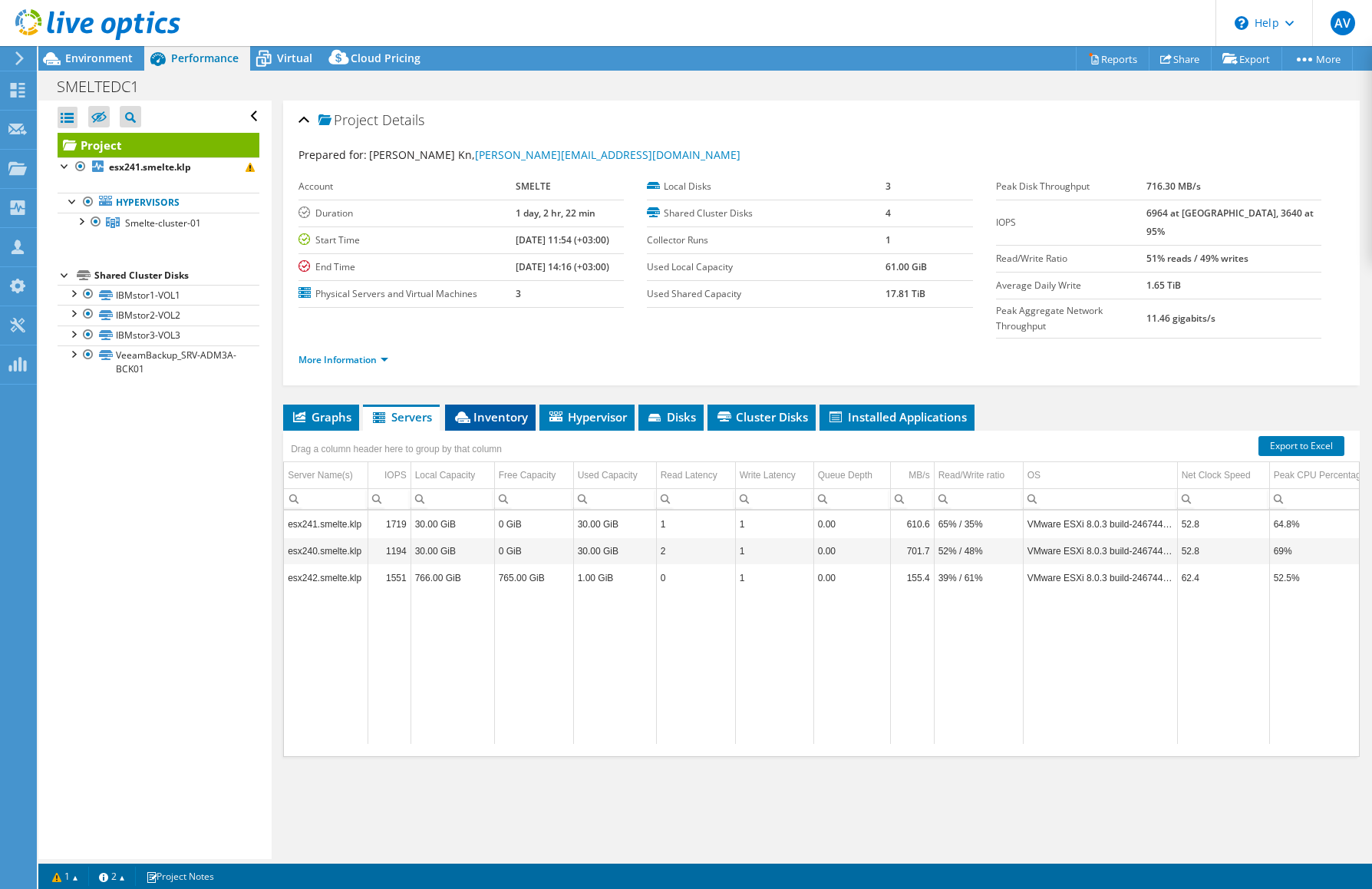
click at [476, 409] on span "Inventory" at bounding box center [490, 416] width 75 height 15
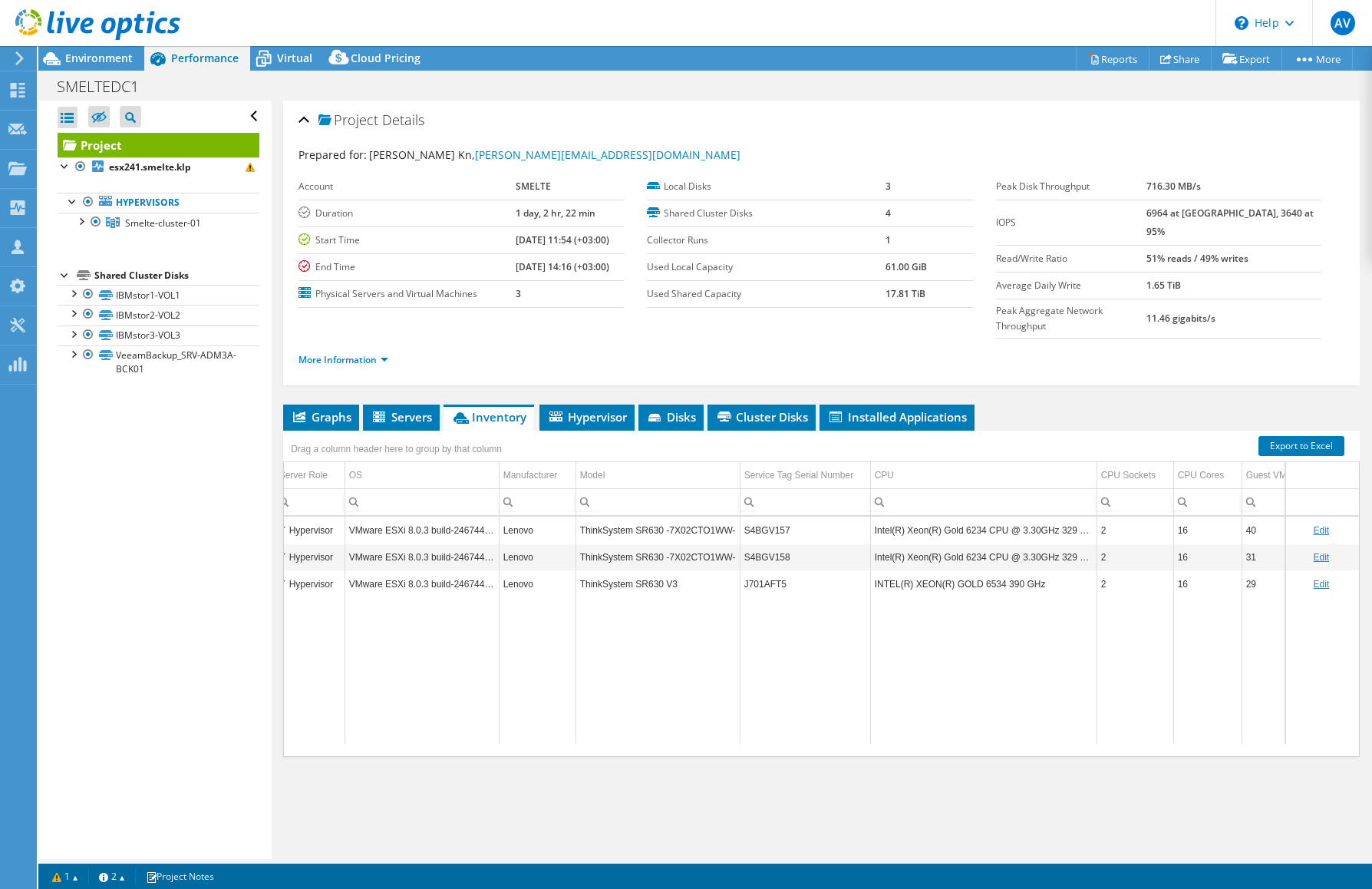
scroll to position [0, 121]
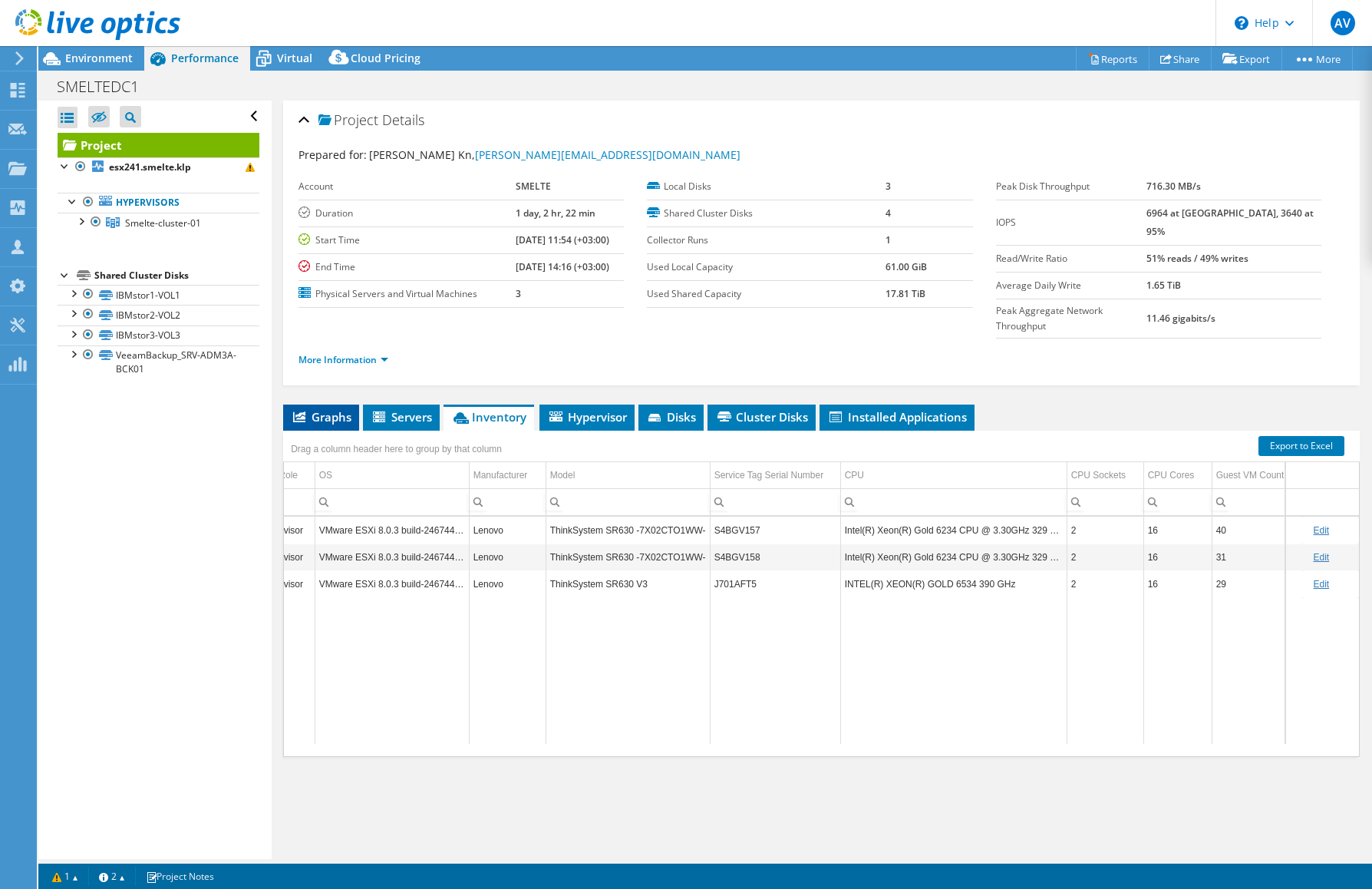
click at [329, 409] on span "Graphs" at bounding box center [321, 416] width 60 height 15
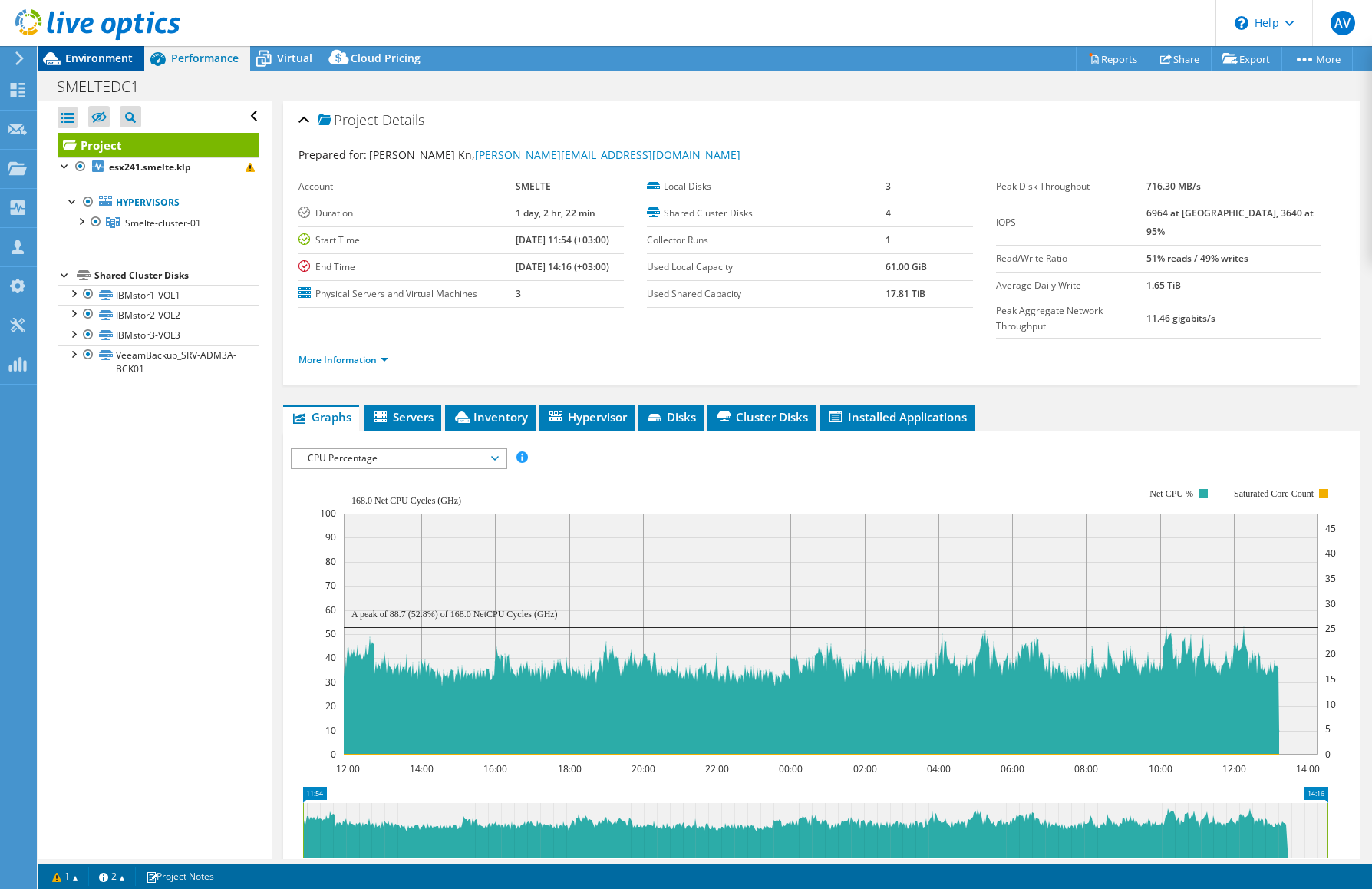
click at [106, 59] on span "Environment" at bounding box center [99, 58] width 68 height 15
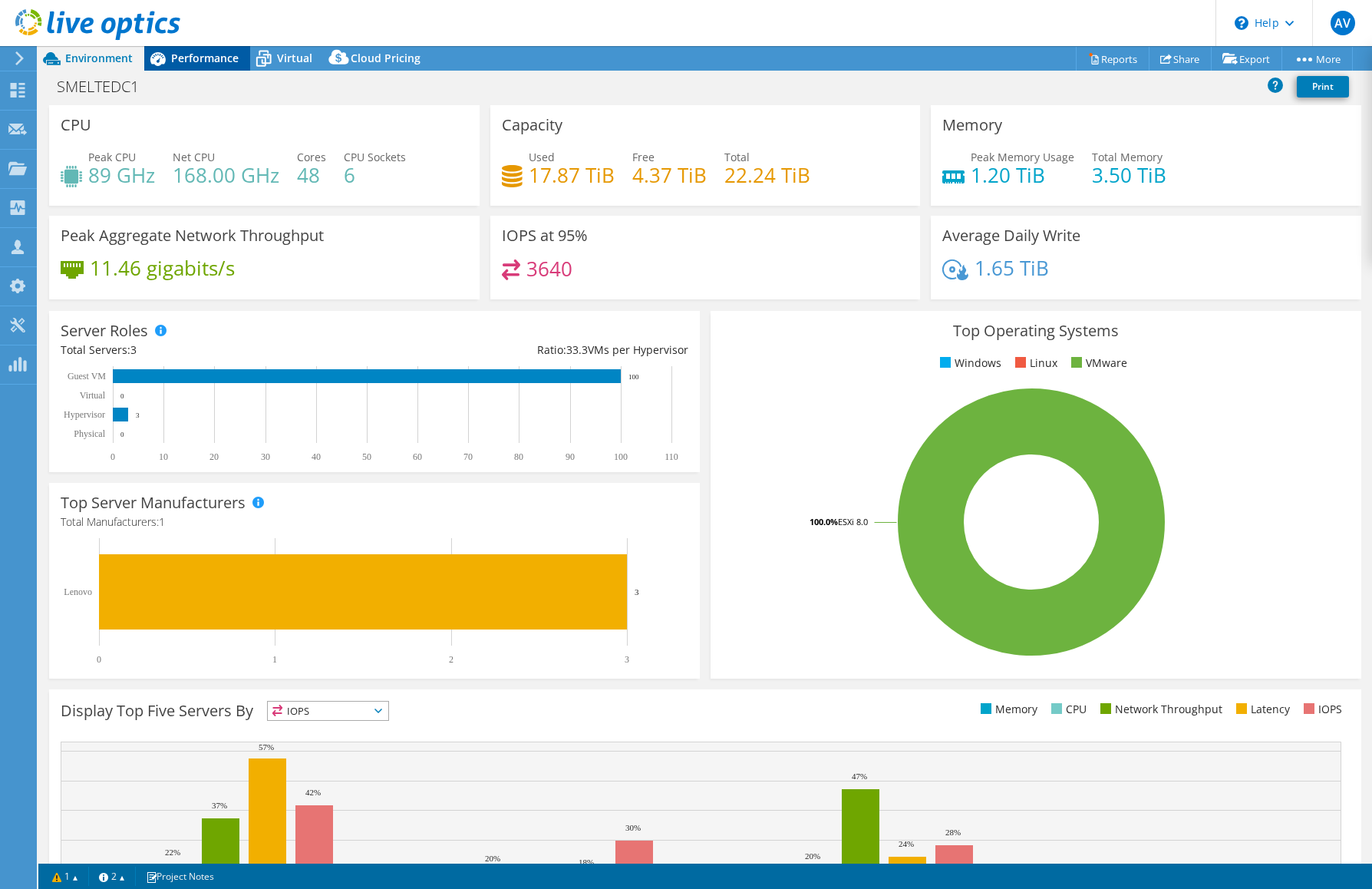
click at [216, 54] on span "Performance" at bounding box center [205, 58] width 68 height 15
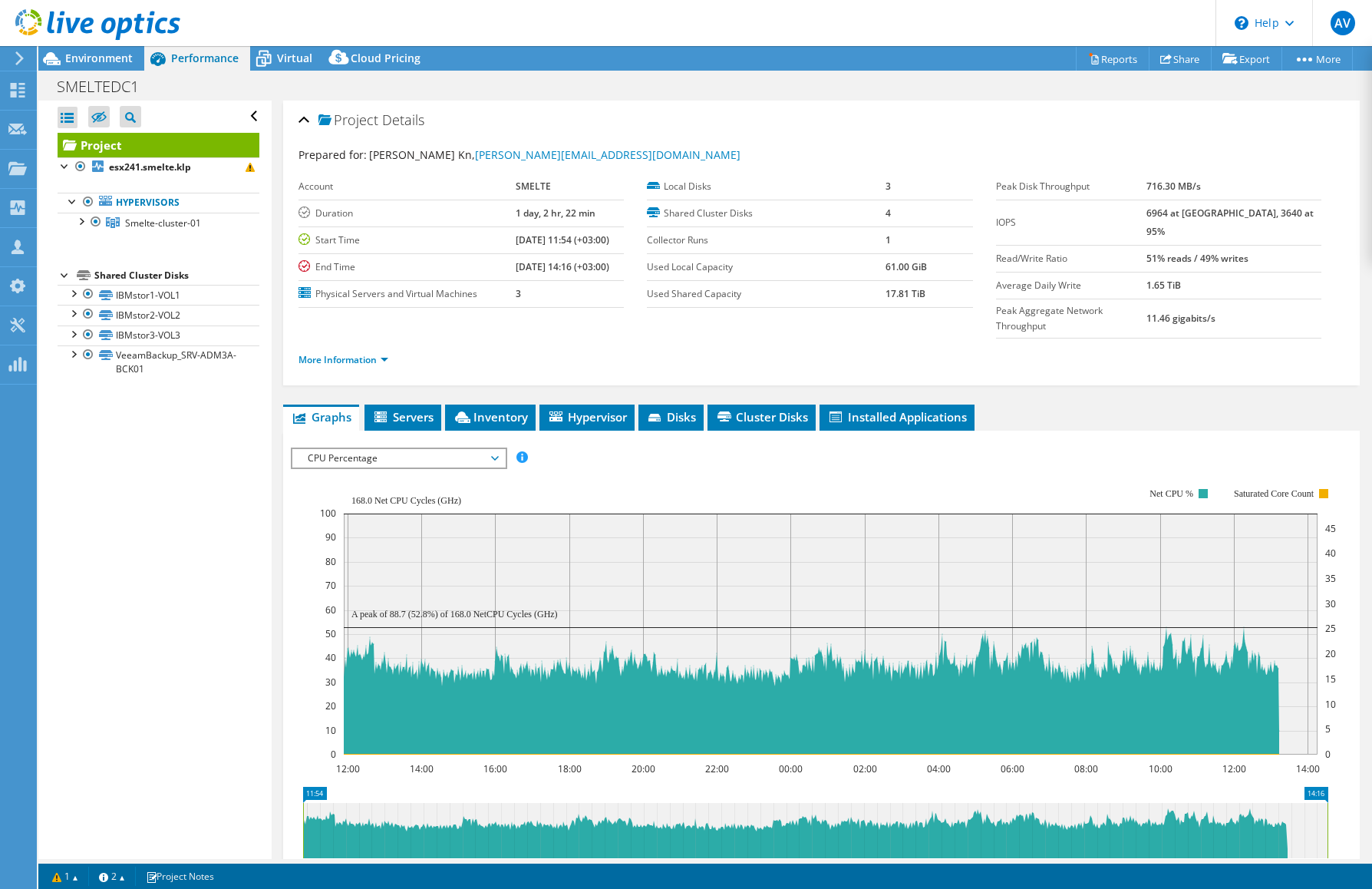
click at [496, 449] on span "CPU Percentage" at bounding box center [398, 457] width 197 height 19
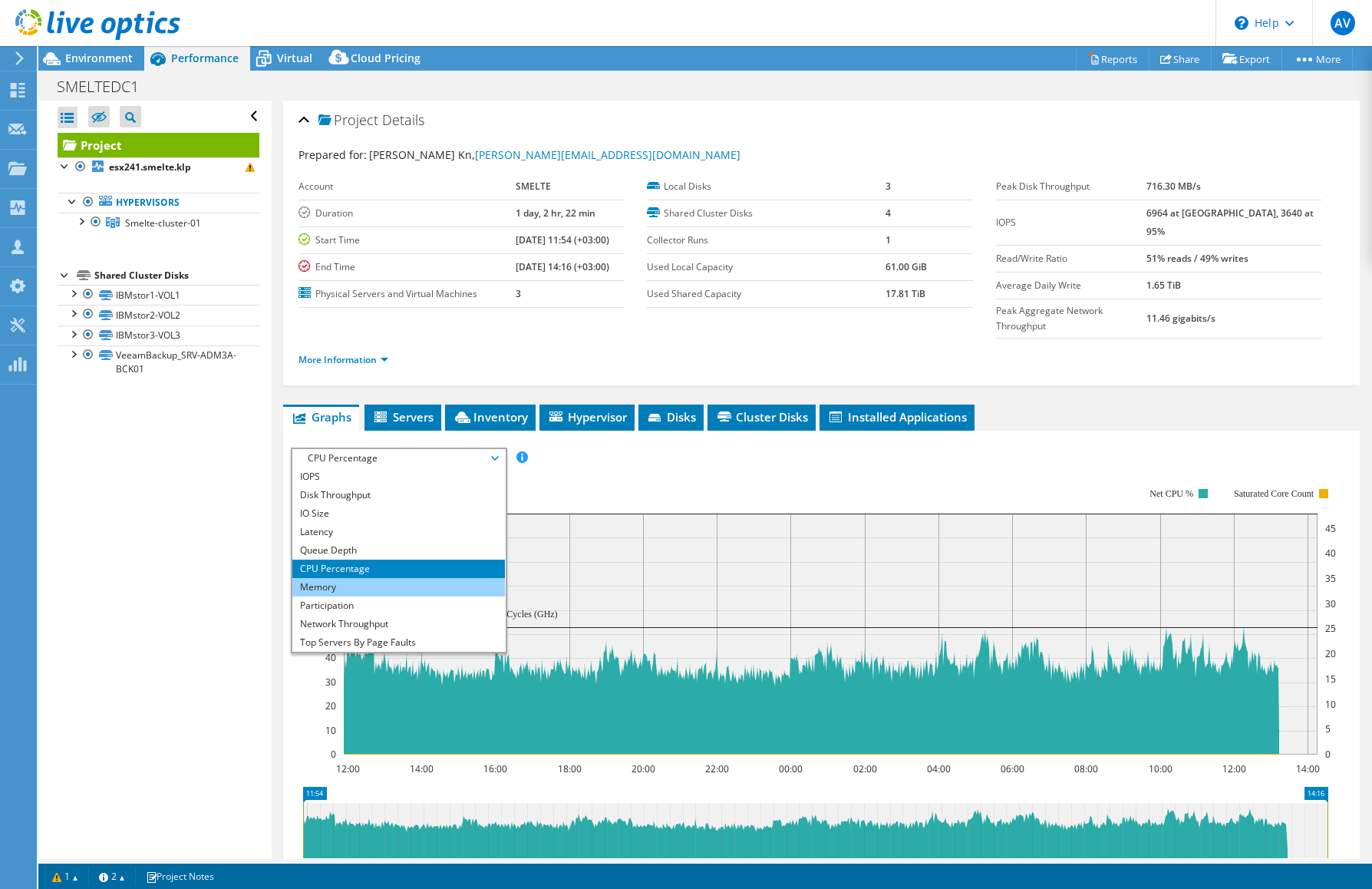
click at [339, 578] on li "Memory" at bounding box center [398, 586] width 212 height 19
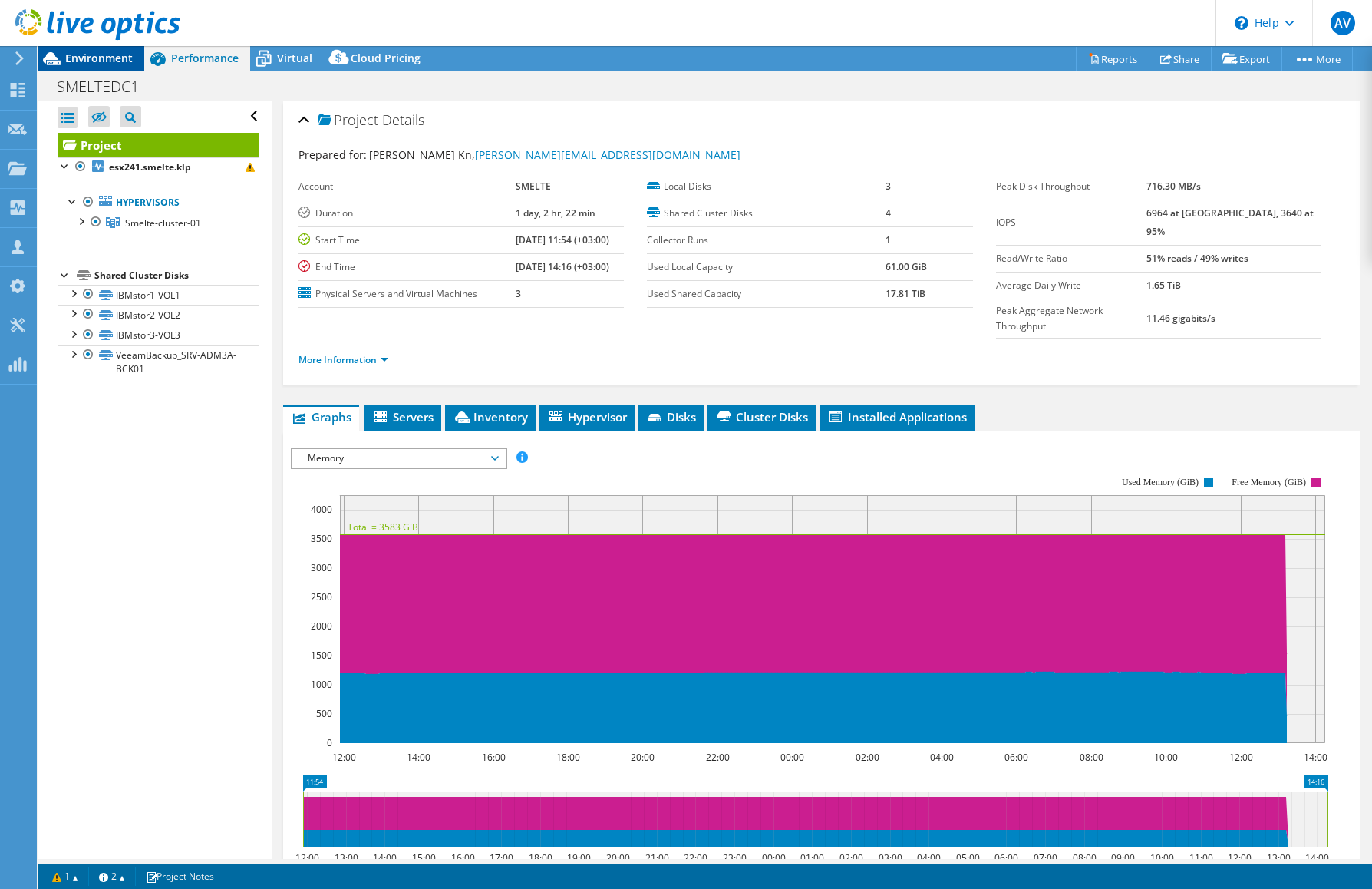
click at [107, 60] on span "Environment" at bounding box center [99, 58] width 68 height 15
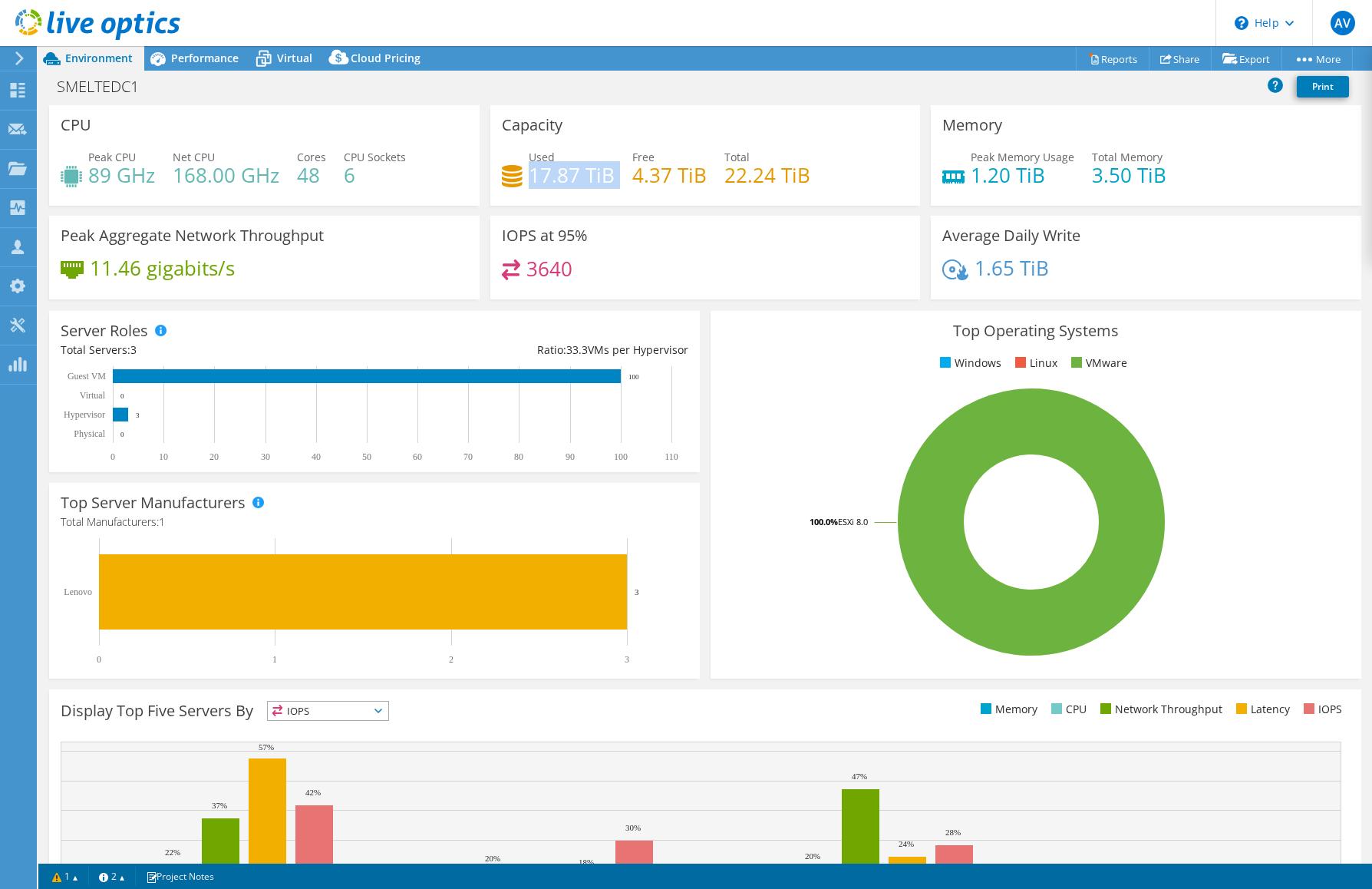
drag, startPoint x: 588, startPoint y: 173, endPoint x: 528, endPoint y: 172, distance: 60.0
click at [528, 172] on div "Used 17.87 TiB Free 4.37 TiB Total 22.24 TiB" at bounding box center [705, 174] width 407 height 50
drag, startPoint x: 719, startPoint y: 175, endPoint x: 807, endPoint y: 178, distance: 88.1
click at [807, 178] on div "Used 17.87 TiB Free 4.37 TiB Total 22.24 TiB" at bounding box center [705, 174] width 407 height 50
drag, startPoint x: 527, startPoint y: 172, endPoint x: 609, endPoint y: 170, distance: 82.0
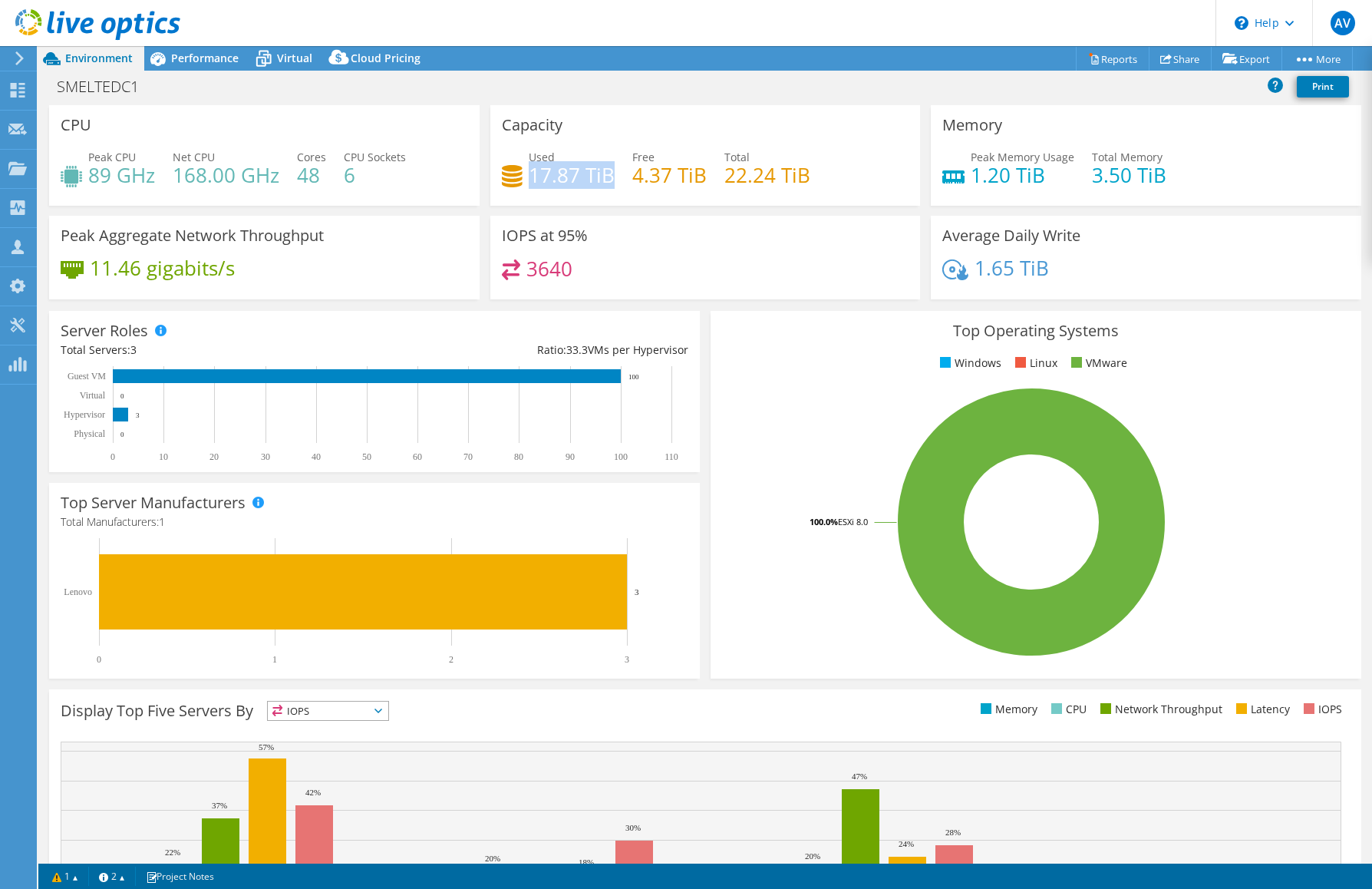
click at [609, 170] on h4 "17.87 TiB" at bounding box center [571, 174] width 86 height 17
click at [580, 18] on header "AV Channel Partner [PERSON_NAME] [PERSON_NAME][EMAIL_ADDRESS][DOMAIN_NAME] [GEO…" at bounding box center [686, 23] width 1372 height 46
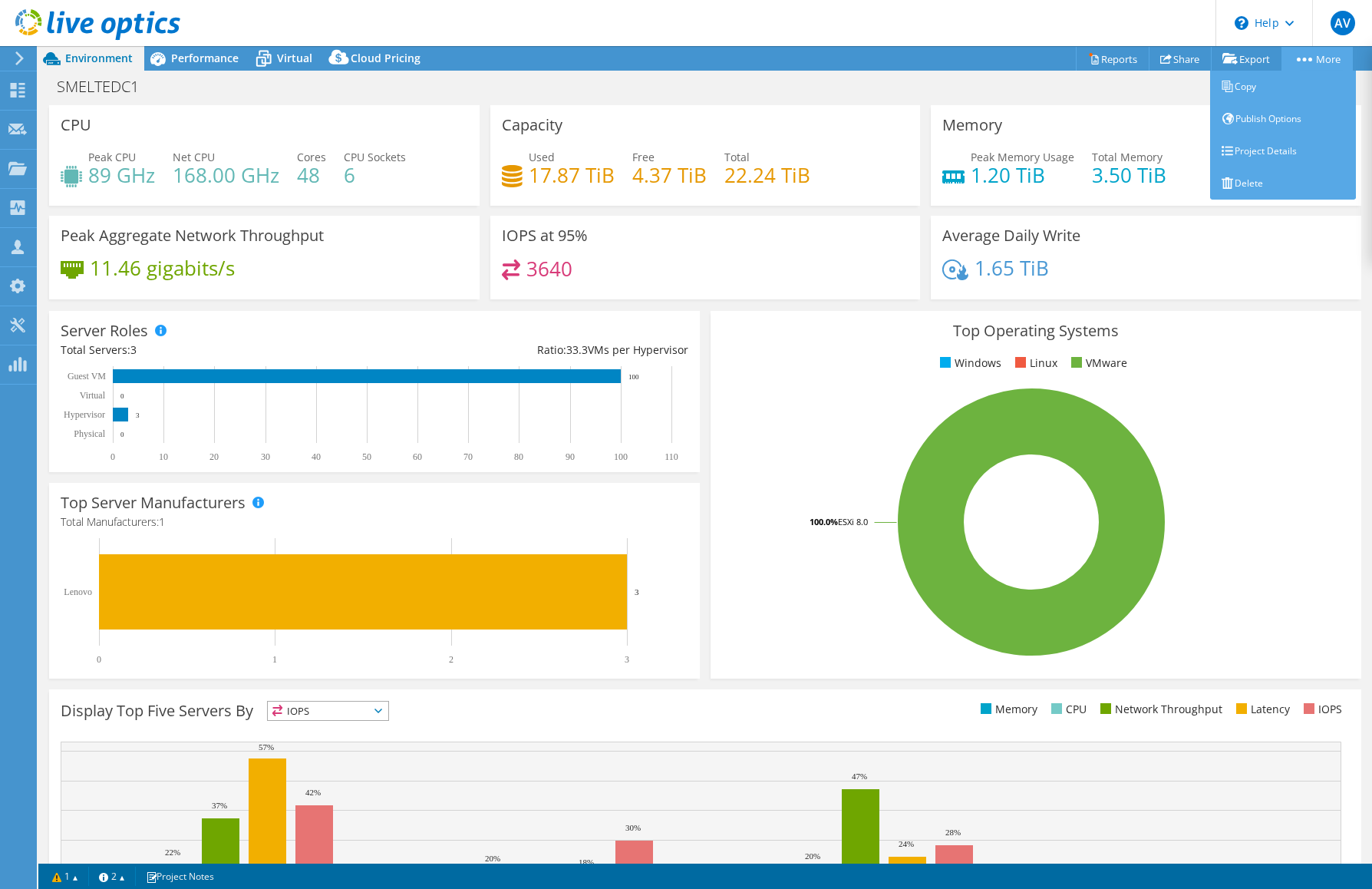
click at [1307, 55] on link "More" at bounding box center [1317, 58] width 71 height 23
click at [1293, 151] on link "Project Details" at bounding box center [1282, 151] width 146 height 32
